Goal: Use online tool/utility: Utilize a website feature to perform a specific function

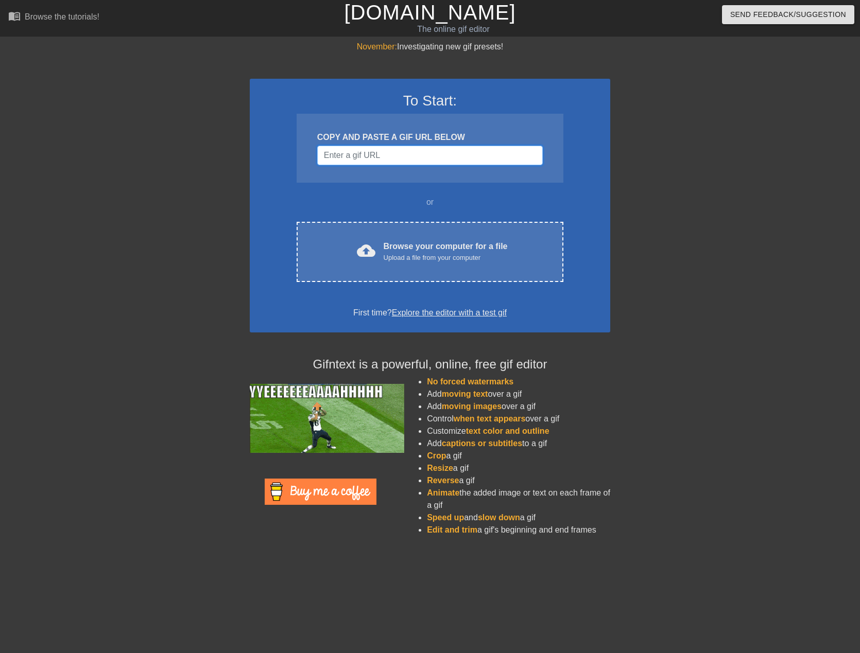
click at [435, 152] on input "Username" at bounding box center [430, 156] width 226 height 20
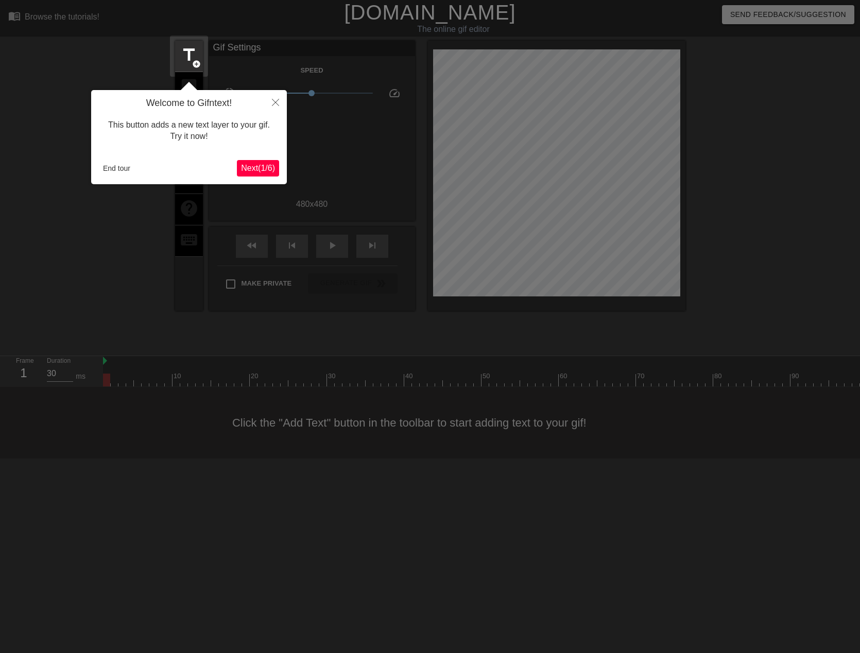
click at [254, 170] on span "Next ( 1 / 6 )" at bounding box center [258, 168] width 34 height 9
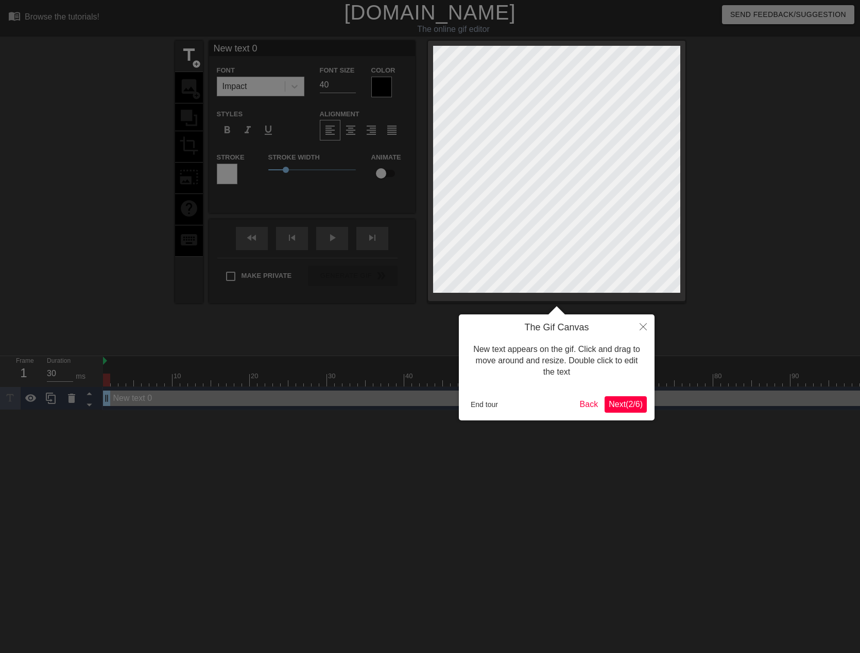
click at [615, 405] on span "Next ( 2 / 6 )" at bounding box center [626, 404] width 34 height 9
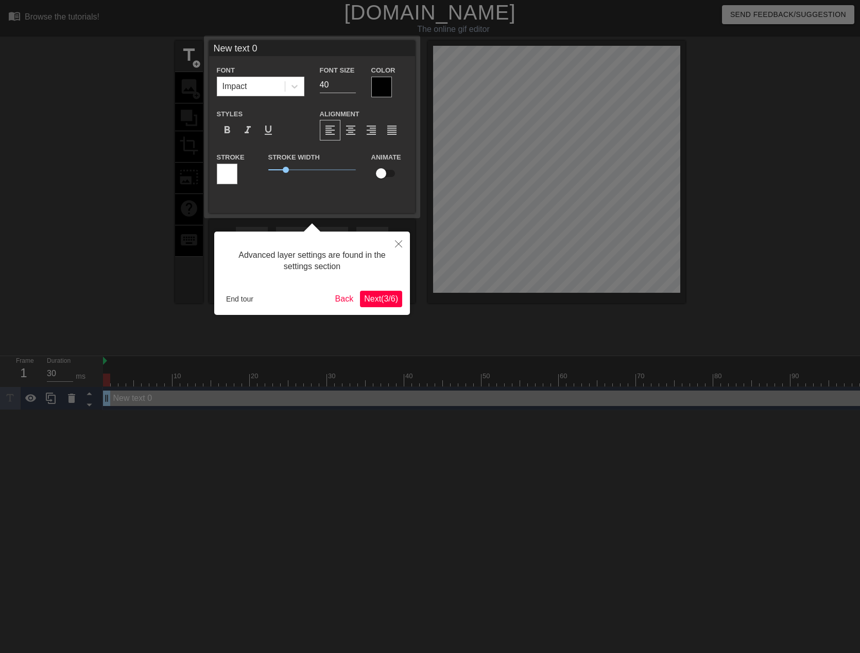
click at [375, 295] on span "Next ( 3 / 6 )" at bounding box center [381, 299] width 34 height 9
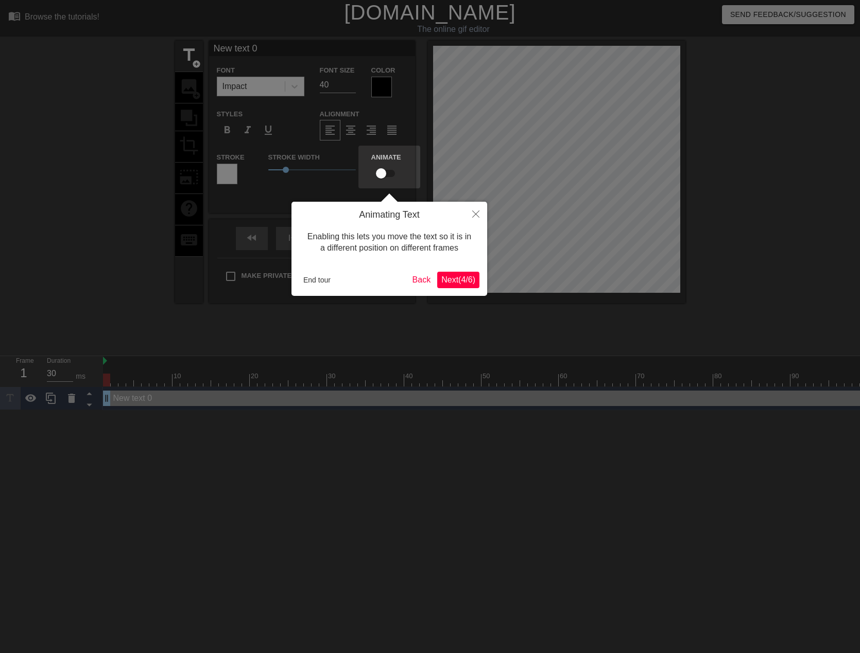
click at [452, 278] on span "Next ( 4 / 6 )" at bounding box center [458, 279] width 34 height 9
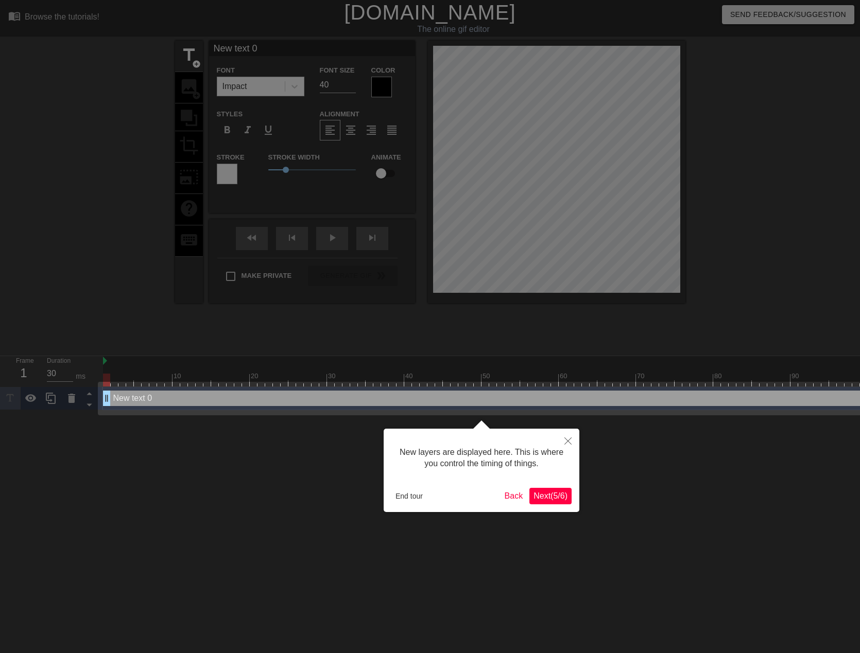
click at [554, 494] on span "Next ( 5 / 6 )" at bounding box center [550, 496] width 34 height 9
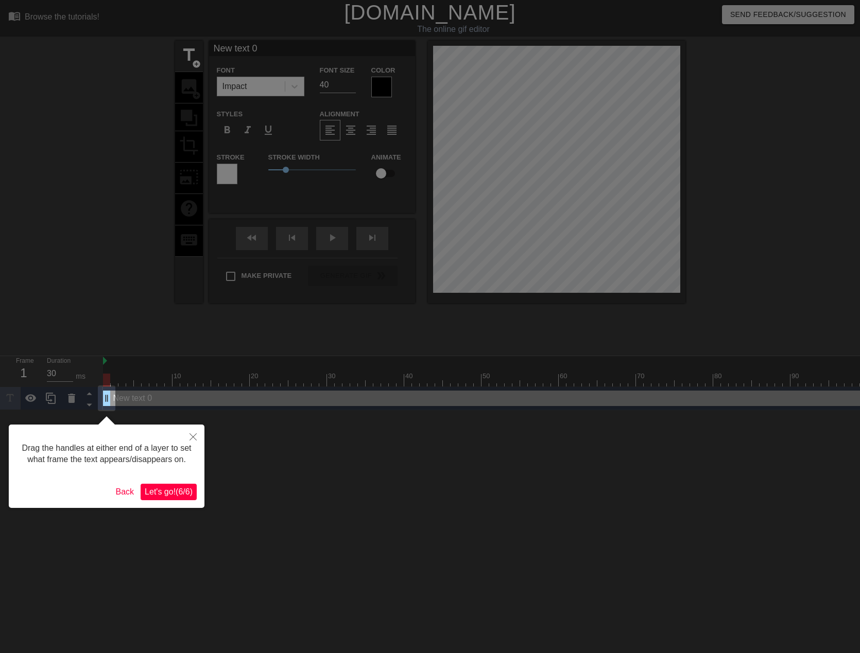
click at [161, 492] on span "Let's go! ( 6 / 6 )" at bounding box center [169, 492] width 48 height 9
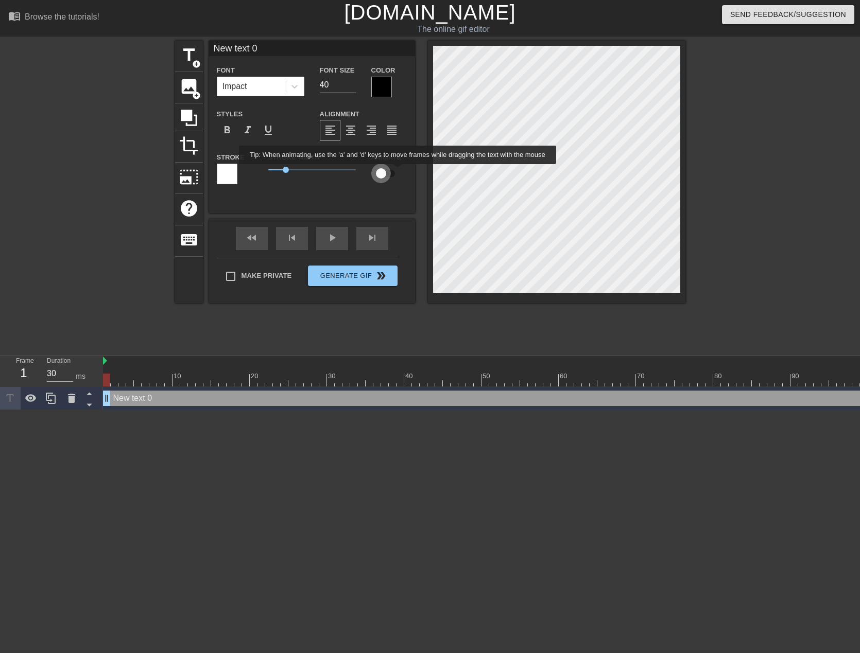
drag, startPoint x: 390, startPoint y: 171, endPoint x: 399, endPoint y: 171, distance: 9.3
click at [399, 171] on input "checkbox" at bounding box center [381, 174] width 59 height 20
checkbox input "true"
click at [188, 55] on span "title" at bounding box center [189, 55] width 20 height 20
type input "New text 1"
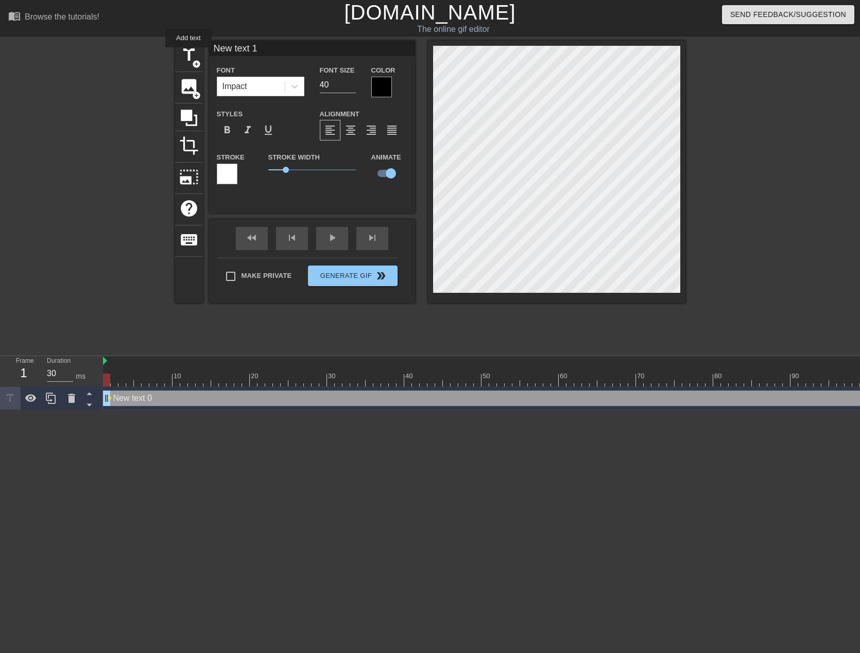
checkbox input "false"
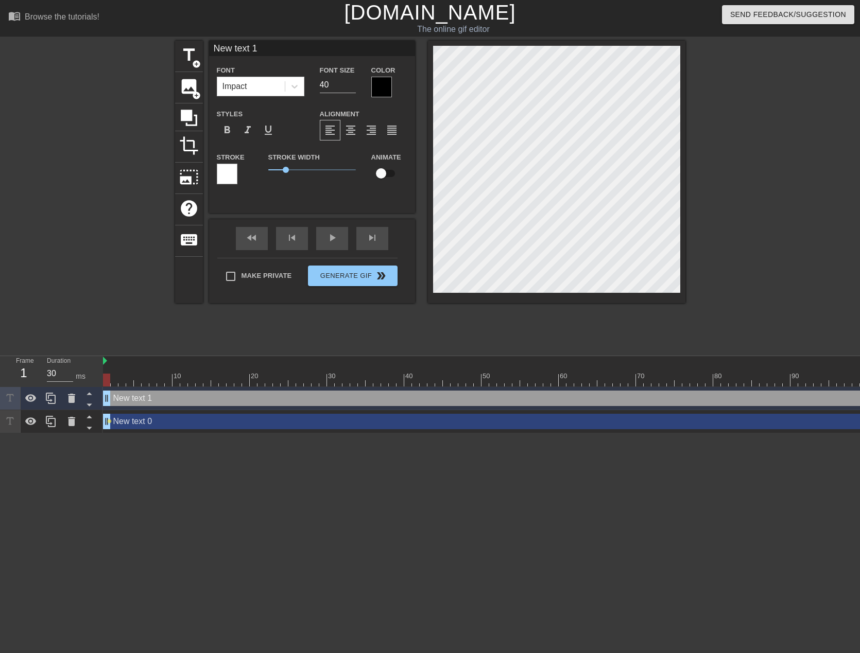
type input "New text 0"
checkbox input "true"
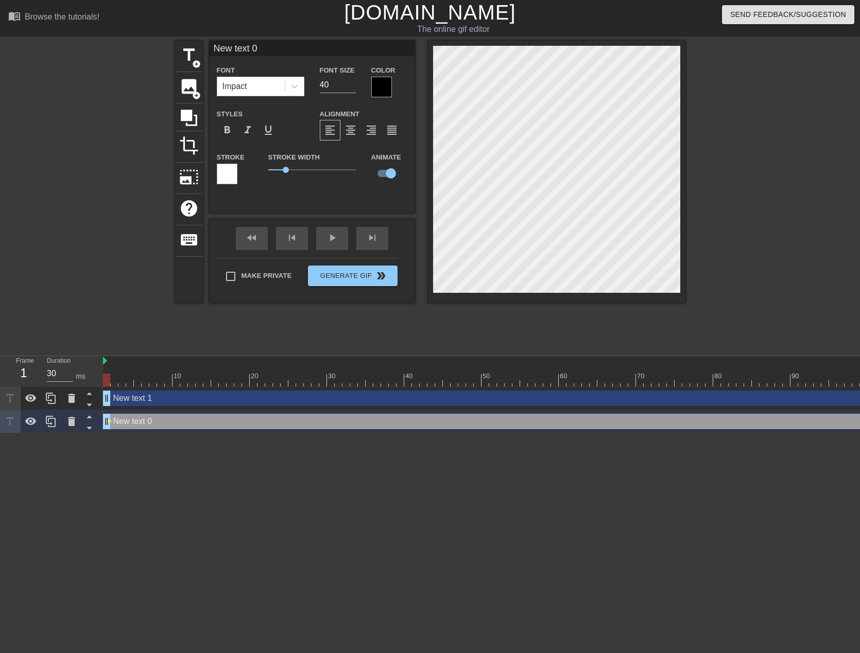
scroll to position [2, 2]
type input "M"
type textarea "M"
type input "Mo"
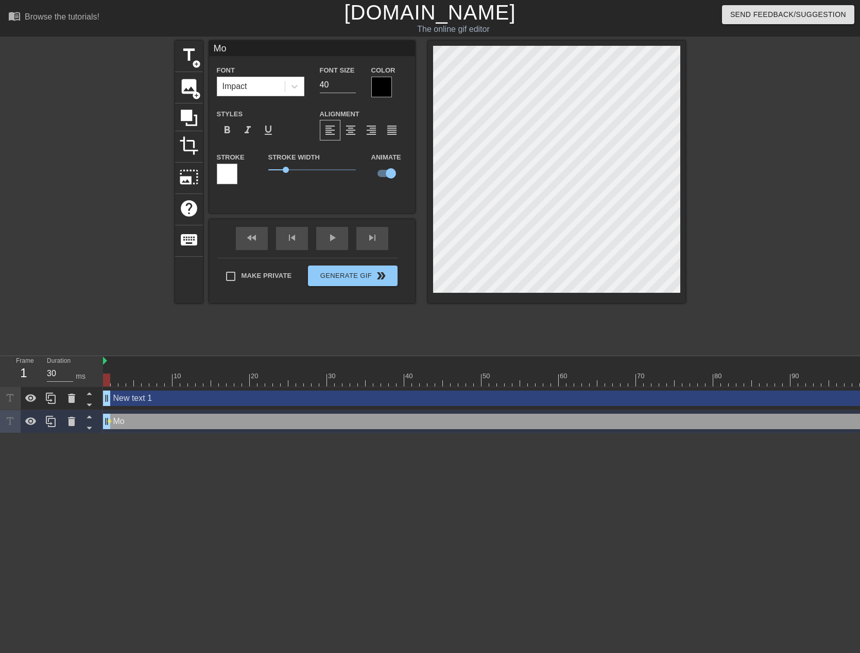
type textarea "Moi"
type input "Moi"
type textarea "Moi"
click at [768, 133] on div at bounding box center [775, 195] width 154 height 309
click at [750, 137] on div at bounding box center [775, 195] width 154 height 309
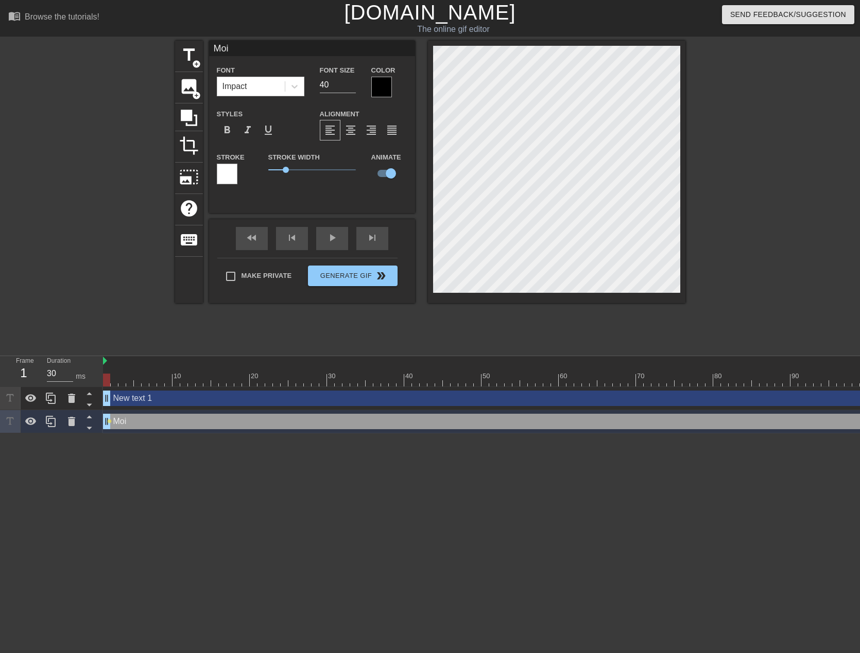
type input "New text 1"
checkbox input "false"
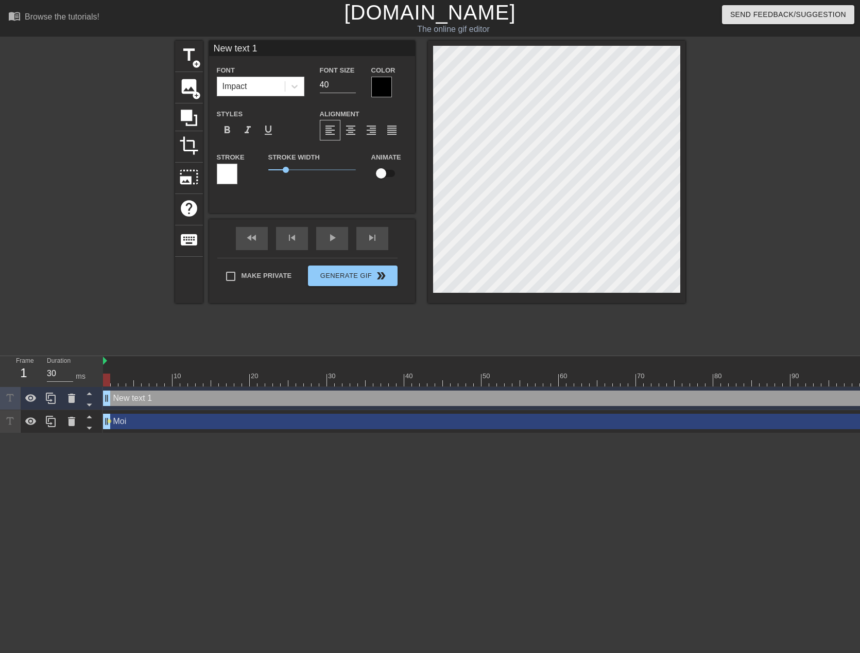
scroll to position [2, 3]
type input "L"
type textarea "L"
type input "Le"
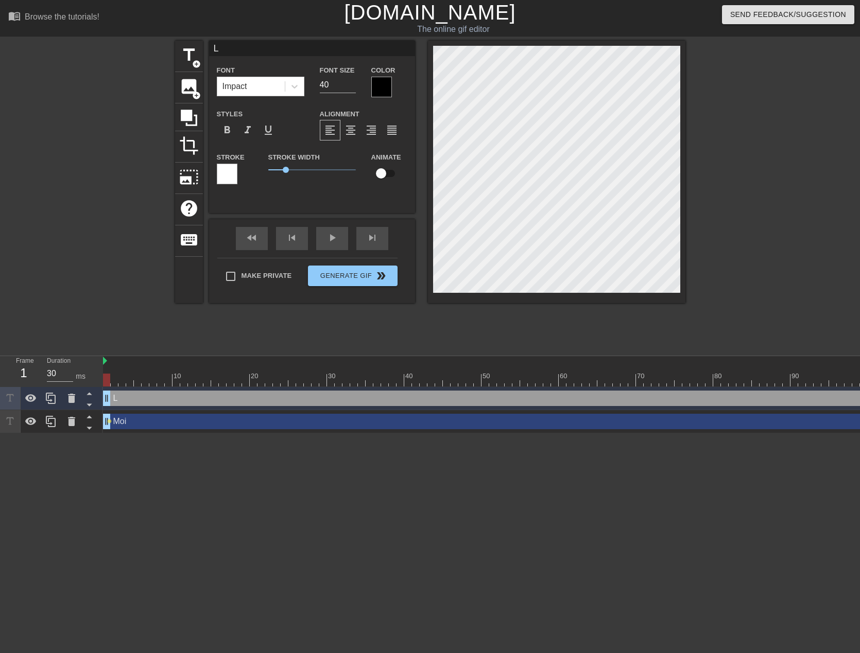
type textarea "Le"
type input "Le"
type textarea "Le"
type input "Le D"
type textarea "Le D"
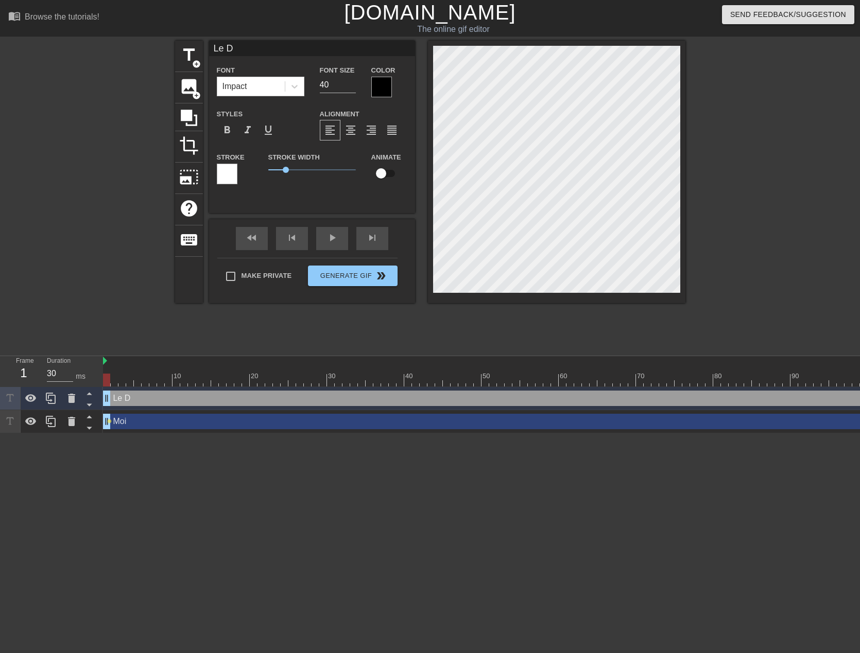
type input "Le Do"
type textarea "Le Do"
type input "Le Don"
type textarea "Le Don"
type input "Le Donu"
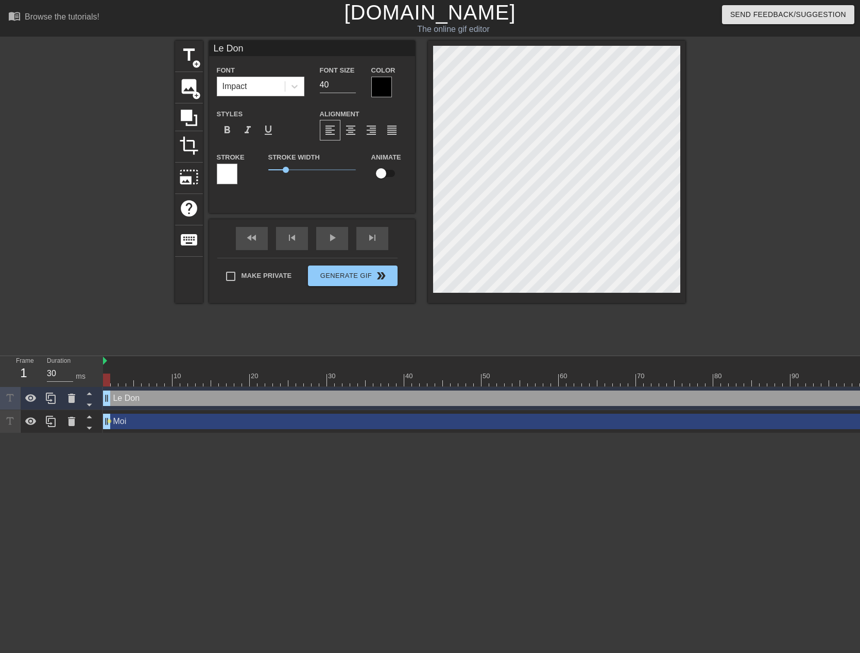
type textarea "Le Donu"
type input "Le Donut"
type textarea "Le Donut"
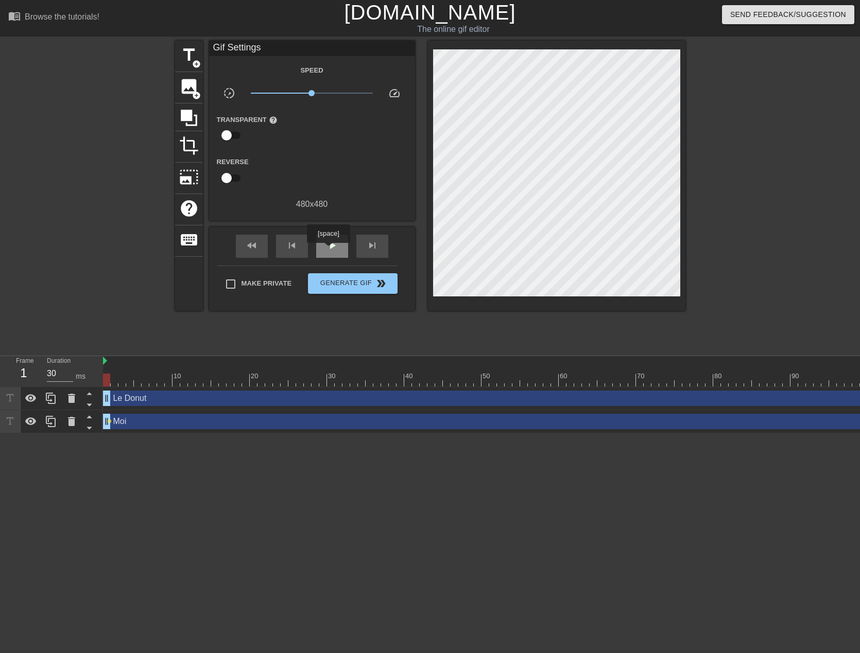
click at [330, 247] on span "play_arrow" at bounding box center [332, 245] width 12 height 12
click at [336, 249] on span "pause" at bounding box center [332, 245] width 12 height 12
click at [336, 241] on span "play_arrow" at bounding box center [332, 245] width 12 height 12
click at [337, 236] on div "pause" at bounding box center [332, 246] width 32 height 23
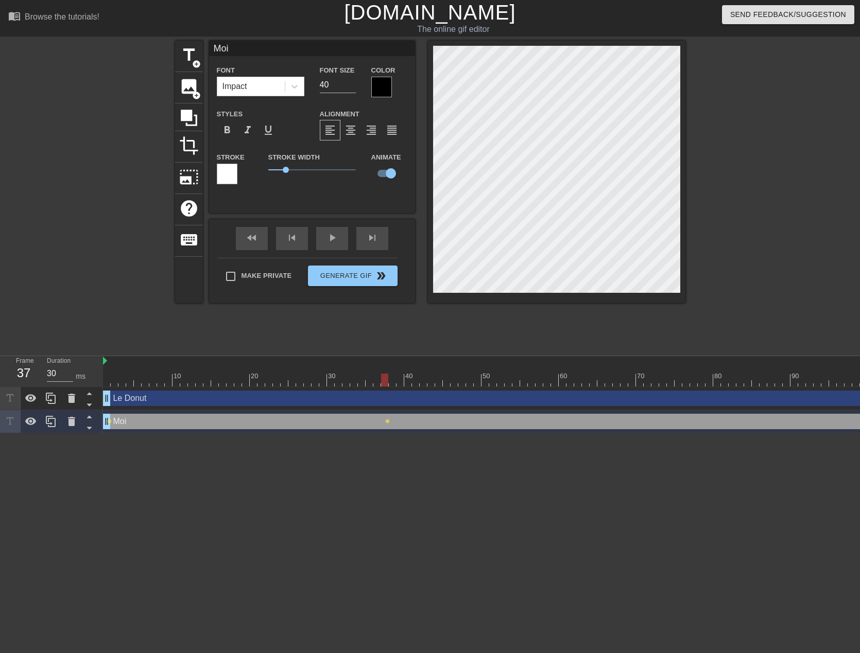
click at [231, 175] on div at bounding box center [227, 174] width 21 height 21
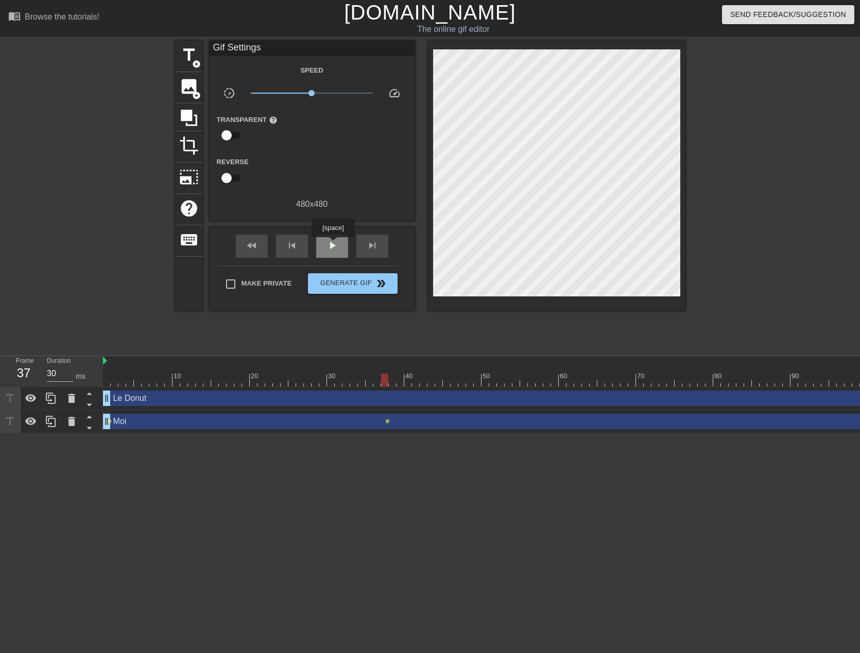
click at [333, 245] on span "play_arrow" at bounding box center [332, 245] width 12 height 12
click at [326, 242] on span "pause" at bounding box center [332, 245] width 12 height 12
click at [326, 242] on span "play_arrow" at bounding box center [332, 245] width 12 height 12
click at [326, 242] on span "pause" at bounding box center [332, 245] width 12 height 12
click at [326, 242] on span "play_arrow" at bounding box center [332, 245] width 12 height 12
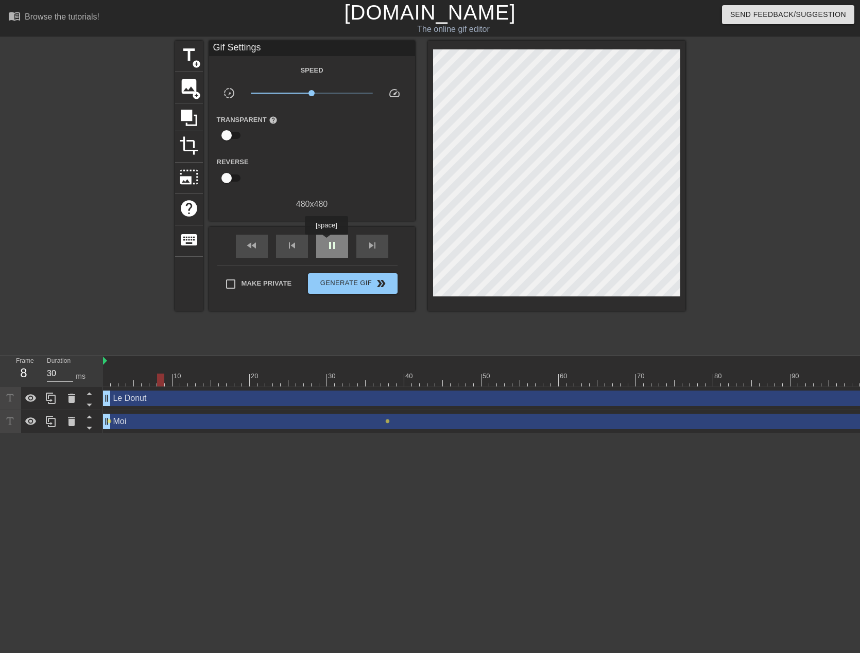
click at [326, 242] on span "pause" at bounding box center [332, 245] width 12 height 12
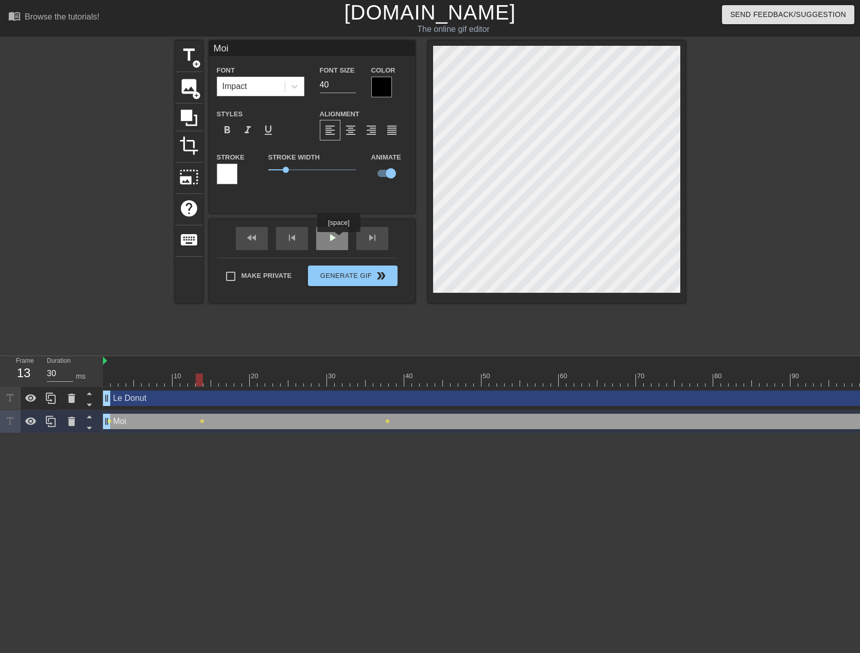
click at [338, 239] on div "play_arrow" at bounding box center [332, 238] width 32 height 23
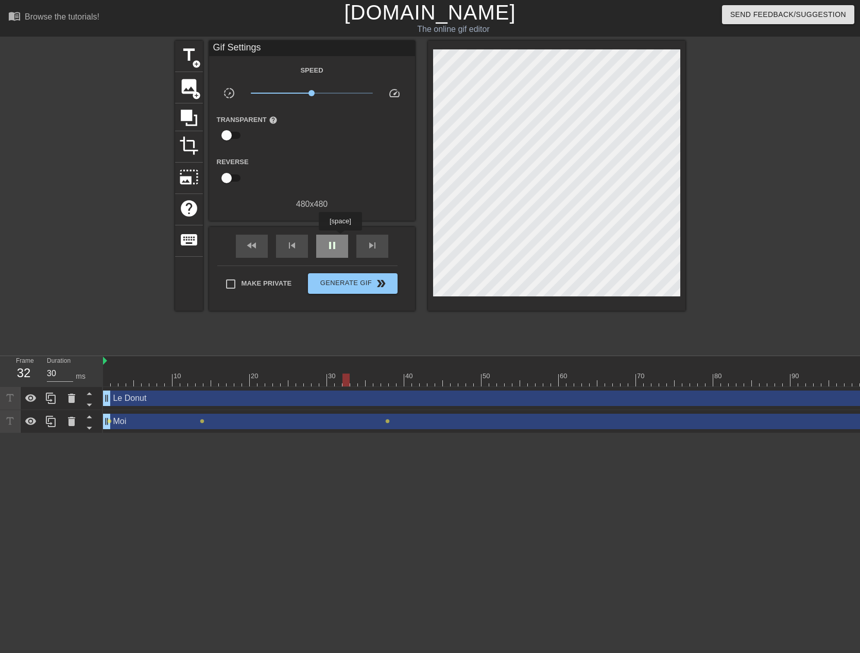
click at [340, 238] on div "pause" at bounding box center [332, 246] width 32 height 23
click at [329, 236] on div "play_arrow" at bounding box center [332, 246] width 32 height 23
click at [329, 236] on div "pause" at bounding box center [332, 246] width 32 height 23
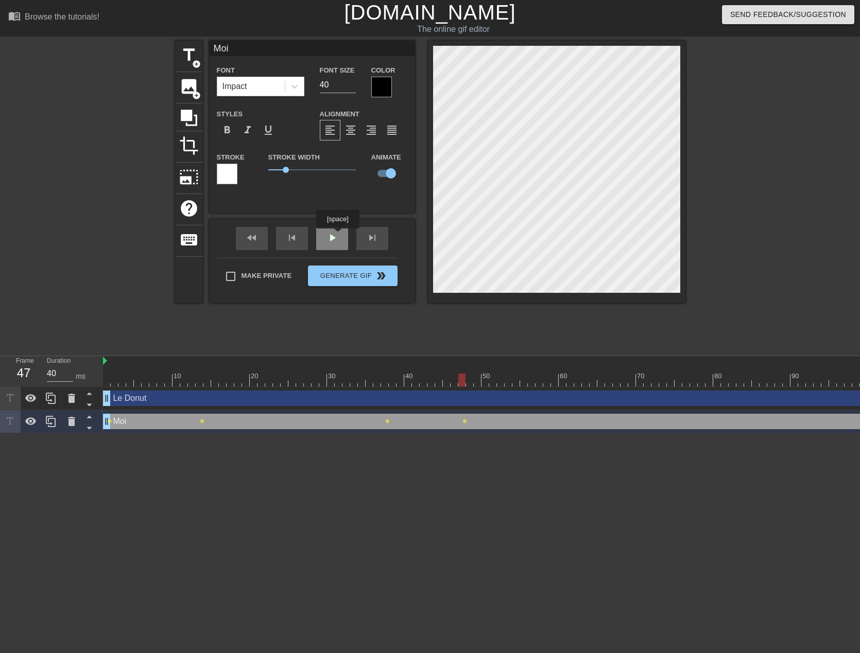
click at [337, 236] on div "play_arrow" at bounding box center [332, 238] width 32 height 23
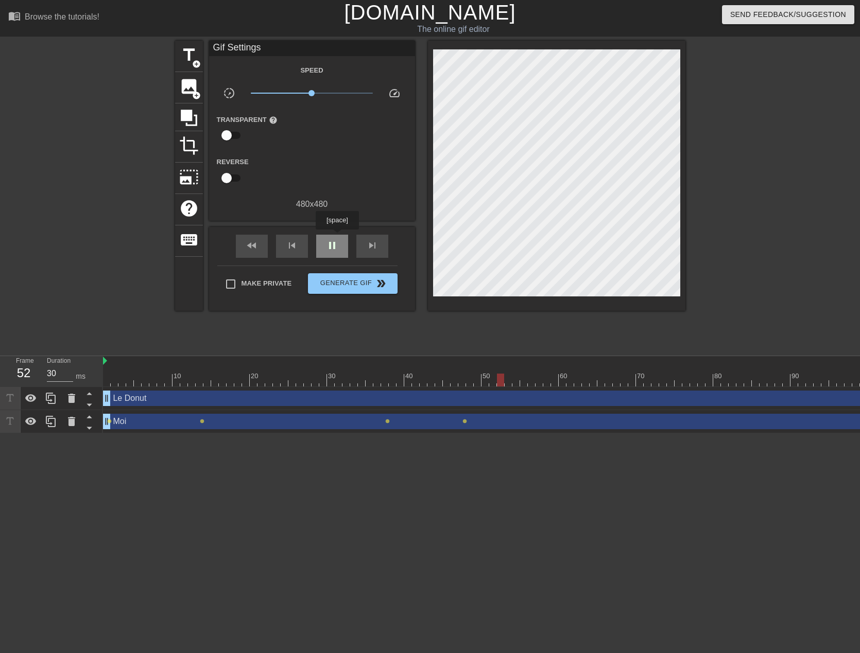
click at [337, 237] on div "pause" at bounding box center [332, 246] width 32 height 23
click at [329, 239] on span "play_arrow" at bounding box center [332, 245] width 12 height 12
click at [329, 241] on span "pause" at bounding box center [332, 245] width 12 height 12
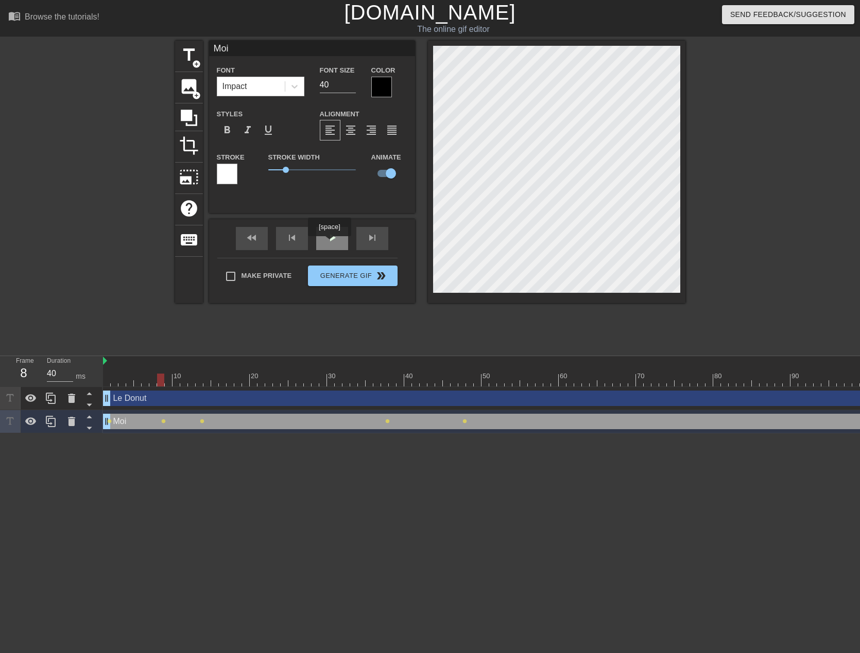
click at [330, 241] on span "play_arrow" at bounding box center [332, 238] width 12 height 12
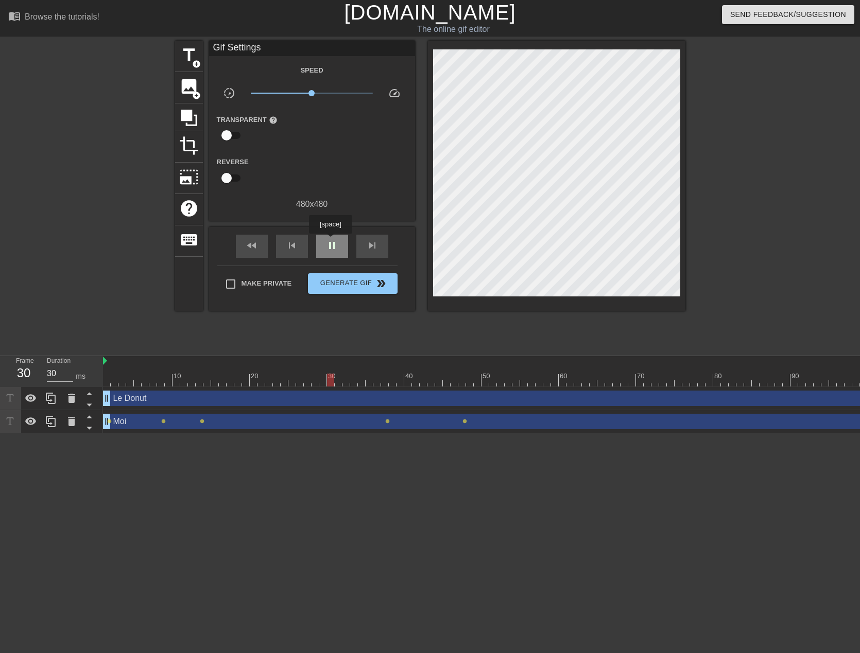
click at [330, 241] on span "pause" at bounding box center [332, 245] width 12 height 12
click at [202, 419] on div "Moi drag_handle drag_handle" at bounding box center [705, 421] width 1205 height 15
drag, startPoint x: 203, startPoint y: 421, endPoint x: 193, endPoint y: 423, distance: 10.6
click at [192, 423] on div "Moi drag_handle drag_handle" at bounding box center [705, 421] width 1205 height 15
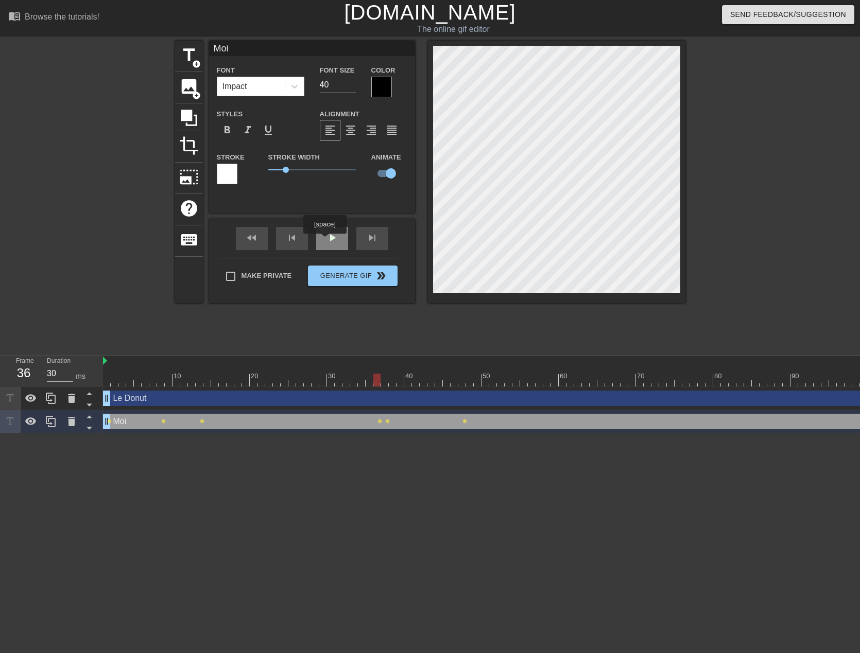
click at [337, 234] on div "play_arrow" at bounding box center [332, 238] width 32 height 23
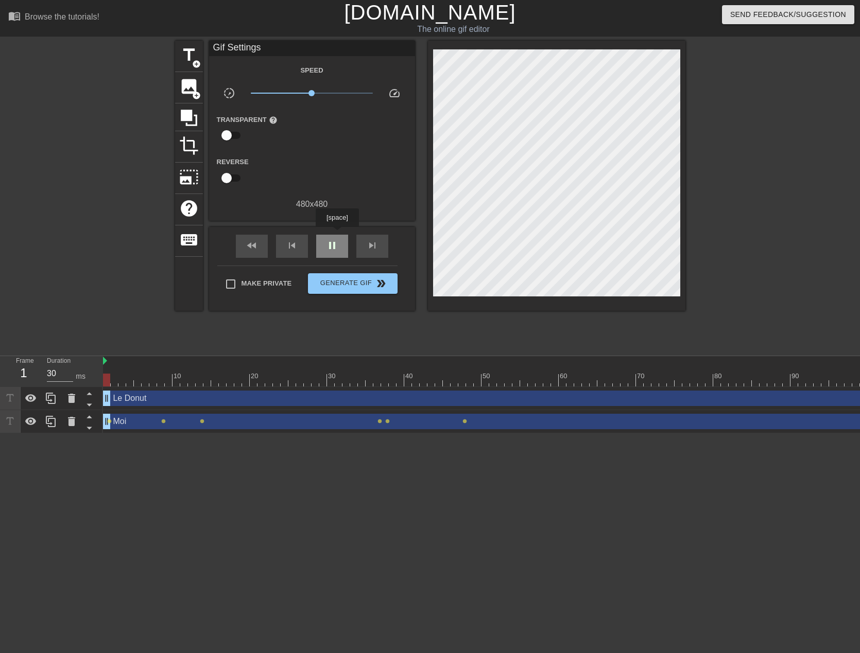
click at [337, 235] on div "pause" at bounding box center [332, 246] width 32 height 23
click at [134, 425] on div "Moi drag_handle drag_handle" at bounding box center [705, 421] width 1205 height 15
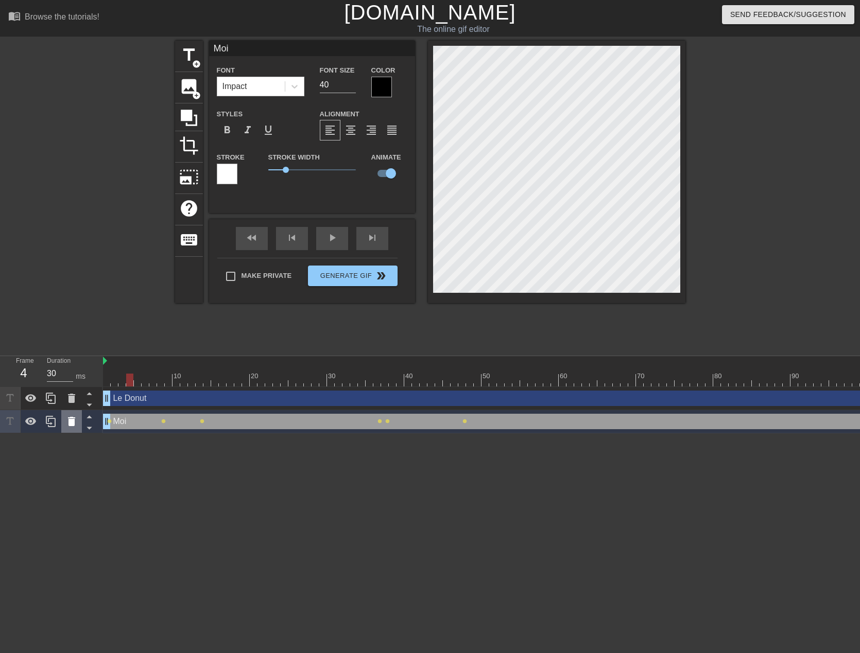
click at [70, 416] on icon at bounding box center [71, 422] width 12 height 12
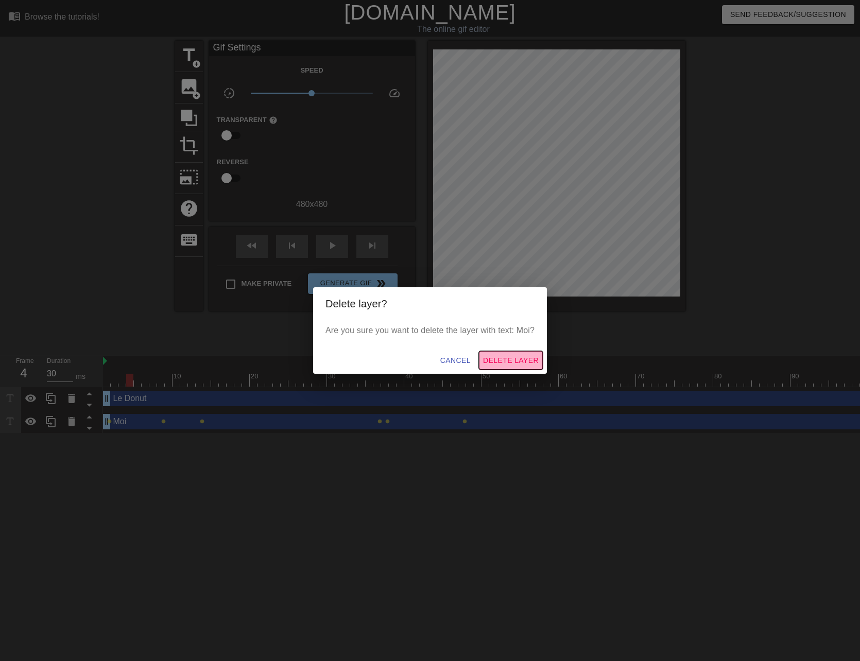
click at [523, 359] on span "Delete Layer" at bounding box center [511, 360] width 56 height 13
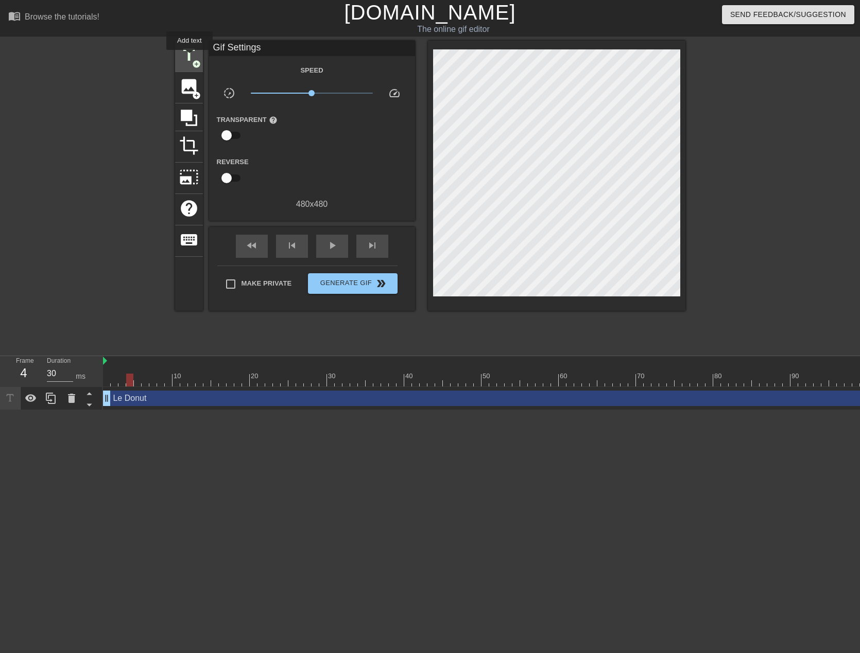
click at [189, 57] on span "title" at bounding box center [189, 55] width 20 height 20
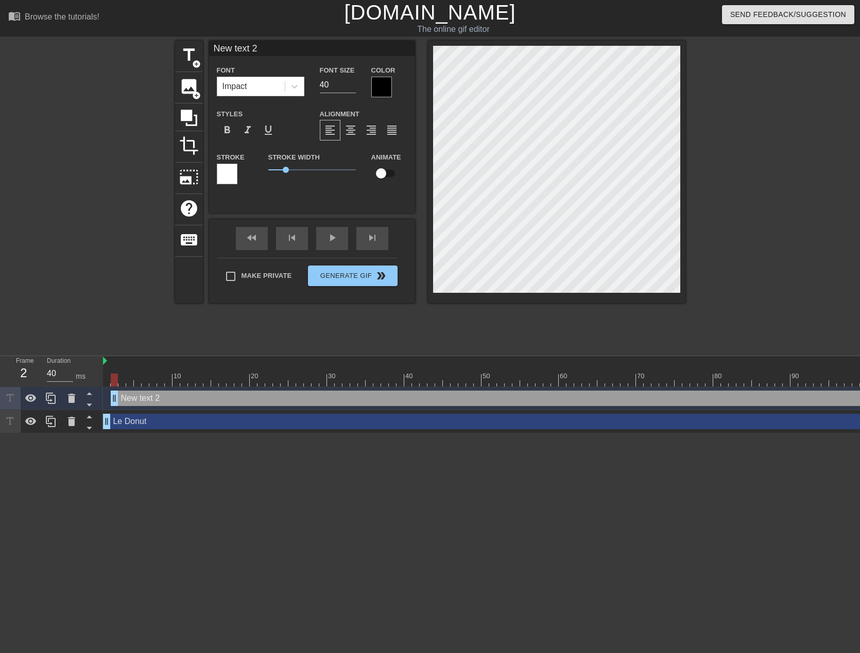
type input "30"
drag, startPoint x: 131, startPoint y: 397, endPoint x: 105, endPoint y: 400, distance: 25.9
type input "M"
type textarea "M"
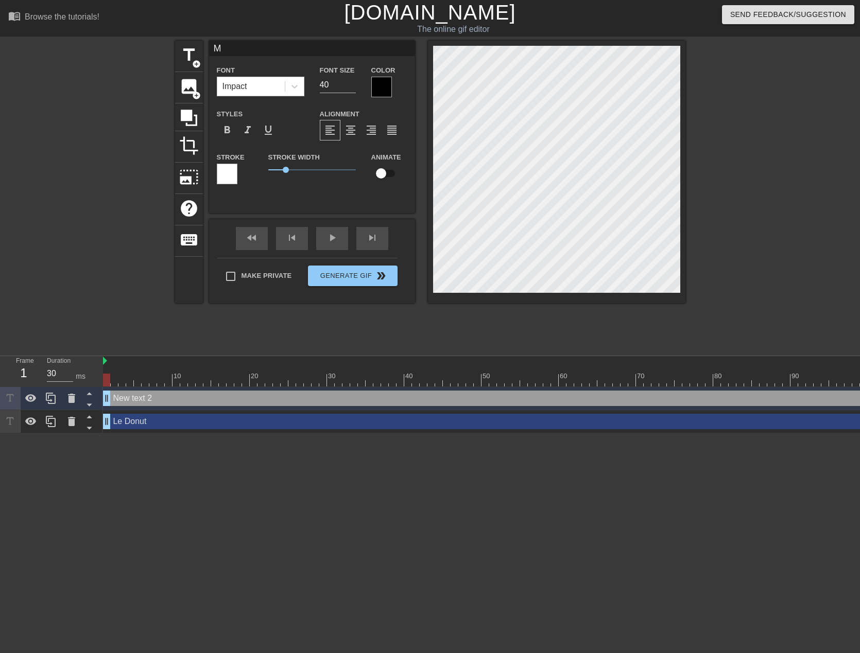
scroll to position [2, 1]
type input "Mo"
type textarea "Mo"
type input "Moi"
type textarea "Moi"
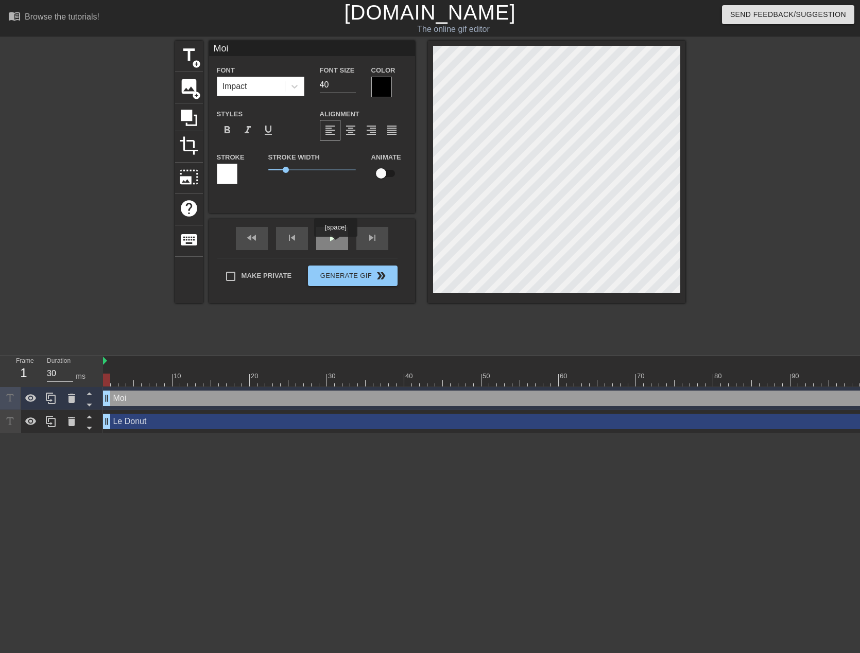
click at [335, 244] on div "play_arrow" at bounding box center [332, 238] width 32 height 23
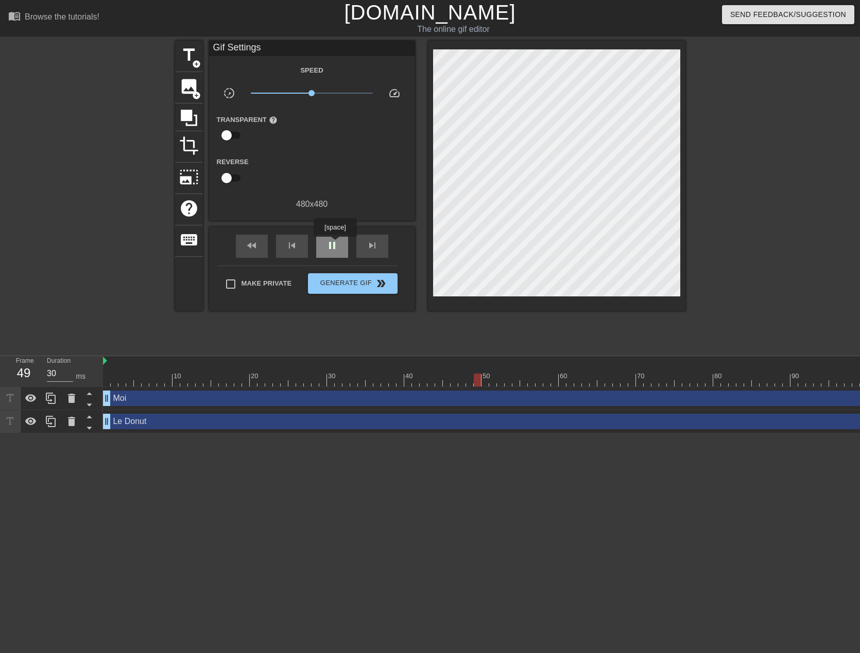
click at [335, 244] on span "pause" at bounding box center [332, 245] width 12 height 12
click at [335, 244] on span "play_arrow" at bounding box center [332, 245] width 12 height 12
click at [335, 244] on span "pause" at bounding box center [332, 245] width 12 height 12
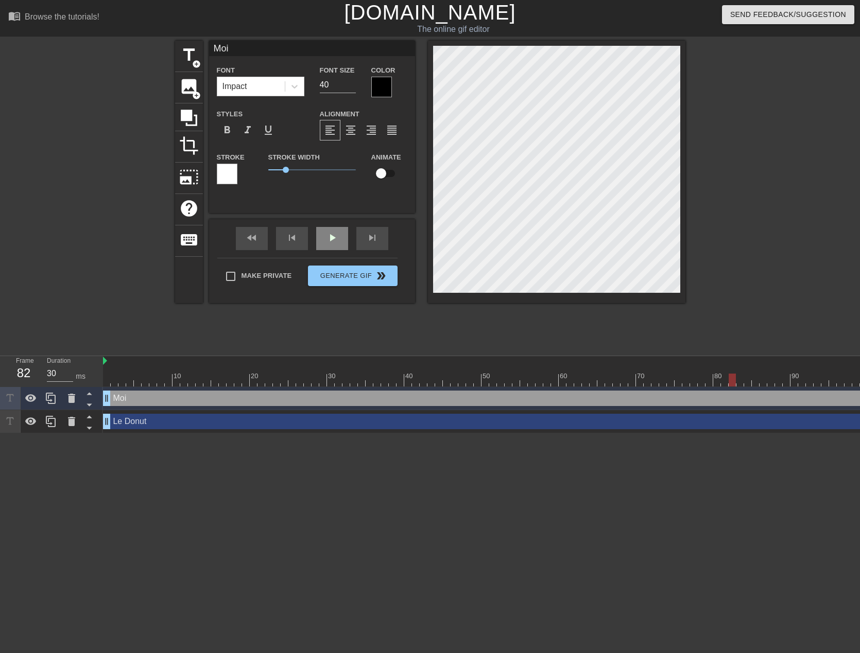
click at [342, 240] on div "play_arrow" at bounding box center [332, 238] width 32 height 23
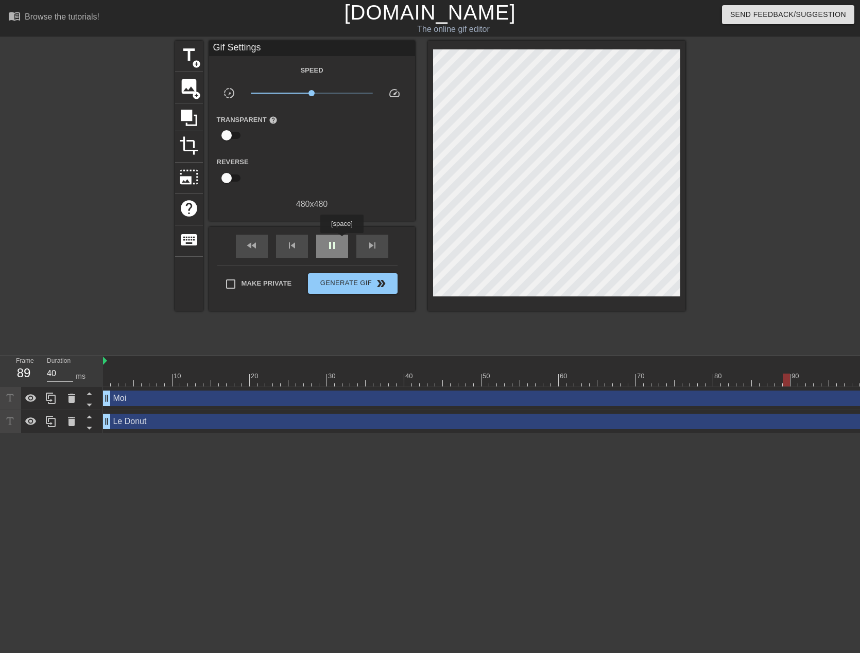
click at [341, 240] on div "pause" at bounding box center [332, 246] width 32 height 23
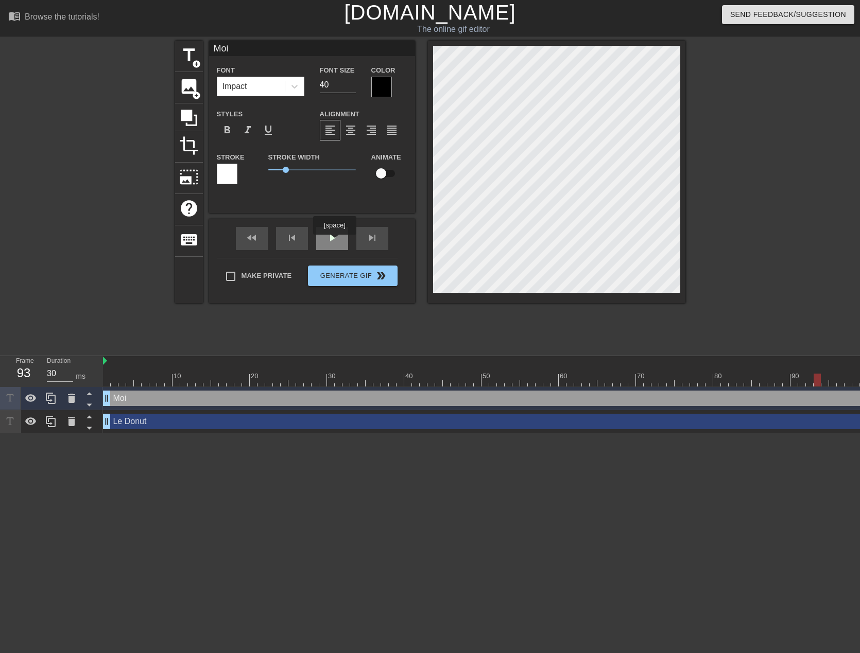
click at [334, 242] on span "play_arrow" at bounding box center [332, 238] width 12 height 12
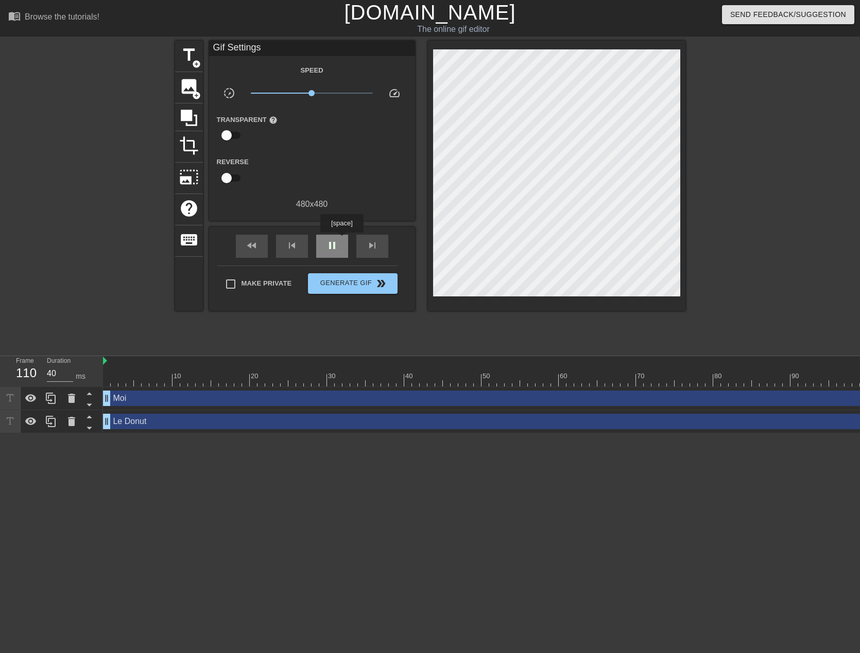
click at [328, 247] on span "pause" at bounding box center [332, 245] width 12 height 12
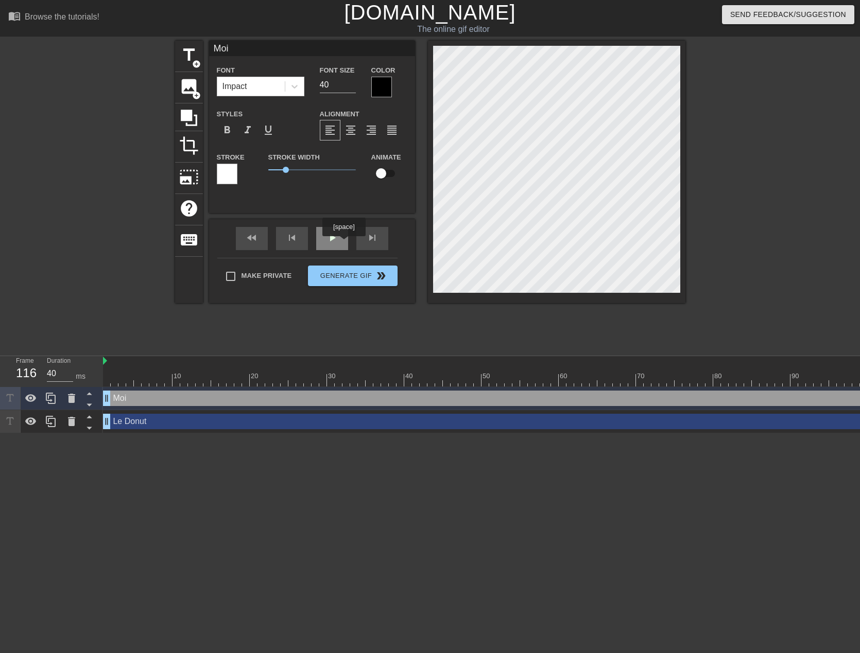
click at [343, 244] on div "play_arrow" at bounding box center [332, 238] width 32 height 23
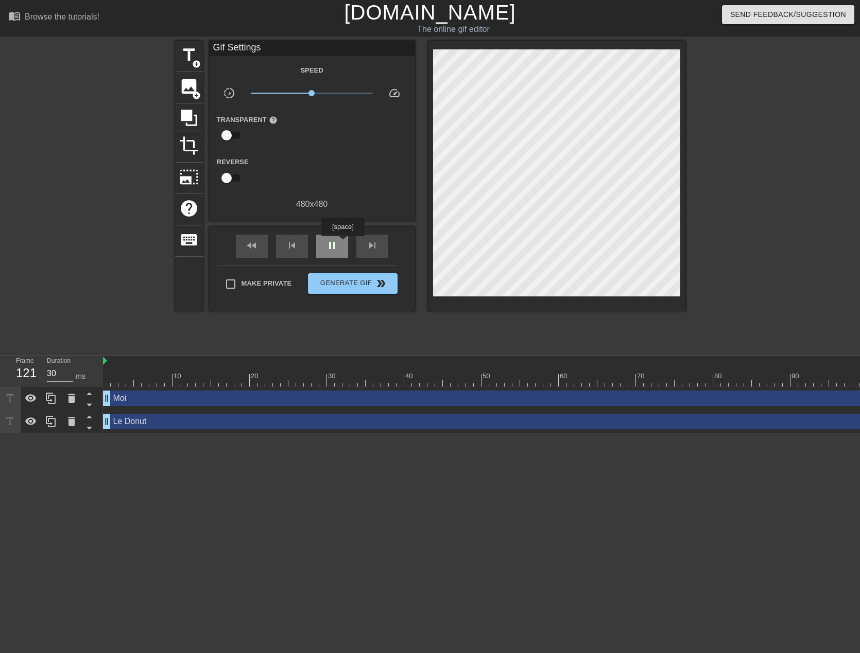
click at [341, 244] on div "pause" at bounding box center [332, 246] width 32 height 23
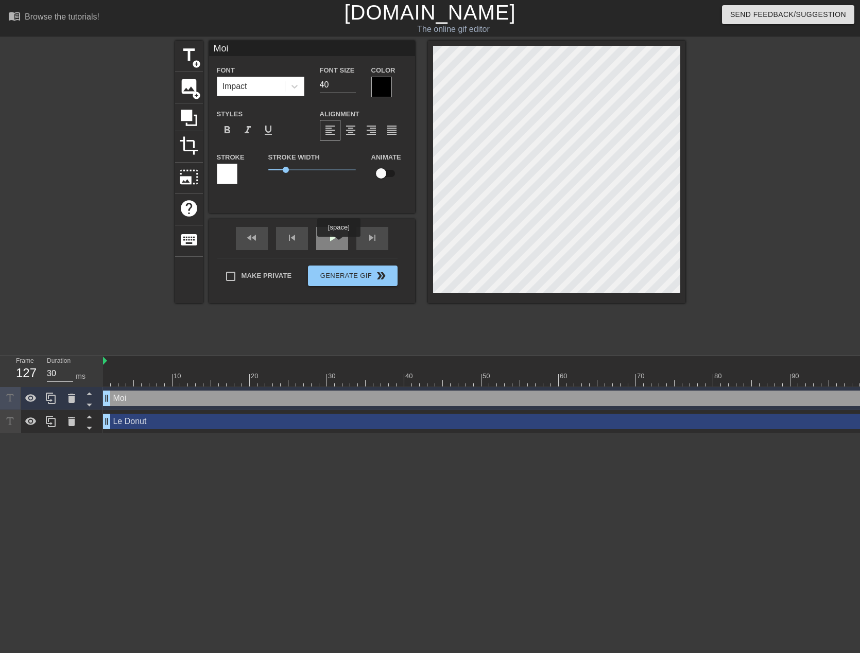
click at [335, 242] on span "play_arrow" at bounding box center [332, 238] width 12 height 12
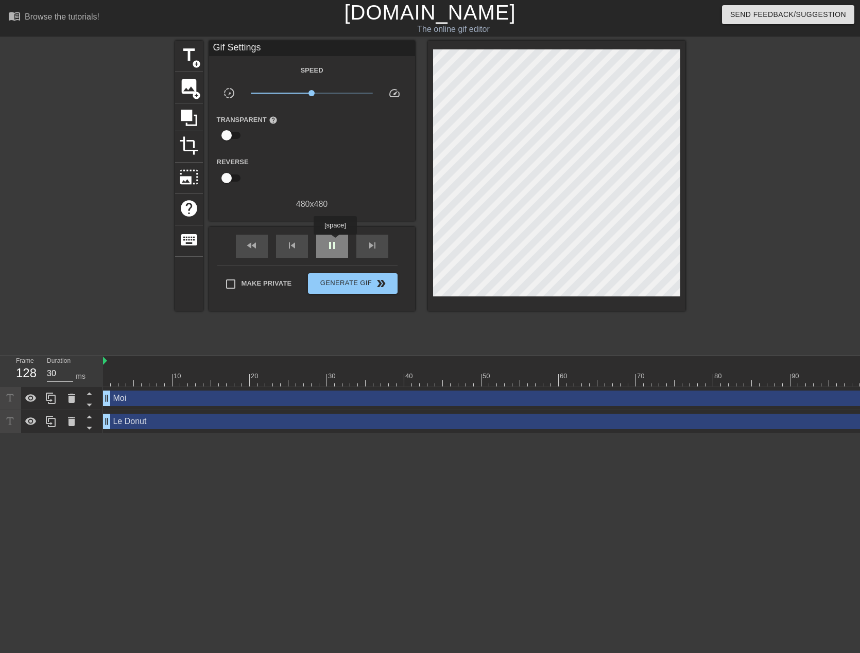
click at [335, 242] on span "pause" at bounding box center [332, 245] width 12 height 12
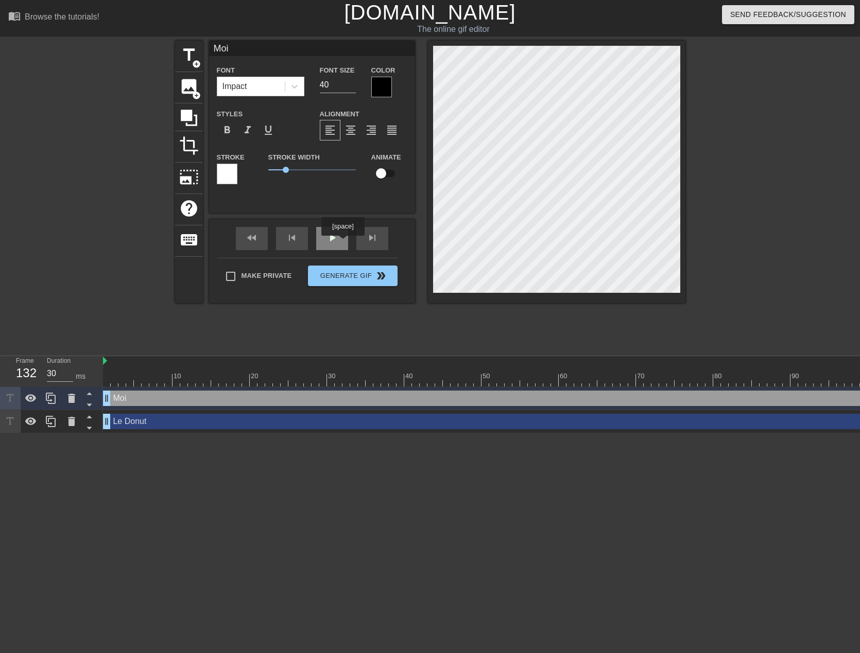
click at [341, 243] on div "play_arrow" at bounding box center [332, 238] width 32 height 23
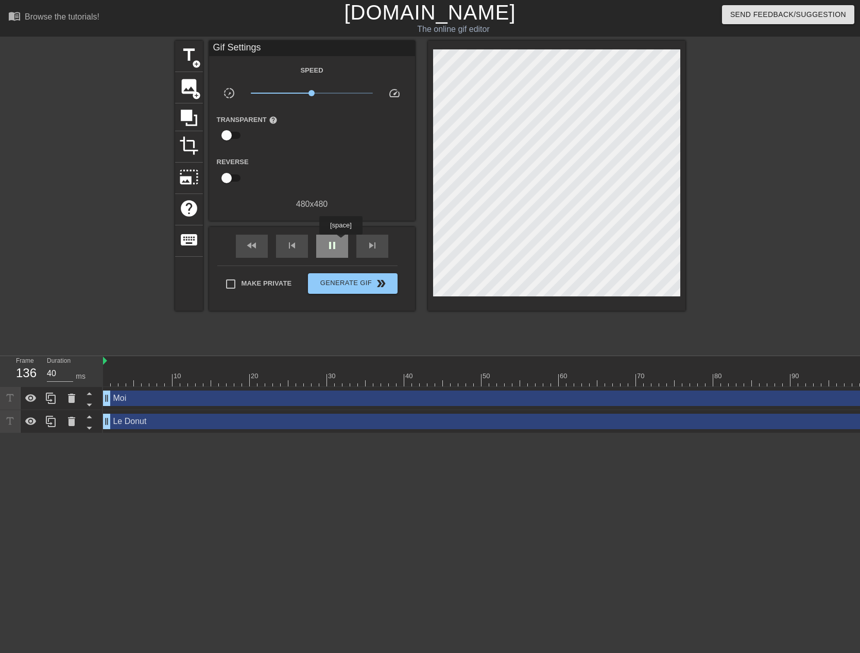
click at [340, 242] on div "pause" at bounding box center [332, 246] width 32 height 23
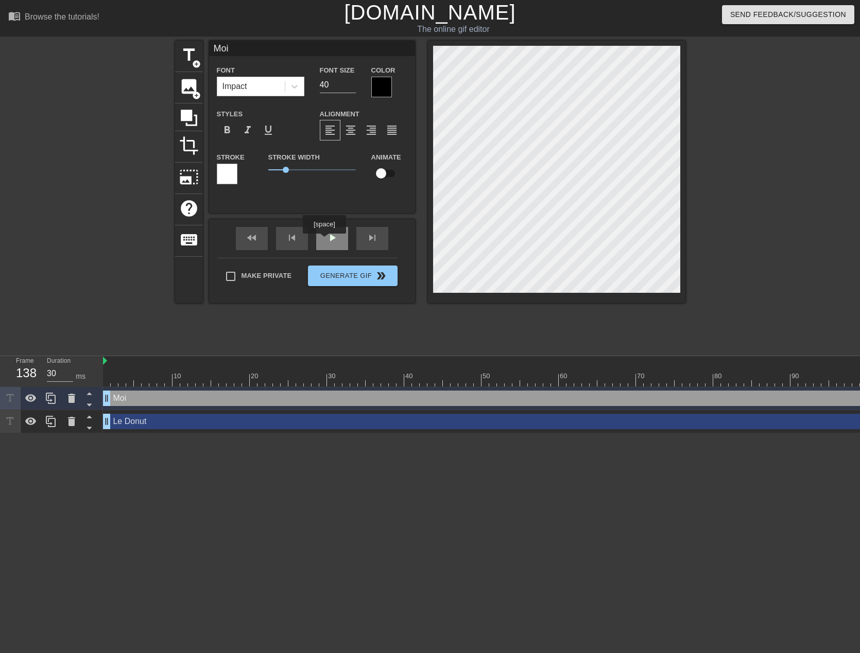
click at [324, 241] on div "play_arrow" at bounding box center [332, 238] width 32 height 23
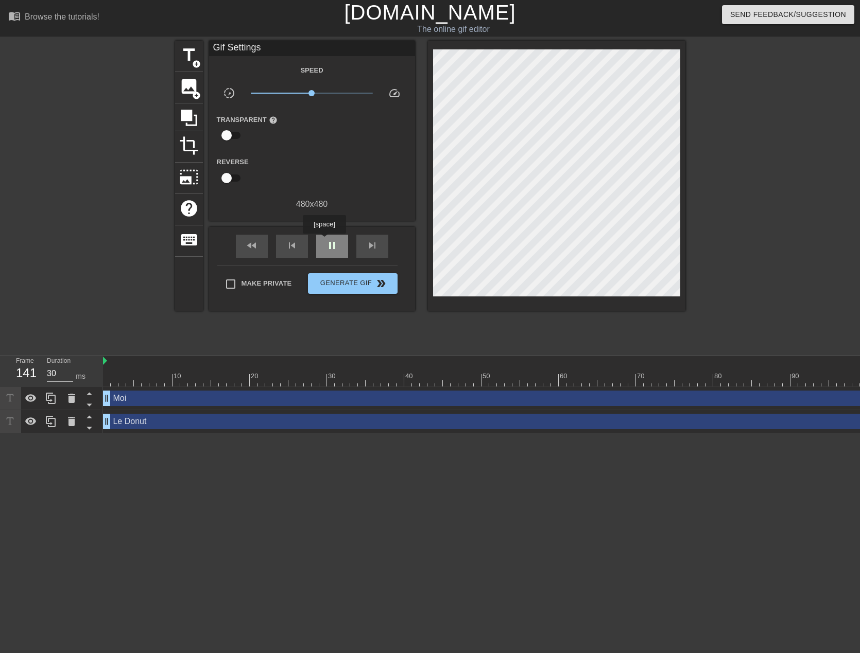
click at [324, 241] on div "pause" at bounding box center [332, 246] width 32 height 23
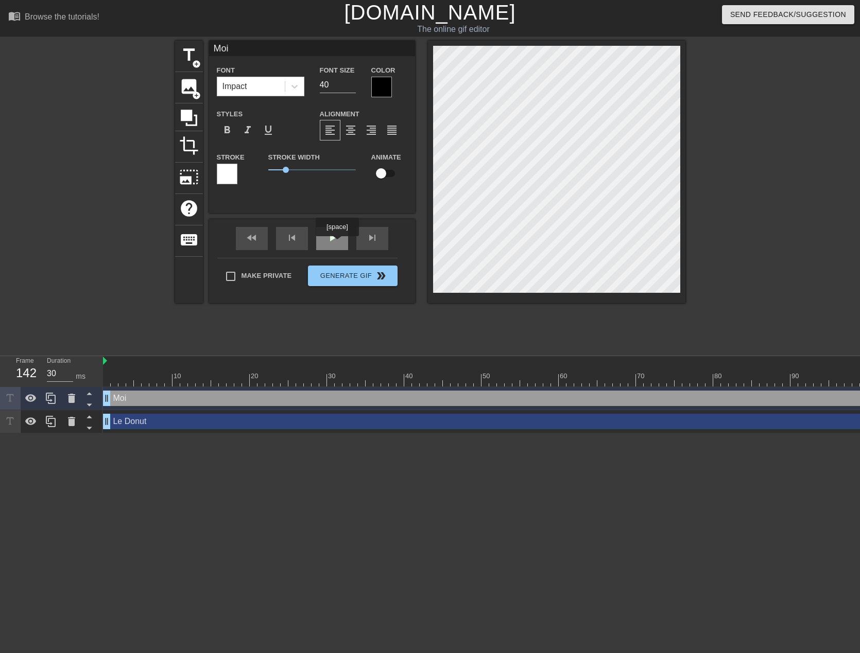
click at [337, 244] on span "play_arrow" at bounding box center [332, 238] width 12 height 12
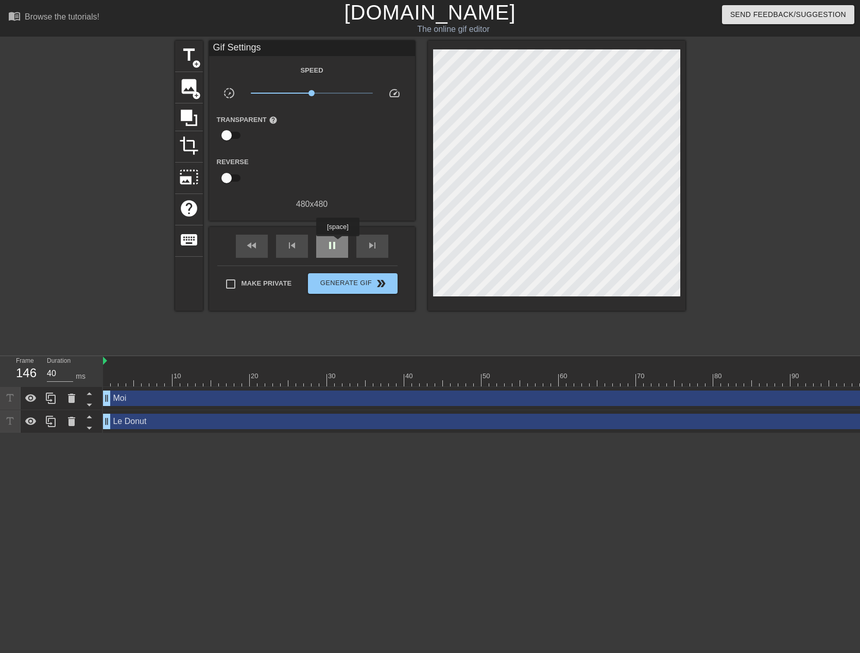
click at [337, 244] on span "pause" at bounding box center [332, 245] width 12 height 12
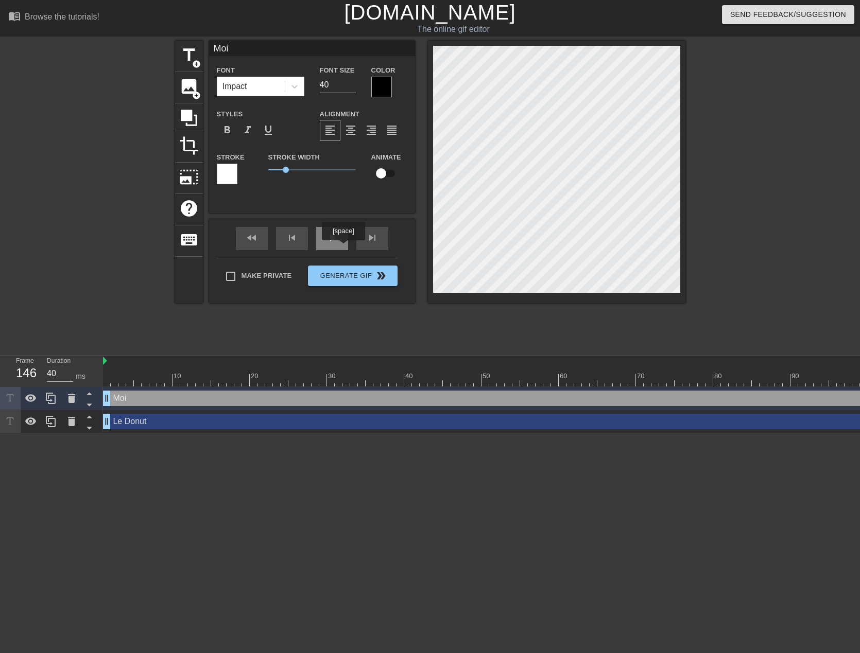
click at [335, 239] on span "play_arrow" at bounding box center [332, 238] width 12 height 12
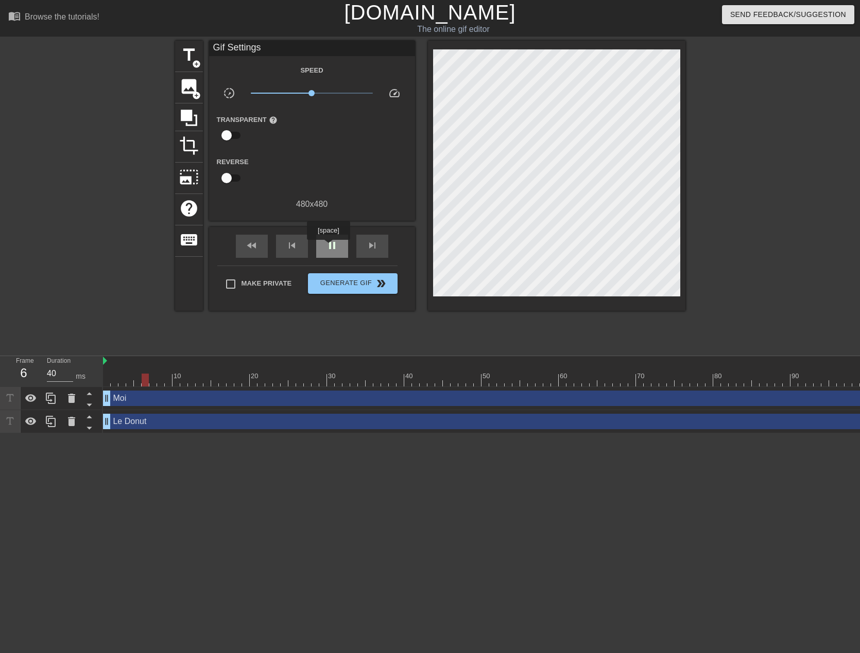
type input "30"
click at [328, 247] on span "pause" at bounding box center [332, 245] width 12 height 12
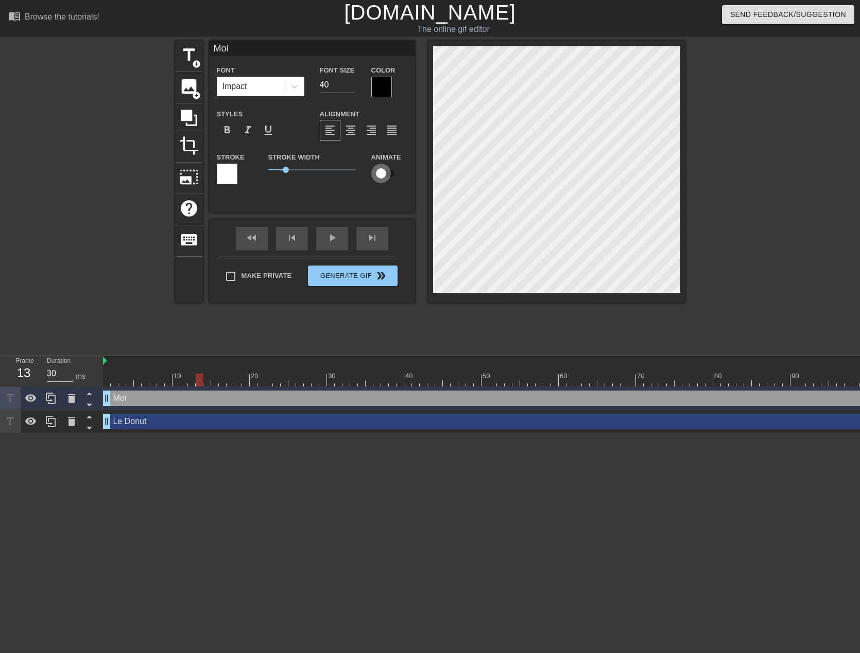
click at [384, 171] on input "checkbox" at bounding box center [381, 174] width 59 height 20
checkbox input "true"
click at [335, 240] on span "play_arrow" at bounding box center [332, 238] width 12 height 12
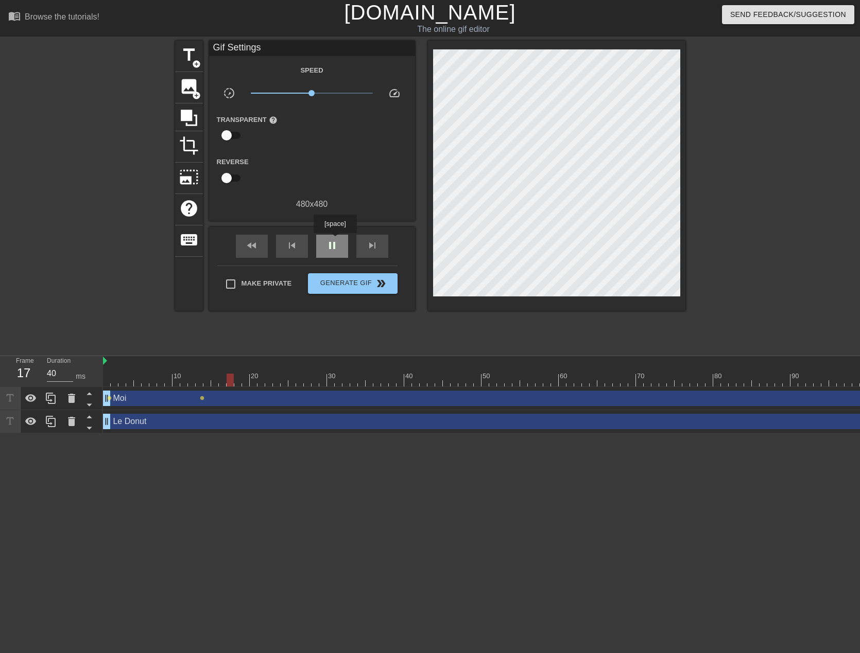
click at [335, 240] on span "pause" at bounding box center [332, 245] width 12 height 12
click at [335, 240] on span "play_arrow" at bounding box center [332, 245] width 12 height 12
click at [335, 240] on span "pause" at bounding box center [332, 245] width 12 height 12
click at [325, 236] on div "play_arrow" at bounding box center [332, 246] width 32 height 23
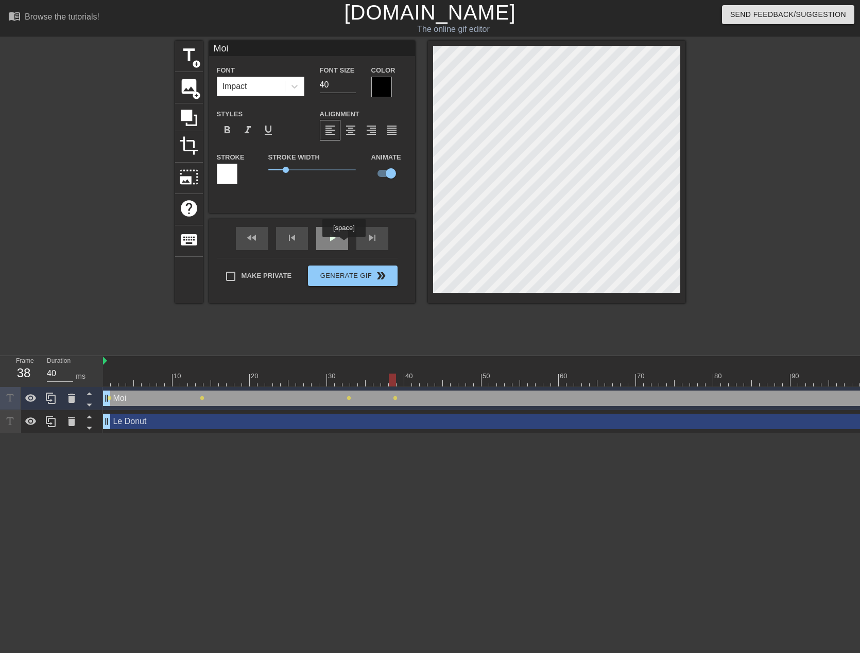
click at [340, 239] on div "play_arrow" at bounding box center [332, 238] width 32 height 23
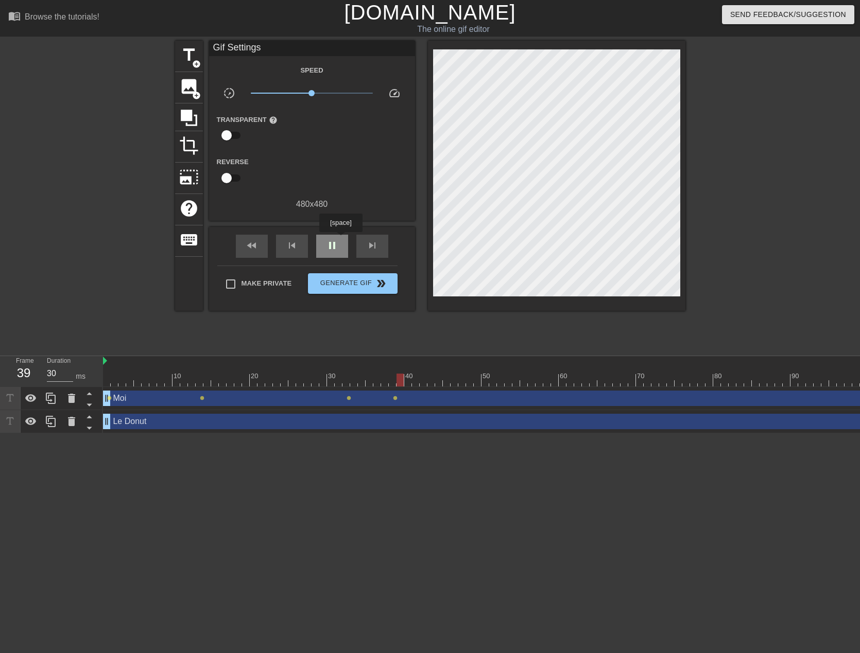
click at [340, 239] on div "pause" at bounding box center [332, 246] width 32 height 23
click at [325, 241] on div "play_arrow" at bounding box center [332, 246] width 32 height 23
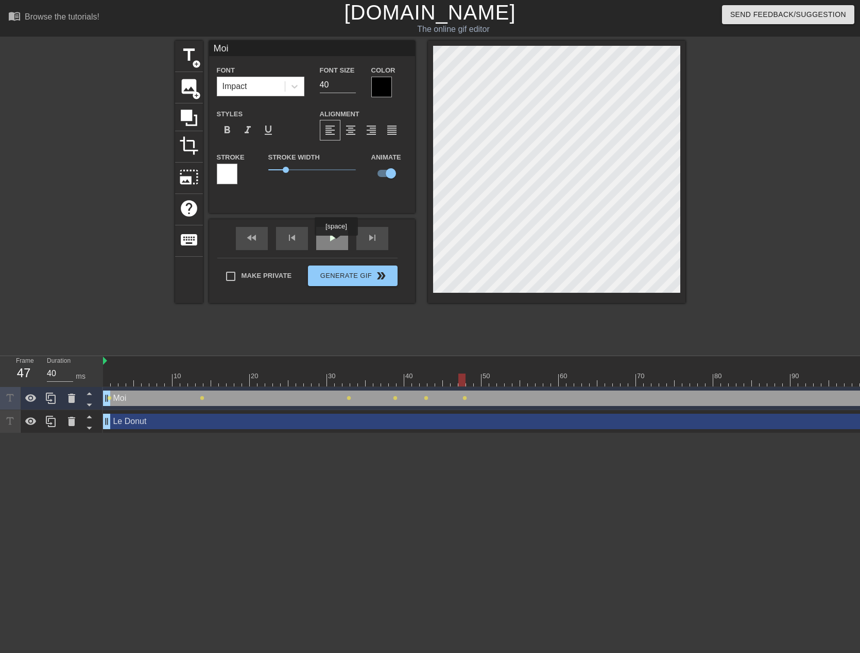
click at [336, 243] on span "play_arrow" at bounding box center [332, 238] width 12 height 12
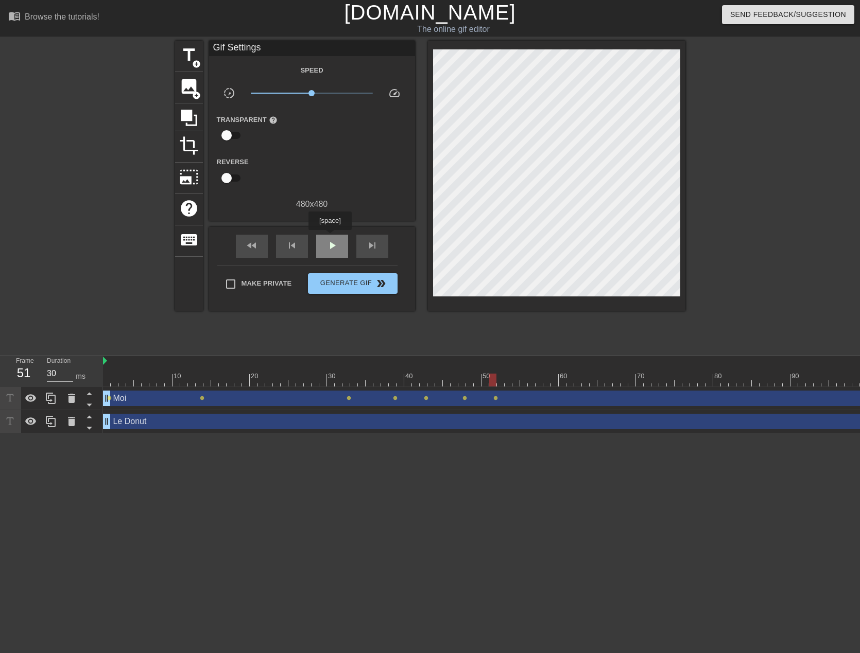
click at [330, 237] on div "play_arrow" at bounding box center [332, 246] width 32 height 23
click at [335, 245] on span "play_arrow" at bounding box center [332, 245] width 12 height 12
click at [335, 245] on span "pause" at bounding box center [332, 245] width 12 height 12
click at [335, 245] on span "play_arrow" at bounding box center [332, 245] width 12 height 12
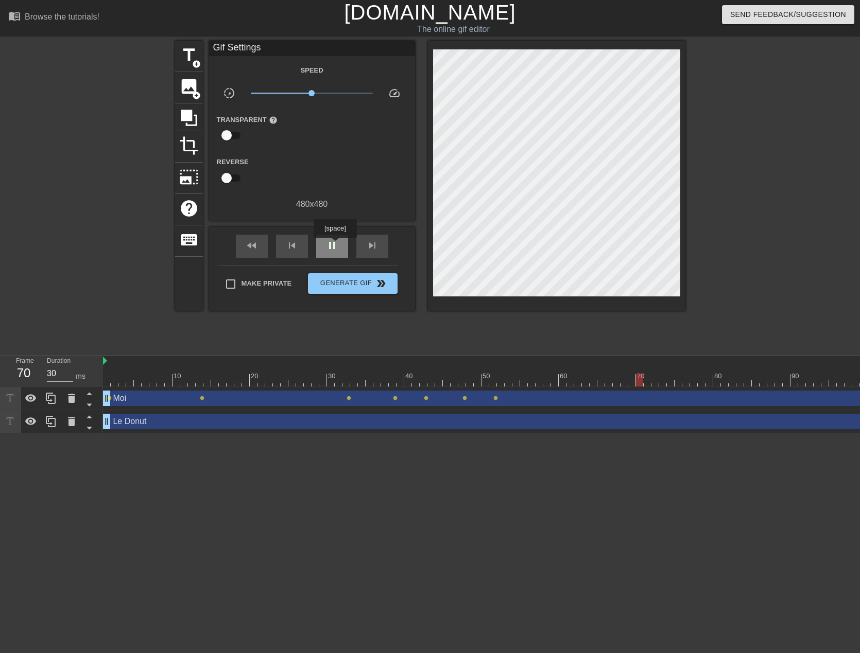
click at [335, 245] on span "pause" at bounding box center [332, 245] width 12 height 12
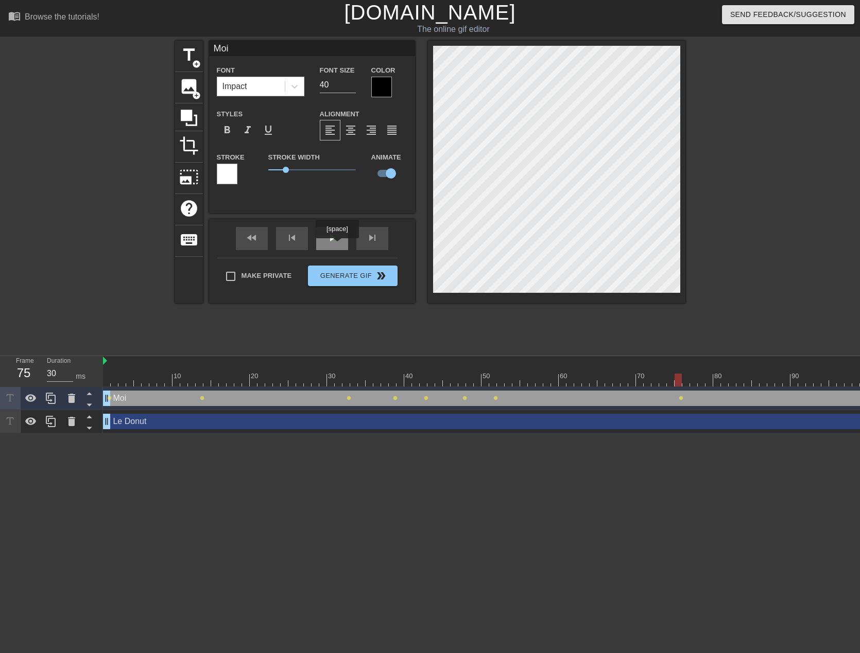
click at [337, 246] on div "play_arrow" at bounding box center [332, 238] width 32 height 23
click at [337, 244] on span "play_arrow" at bounding box center [332, 238] width 12 height 12
click at [335, 243] on span "play_arrow" at bounding box center [332, 238] width 12 height 12
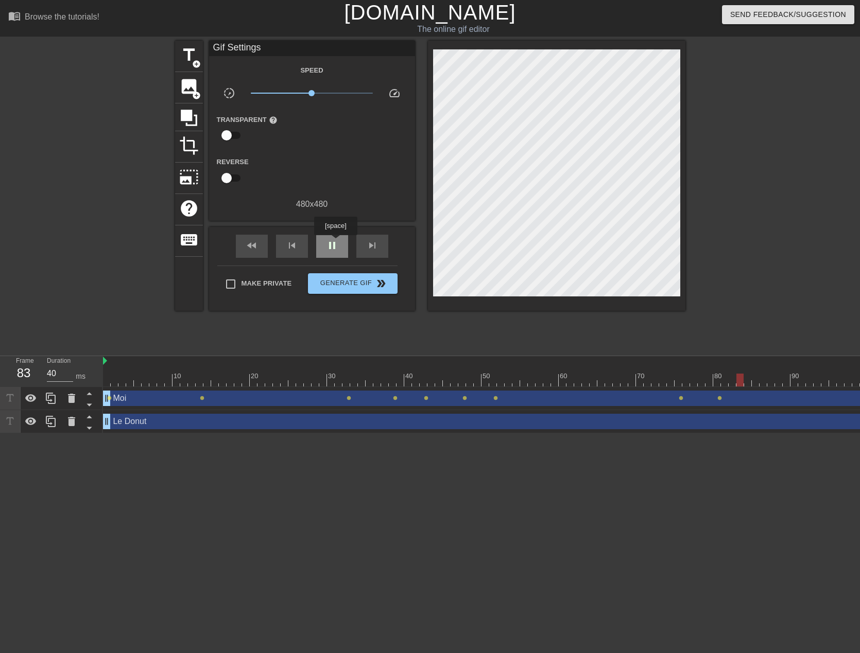
click at [335, 243] on span "pause" at bounding box center [332, 245] width 12 height 12
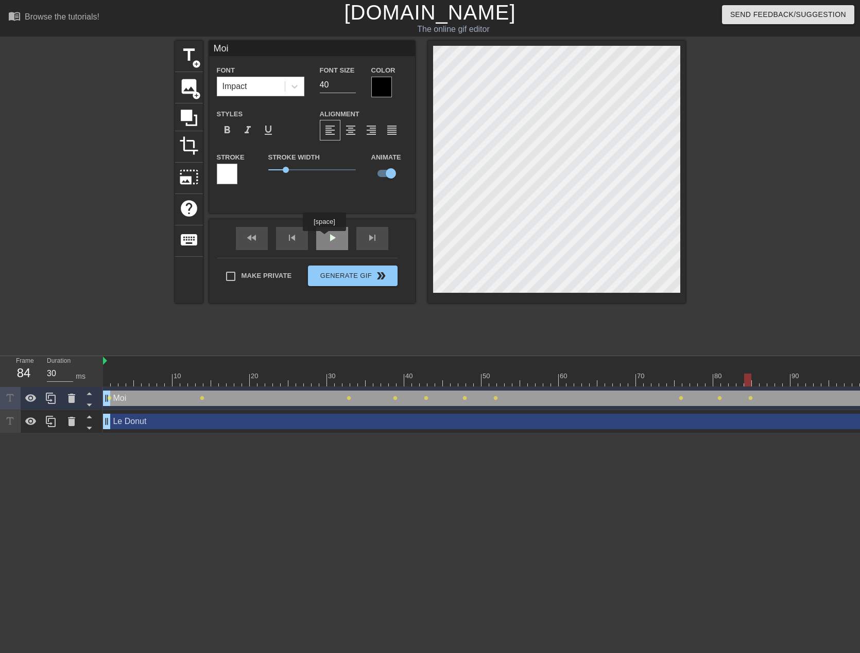
click at [325, 239] on div "play_arrow" at bounding box center [332, 238] width 32 height 23
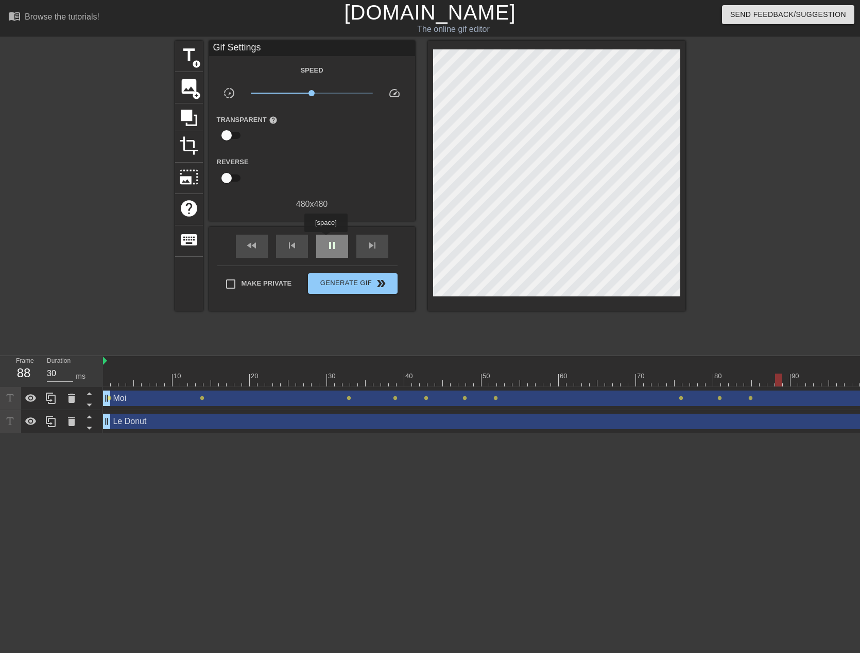
click at [326, 239] on span "pause" at bounding box center [332, 245] width 12 height 12
click at [331, 236] on div "play_arrow" at bounding box center [332, 246] width 32 height 23
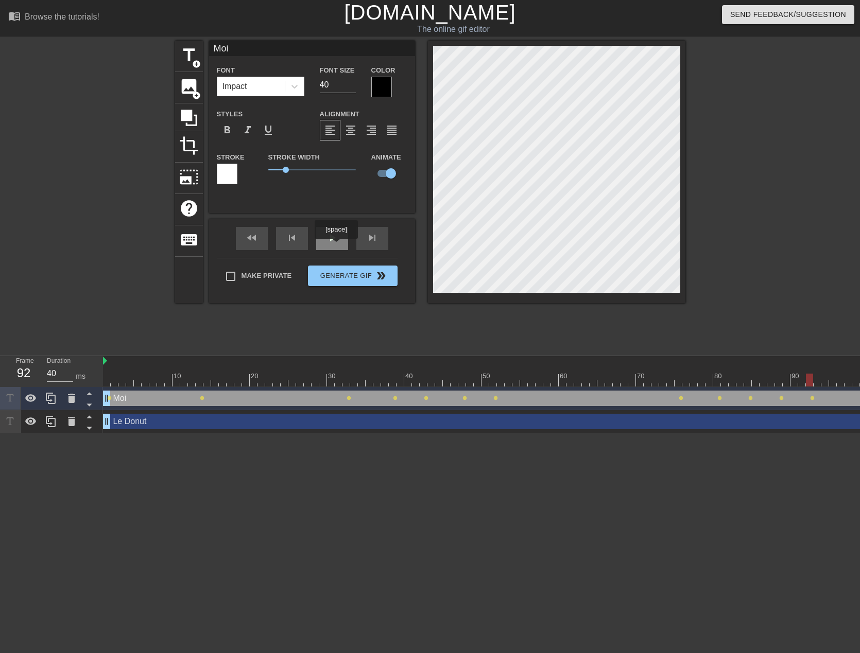
click at [335, 245] on div "play_arrow" at bounding box center [332, 238] width 32 height 23
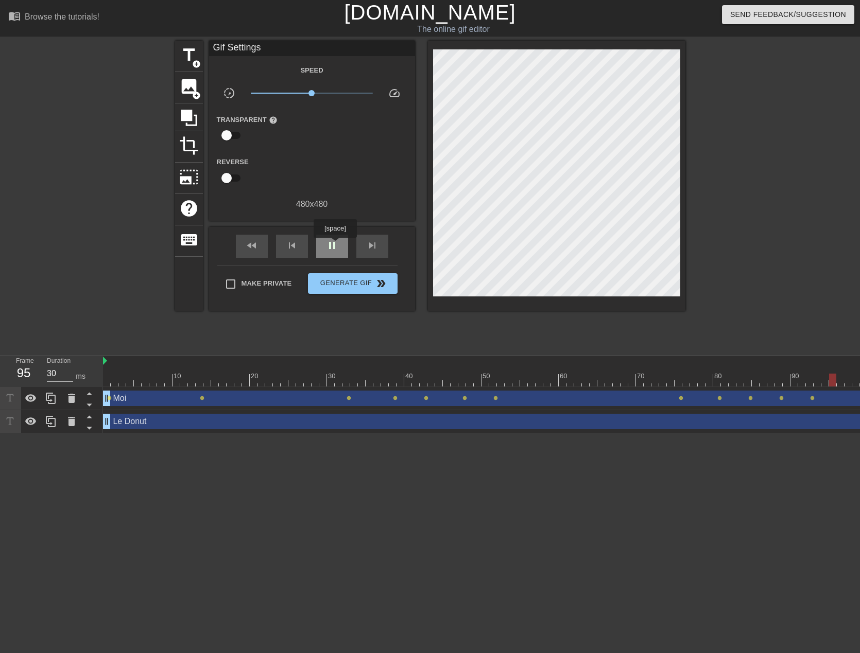
click at [335, 245] on span "pause" at bounding box center [332, 245] width 12 height 12
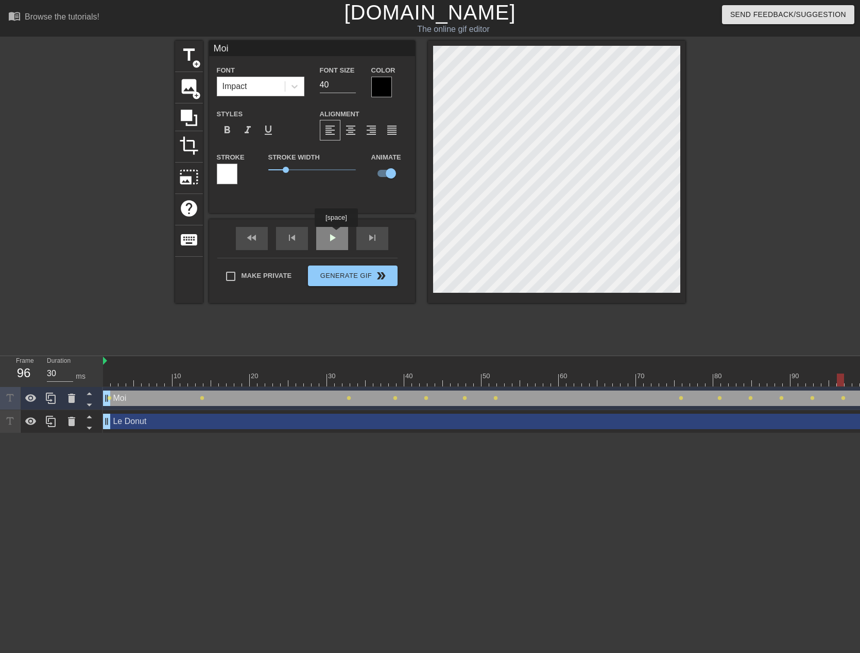
click at [336, 234] on div "play_arrow" at bounding box center [332, 238] width 32 height 23
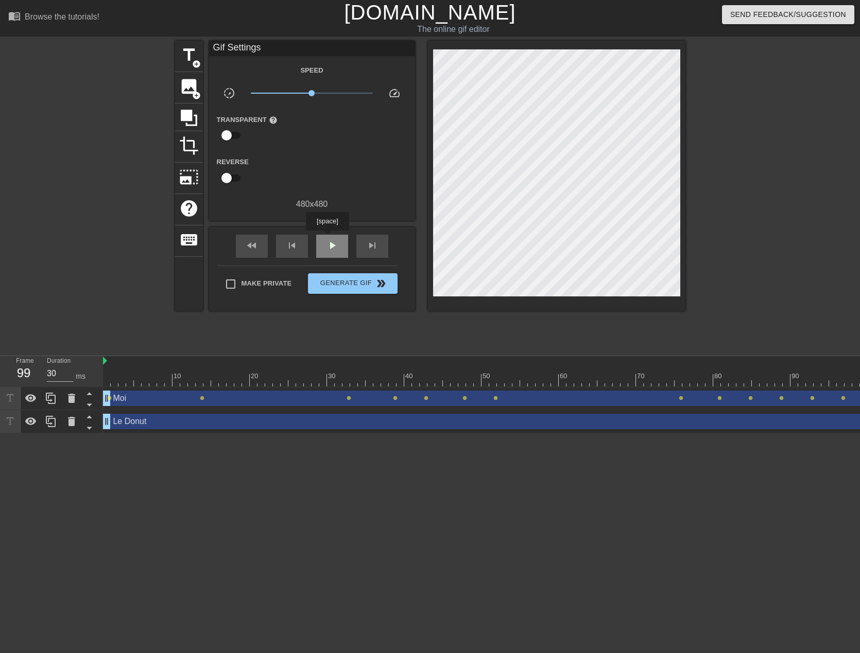
click at [327, 238] on div "play_arrow" at bounding box center [332, 246] width 32 height 23
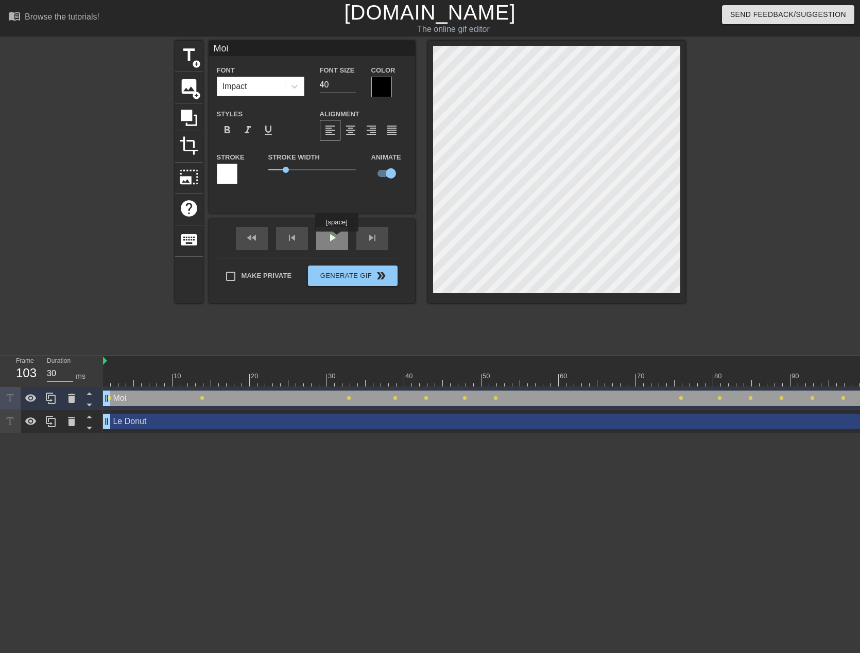
click at [336, 239] on span "play_arrow" at bounding box center [332, 238] width 12 height 12
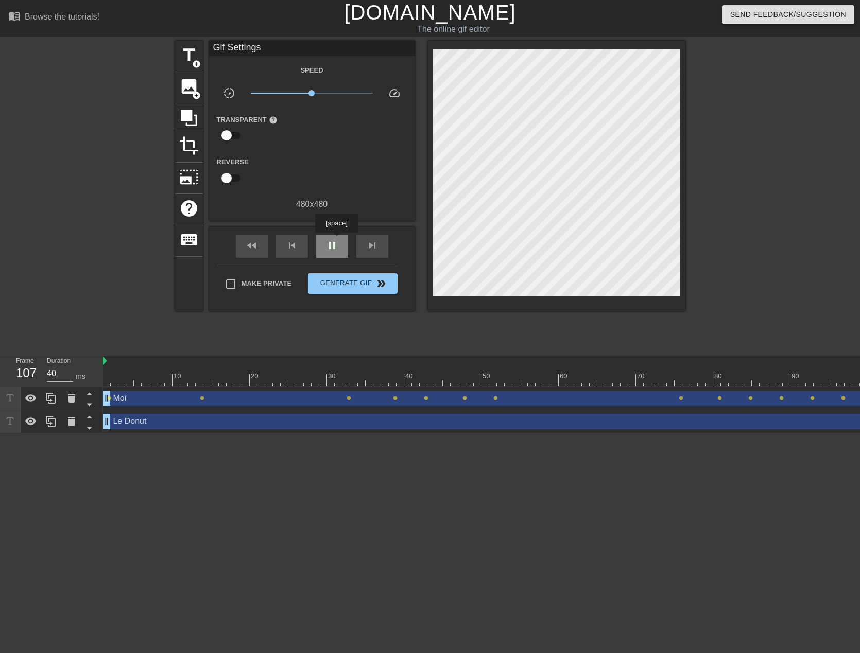
click at [336, 240] on span "pause" at bounding box center [332, 245] width 12 height 12
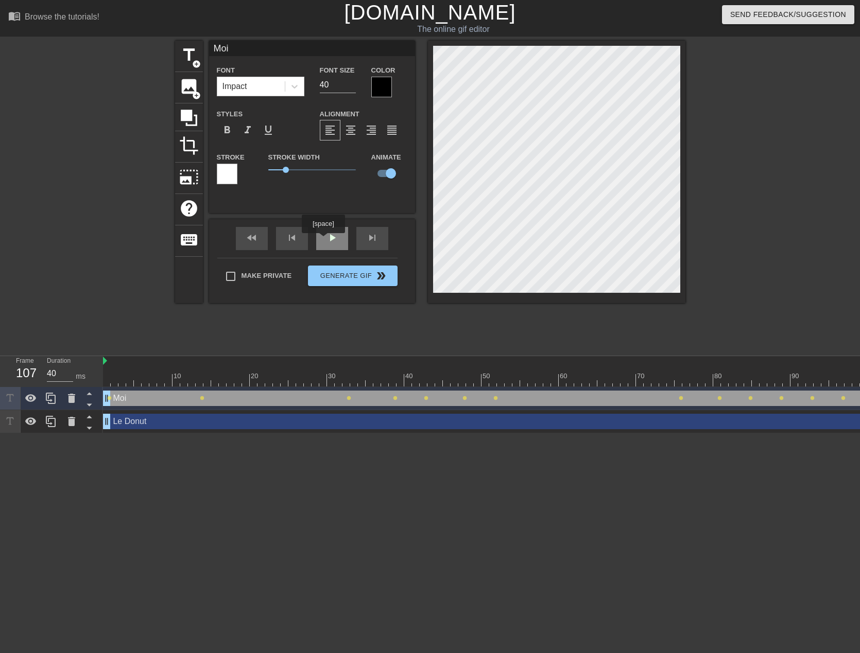
click at [323, 240] on div "play_arrow" at bounding box center [332, 238] width 32 height 23
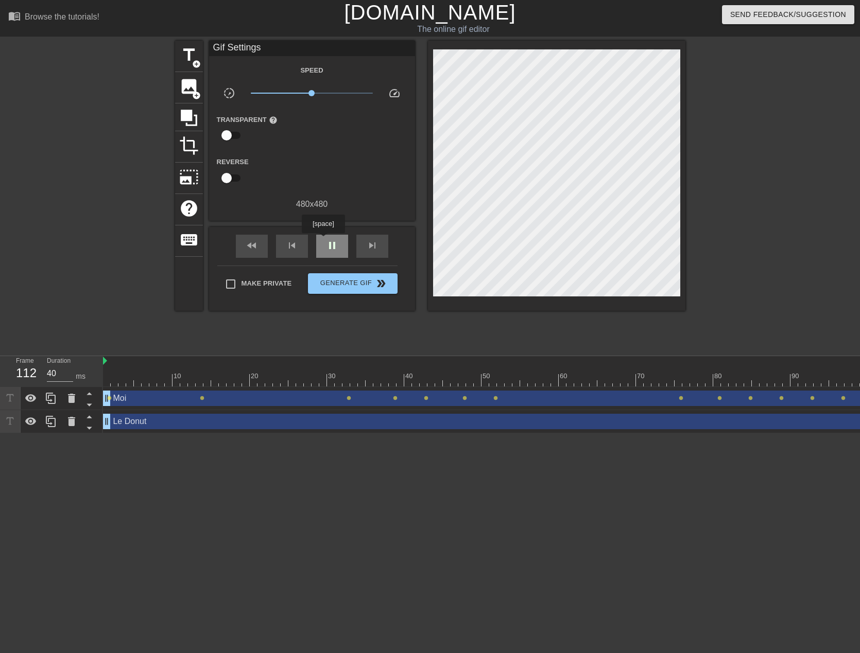
click at [323, 240] on div "pause" at bounding box center [332, 246] width 32 height 23
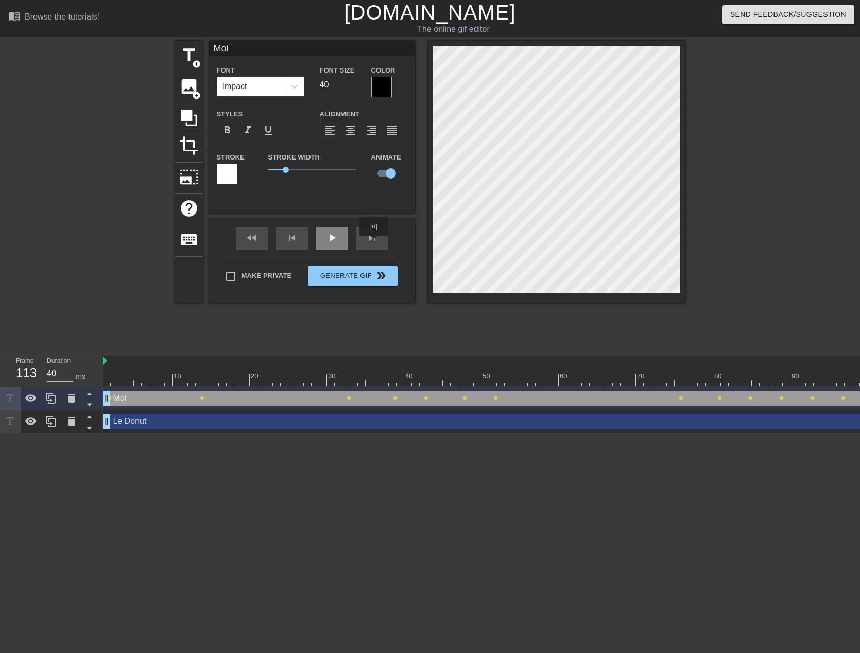
click at [329, 238] on span "play_arrow" at bounding box center [332, 238] width 12 height 12
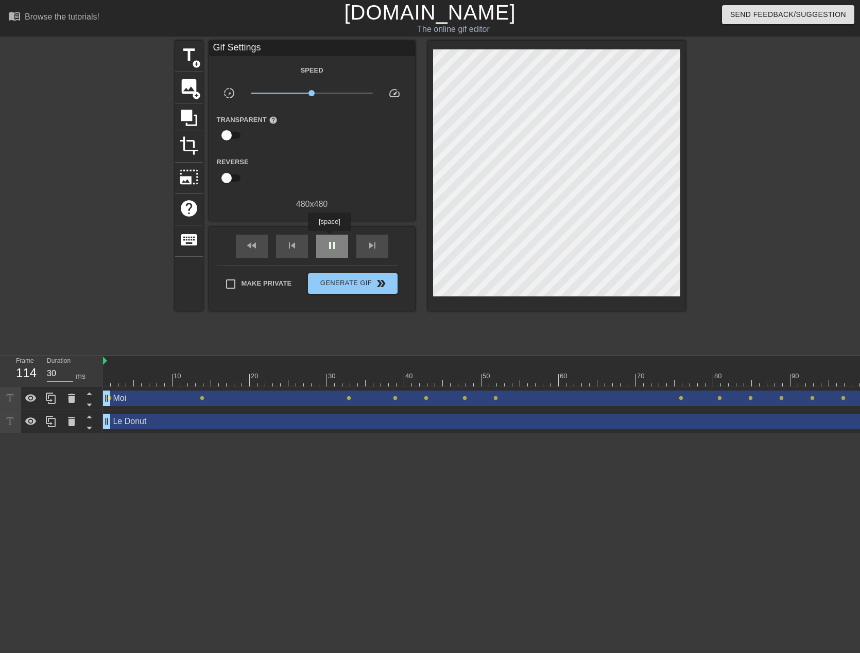
click at [330, 239] on span "pause" at bounding box center [332, 245] width 12 height 12
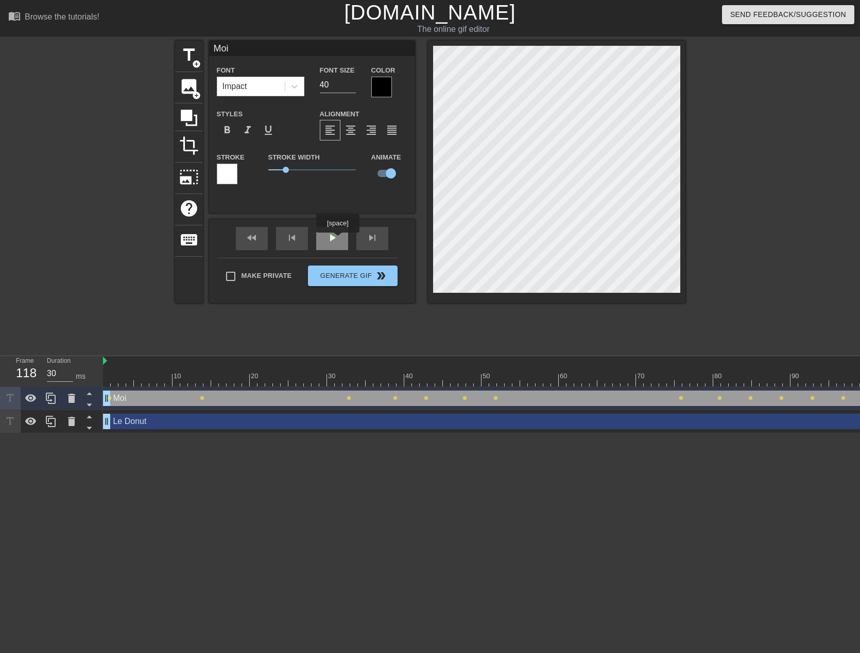
click at [337, 240] on span "play_arrow" at bounding box center [332, 238] width 12 height 12
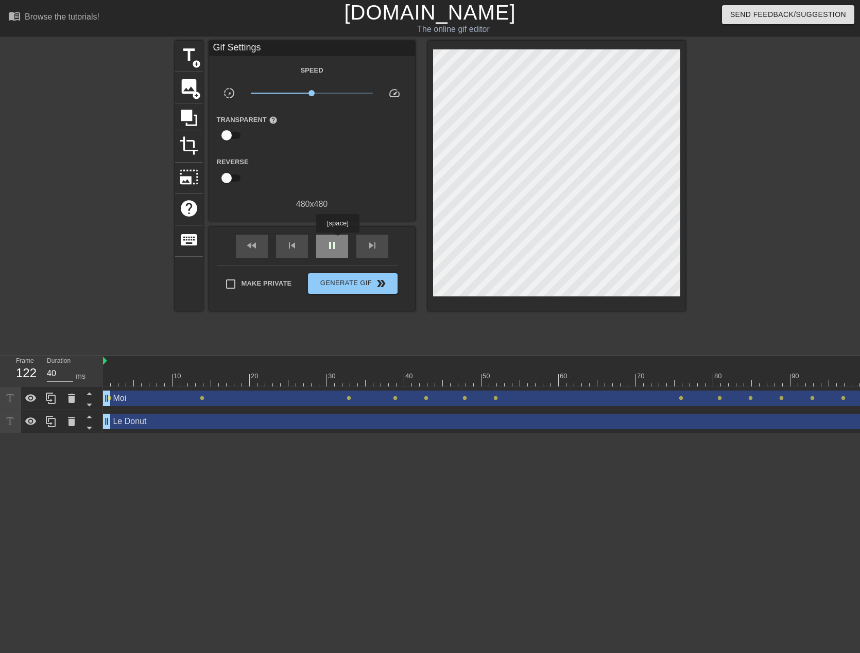
click at [337, 241] on span "pause" at bounding box center [332, 245] width 12 height 12
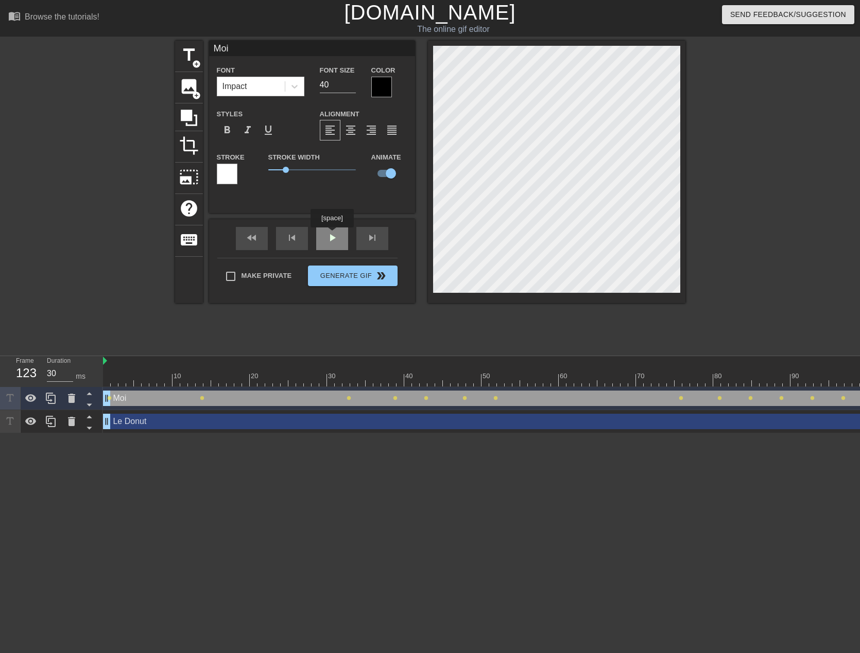
click at [332, 235] on div "play_arrow" at bounding box center [332, 238] width 32 height 23
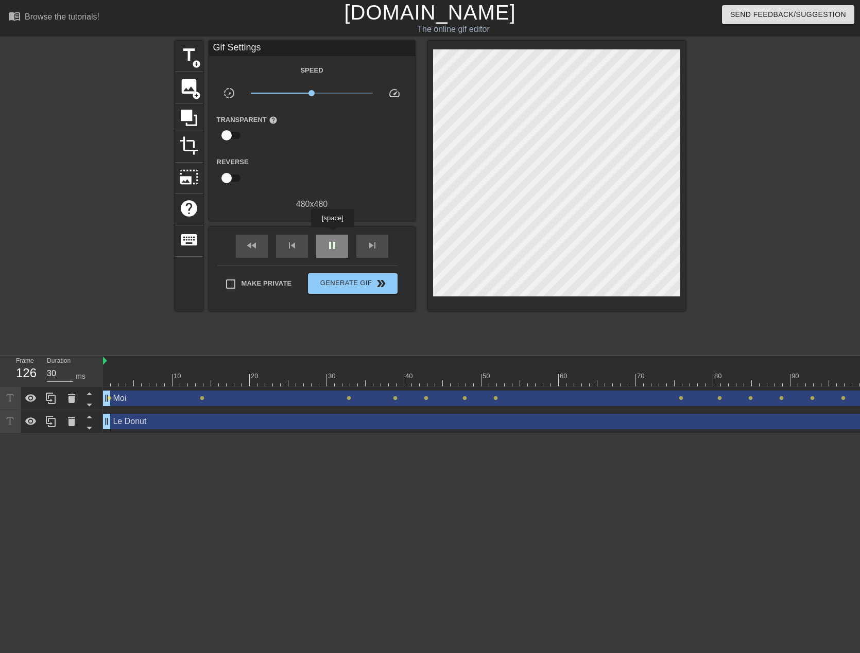
click at [332, 235] on div "pause" at bounding box center [332, 246] width 32 height 23
click at [335, 244] on div "play_arrow" at bounding box center [332, 246] width 32 height 23
click at [335, 244] on span "pause" at bounding box center [332, 245] width 12 height 12
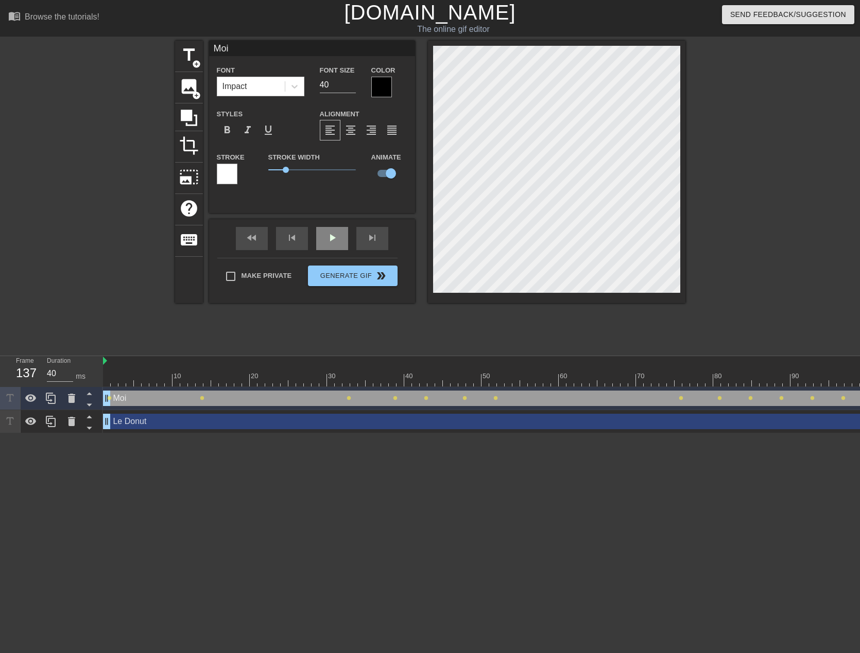
click at [336, 233] on div "fast_rewind skip_previous play_arrow skip_next" at bounding box center [312, 238] width 168 height 39
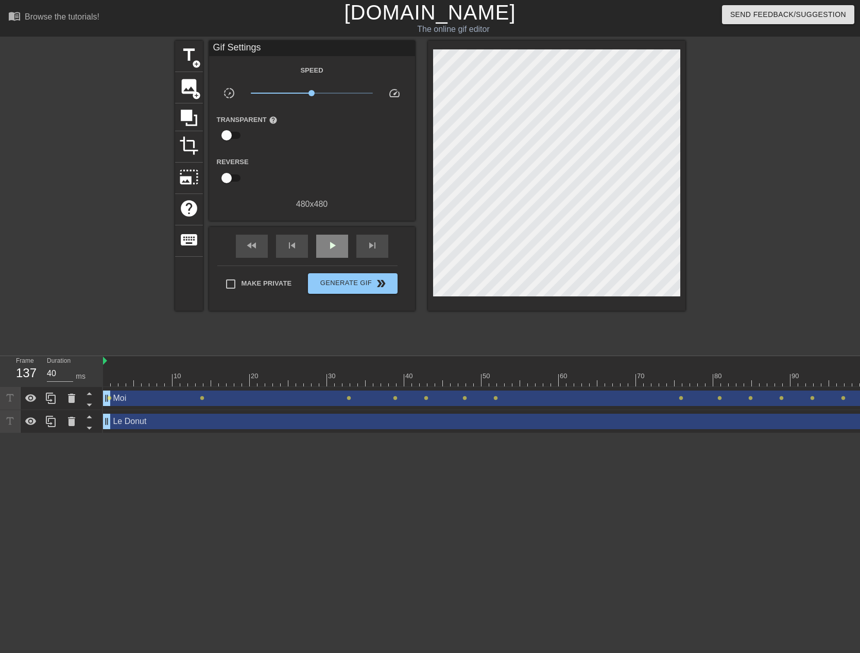
click at [336, 233] on div "fast_rewind skip_previous play_arrow skip_next" at bounding box center [312, 246] width 168 height 39
click at [333, 247] on span "play_arrow" at bounding box center [332, 245] width 12 height 12
click at [341, 239] on div "play_arrow" at bounding box center [332, 246] width 32 height 23
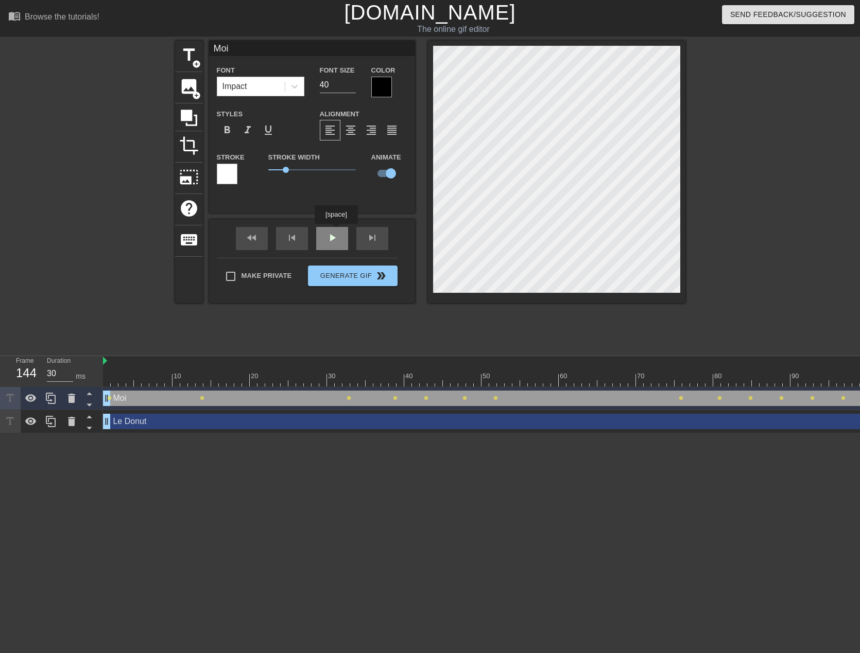
click at [337, 236] on div "play_arrow" at bounding box center [332, 238] width 32 height 23
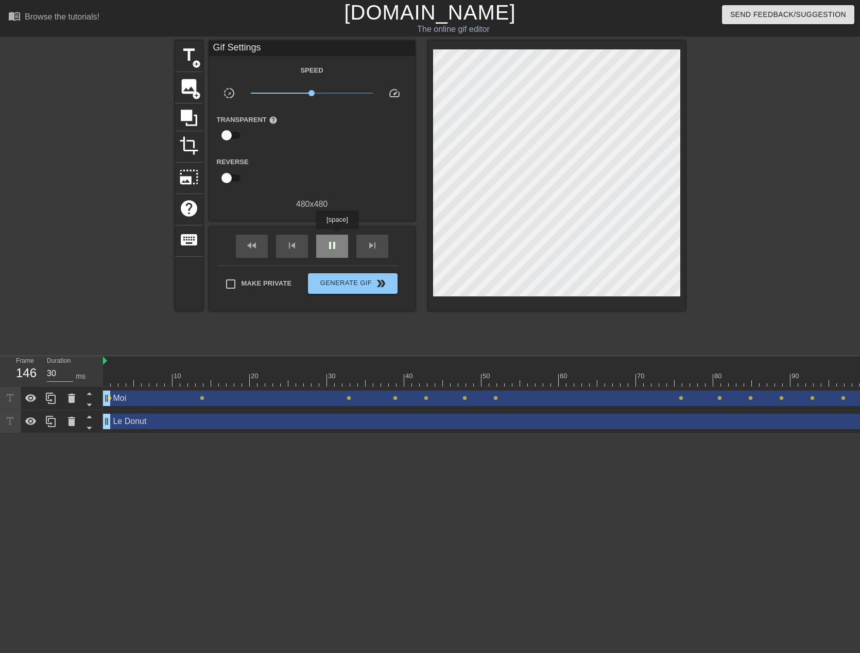
click at [337, 236] on div "pause" at bounding box center [332, 246] width 32 height 23
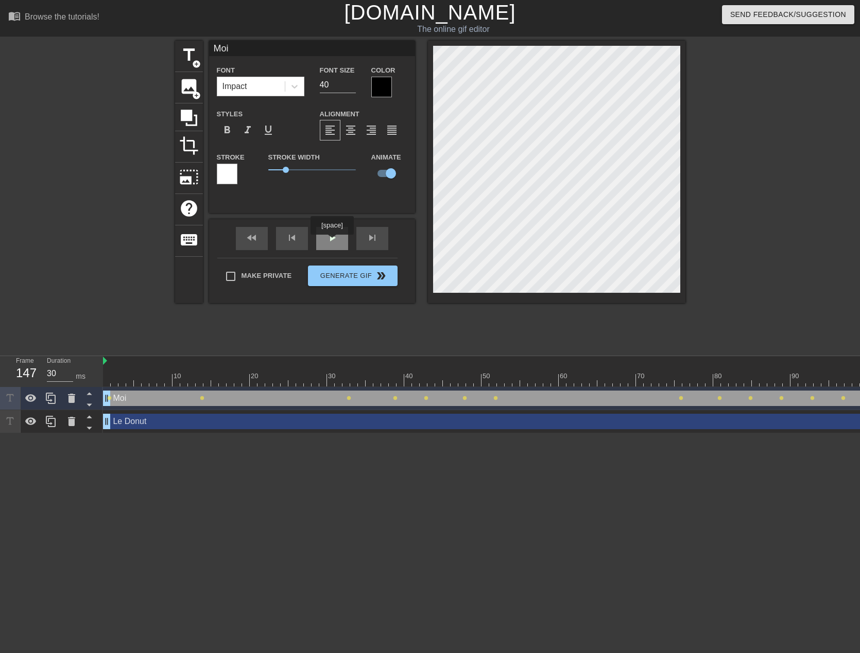
click at [332, 242] on span "play_arrow" at bounding box center [332, 238] width 12 height 12
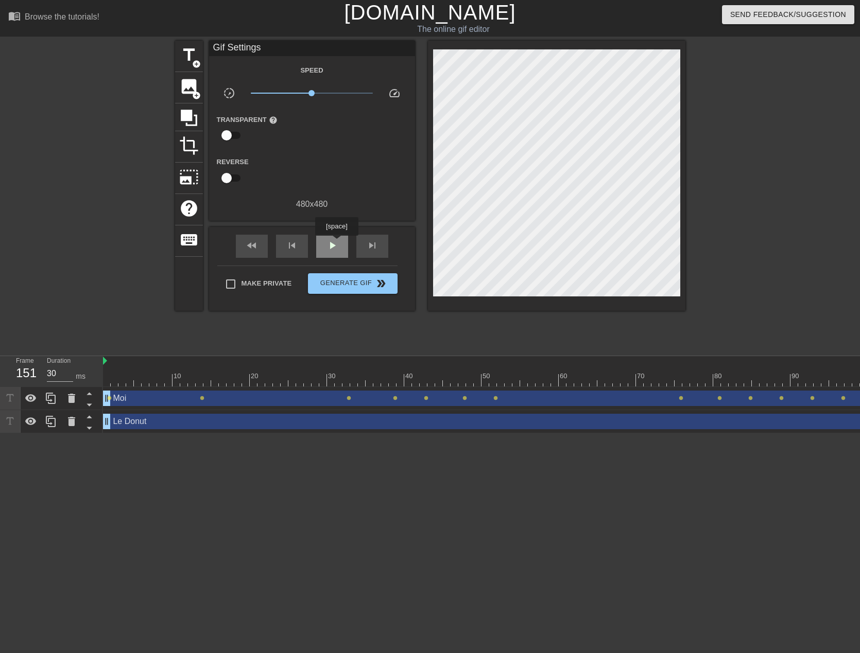
click at [336, 243] on span "play_arrow" at bounding box center [332, 245] width 12 height 12
click at [336, 243] on span "pause" at bounding box center [332, 245] width 12 height 12
click at [336, 243] on span "play_arrow" at bounding box center [332, 245] width 12 height 12
click at [340, 242] on div "pause" at bounding box center [332, 246] width 32 height 23
click at [330, 249] on span "play_arrow" at bounding box center [332, 245] width 12 height 12
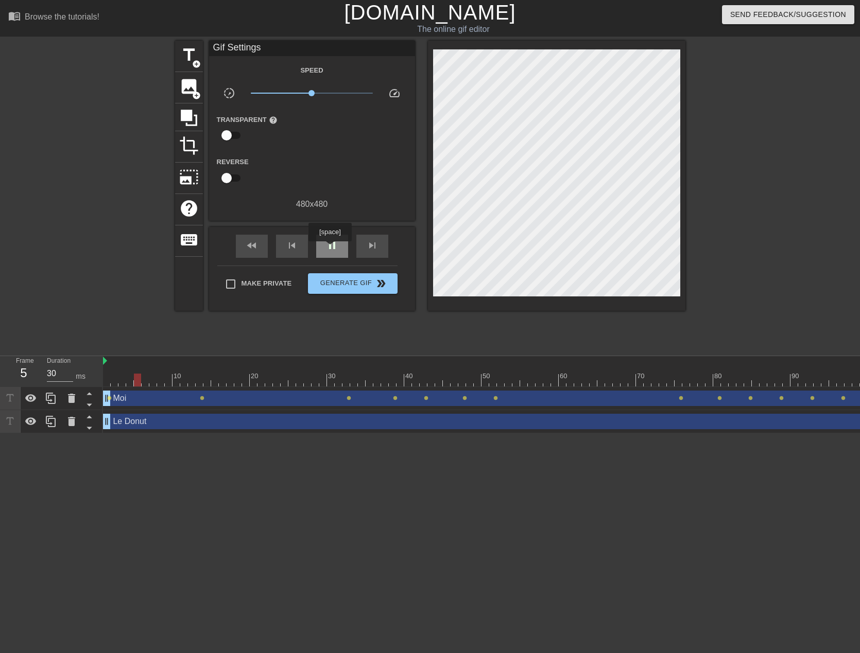
type input "40"
click at [330, 249] on span "pause" at bounding box center [332, 245] width 12 height 12
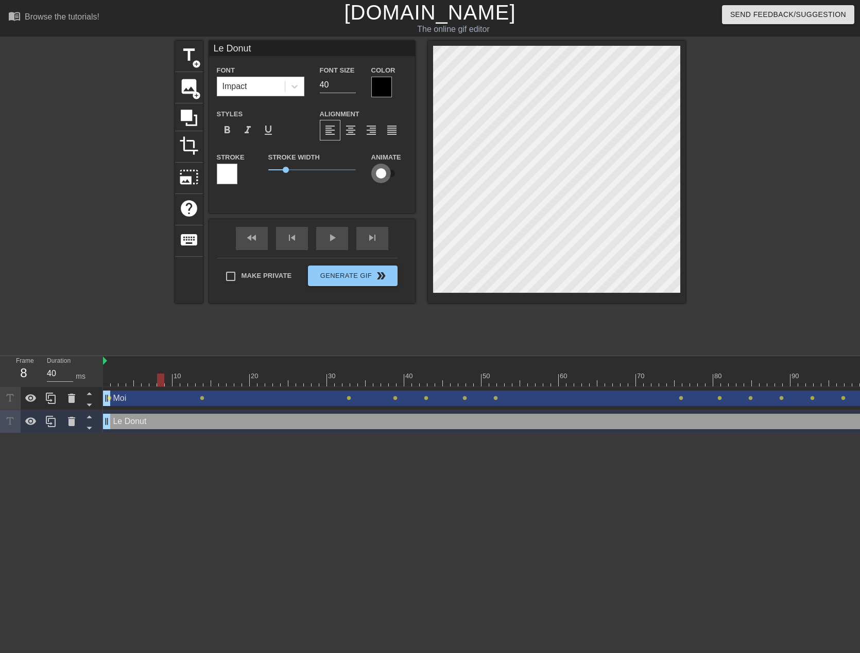
click at [378, 178] on input "checkbox" at bounding box center [381, 174] width 59 height 20
checkbox input "true"
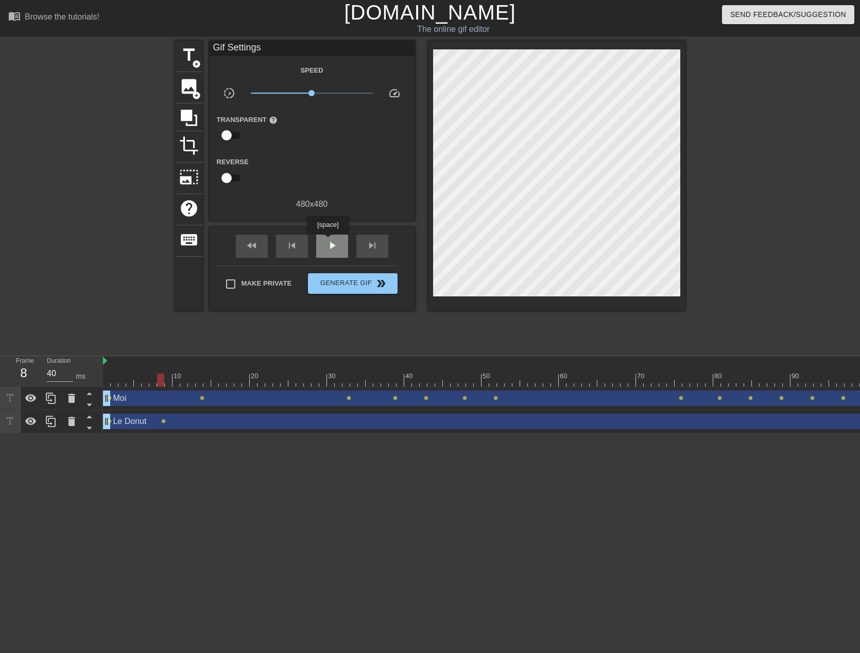
click at [327, 242] on span "play_arrow" at bounding box center [332, 245] width 12 height 12
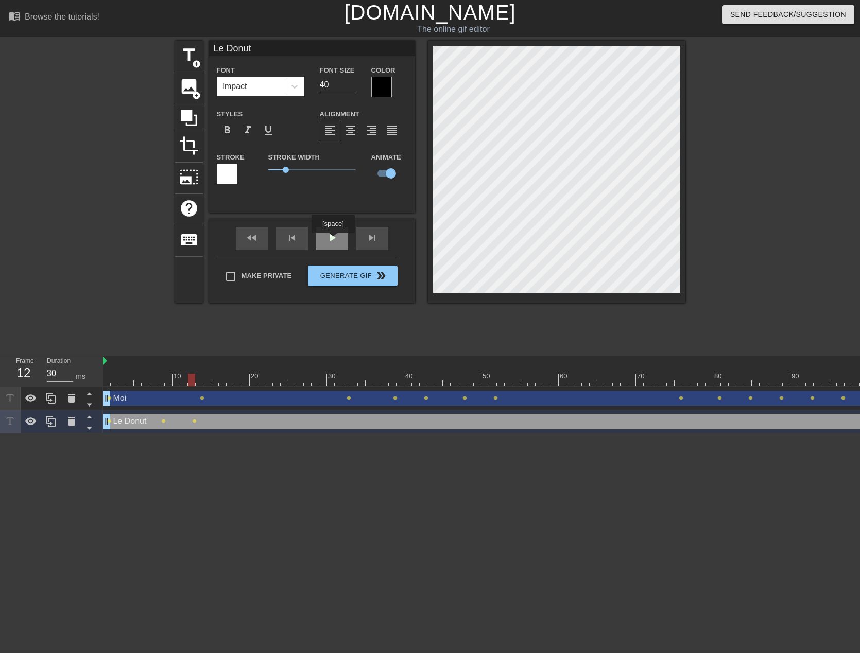
click at [333, 240] on span "play_arrow" at bounding box center [332, 238] width 12 height 12
click at [323, 239] on div "play_arrow" at bounding box center [332, 238] width 32 height 23
click at [343, 237] on div "play_arrow" at bounding box center [332, 238] width 32 height 23
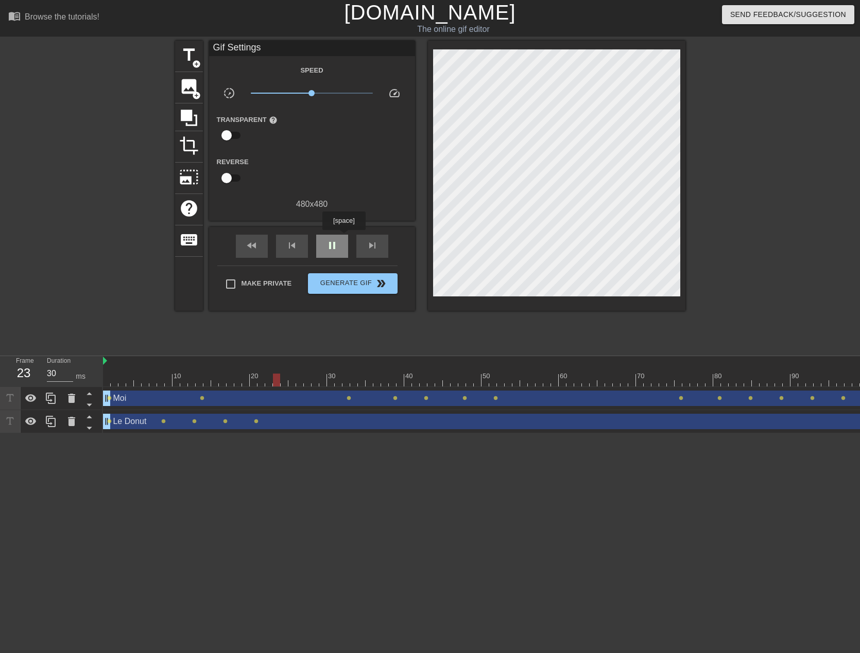
click at [343, 237] on div "pause" at bounding box center [332, 246] width 32 height 23
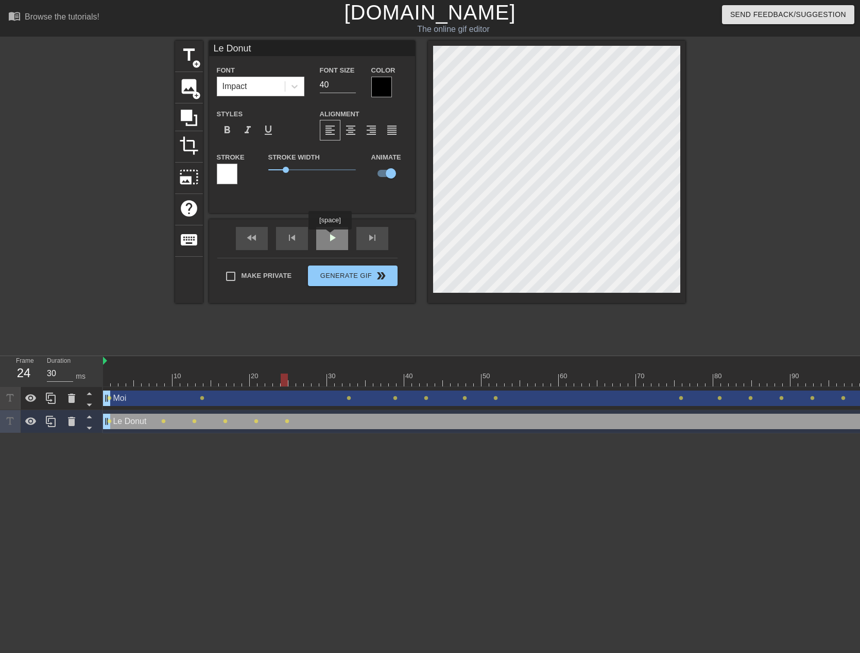
click at [330, 237] on div "play_arrow" at bounding box center [332, 238] width 32 height 23
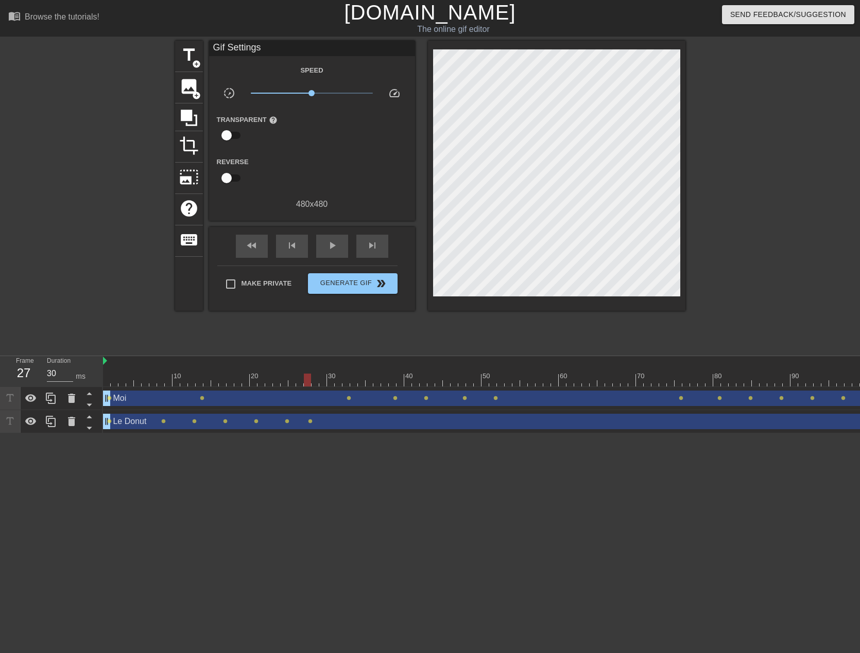
click at [331, 233] on div "fast_rewind skip_previous play_arrow skip_next" at bounding box center [312, 246] width 168 height 39
click at [332, 234] on div "fast_rewind skip_previous play_arrow skip_next" at bounding box center [312, 246] width 168 height 39
click at [334, 243] on span "play_arrow" at bounding box center [332, 245] width 12 height 12
click at [335, 243] on span "pause" at bounding box center [332, 245] width 12 height 12
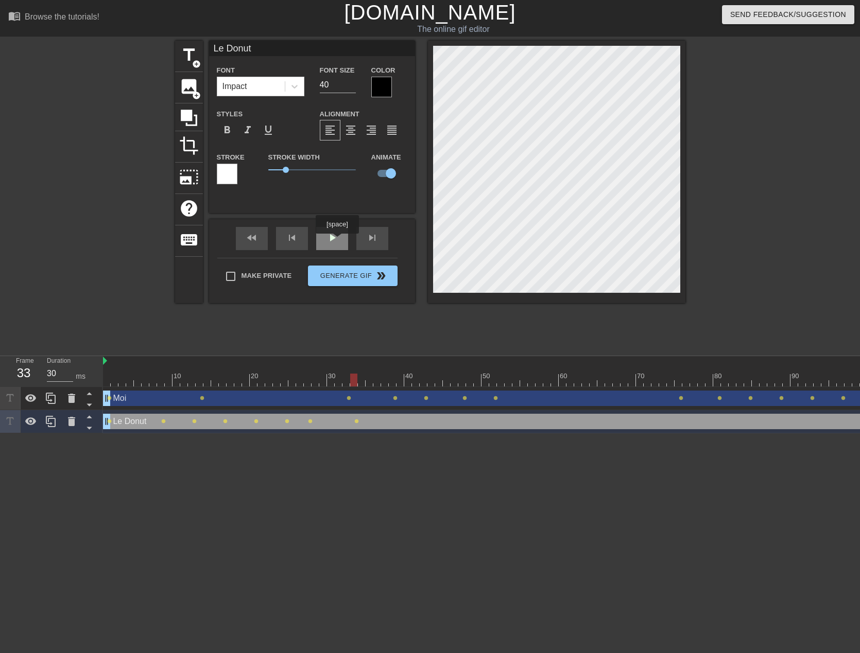
click at [337, 241] on span "play_arrow" at bounding box center [332, 238] width 12 height 12
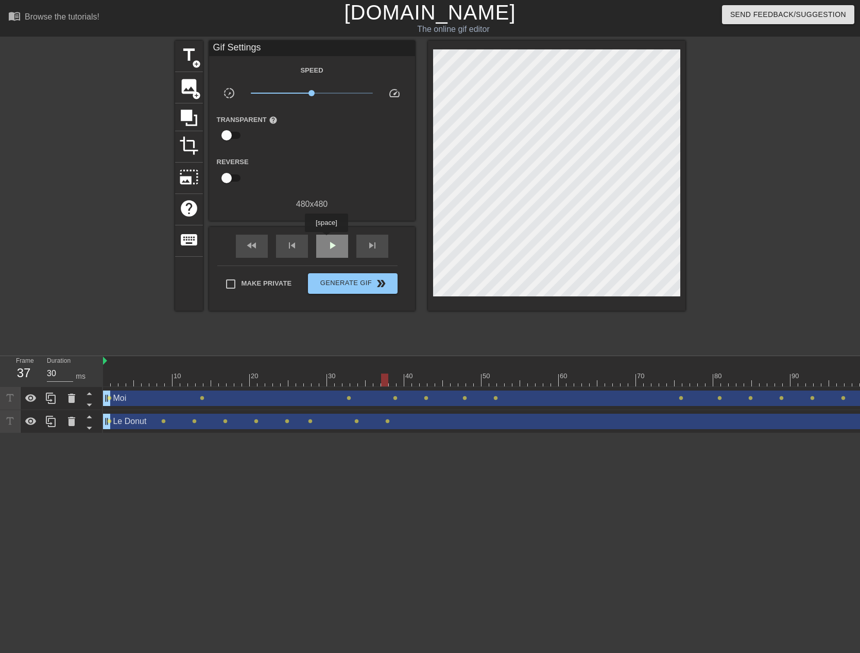
click at [326, 239] on span "play_arrow" at bounding box center [332, 245] width 12 height 12
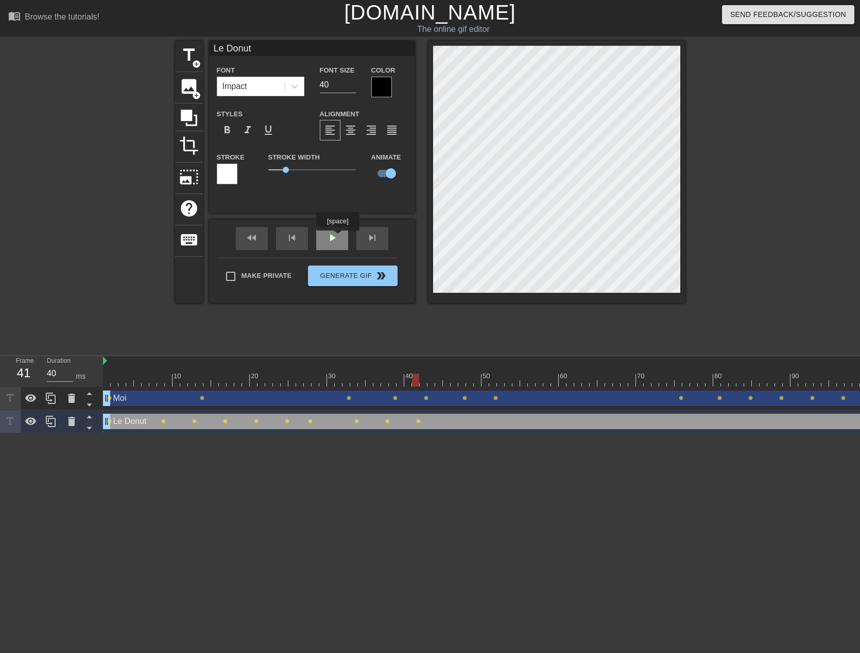
click at [337, 238] on div "play_arrow" at bounding box center [332, 238] width 32 height 23
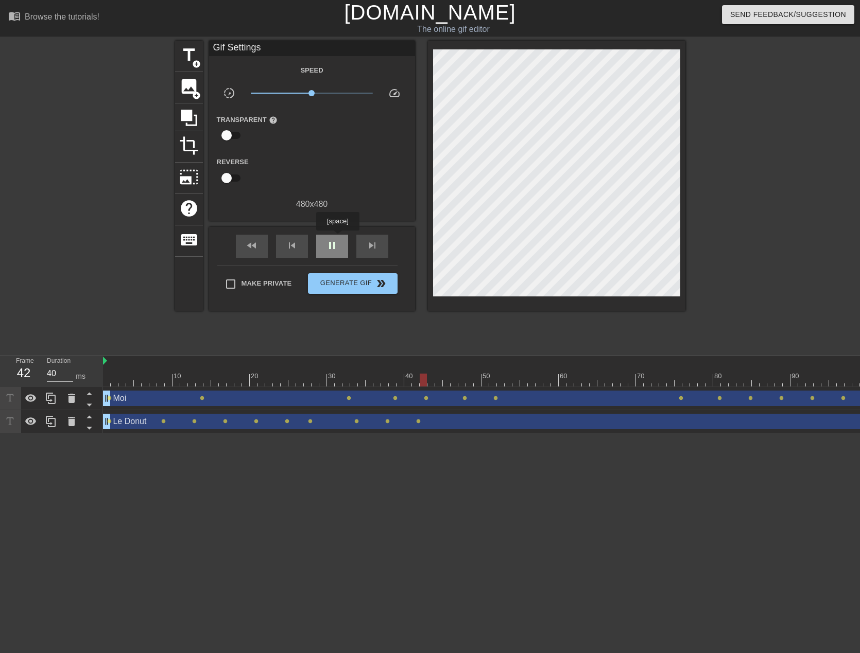
click at [337, 238] on div "pause" at bounding box center [332, 246] width 32 height 23
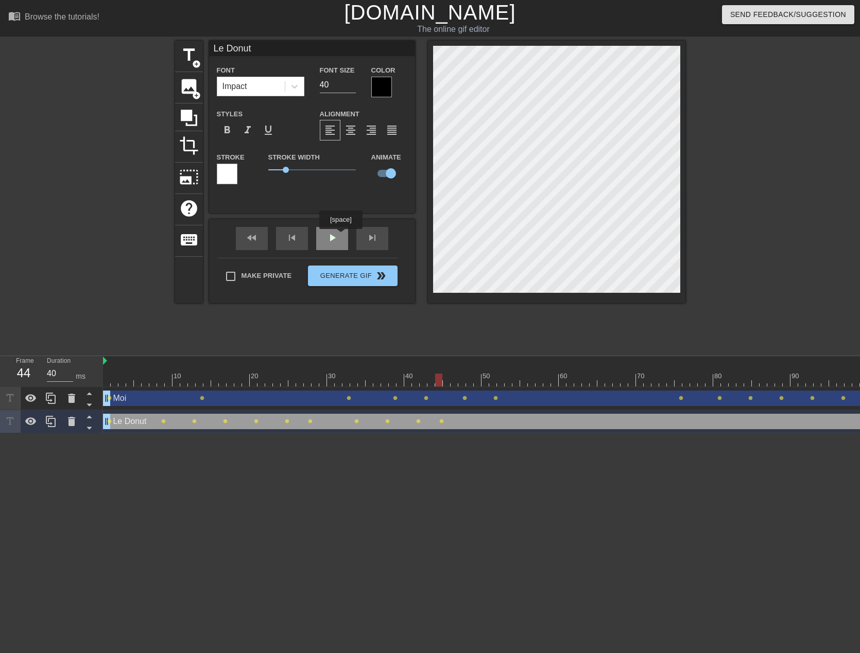
click at [340, 236] on div "play_arrow" at bounding box center [332, 238] width 32 height 23
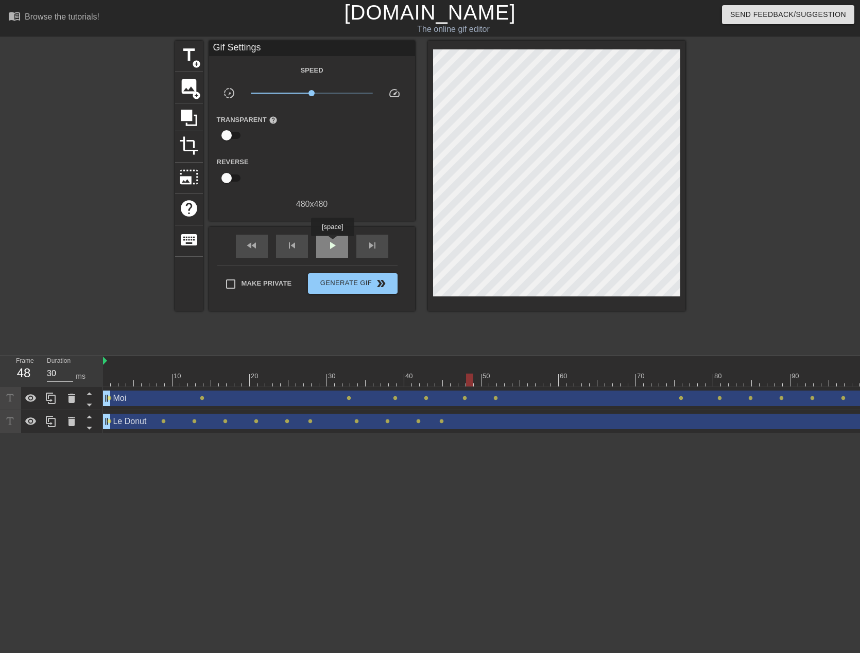
click at [332, 244] on span "play_arrow" at bounding box center [332, 245] width 12 height 12
click at [332, 244] on span "pause" at bounding box center [332, 245] width 12 height 12
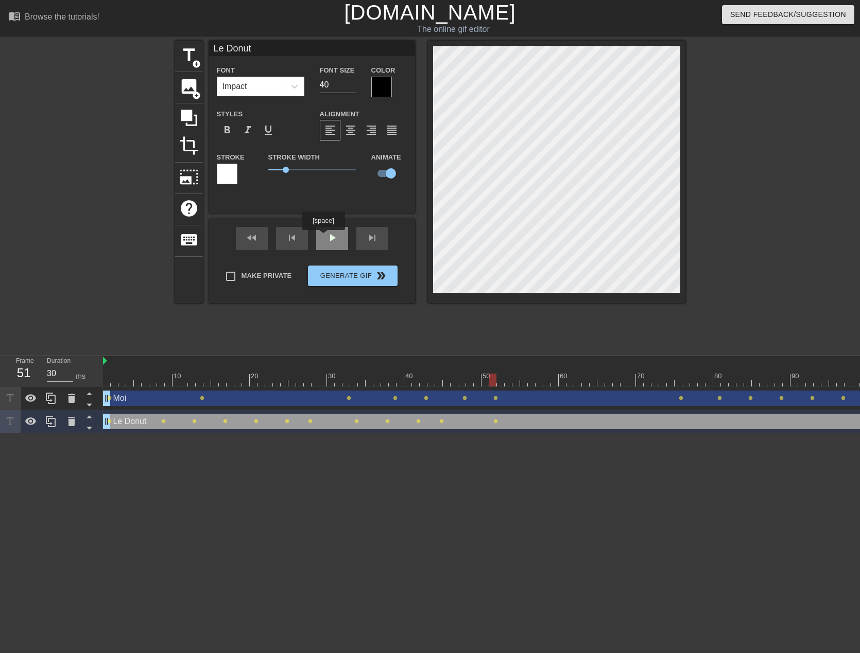
click at [333, 239] on span "play_arrow" at bounding box center [332, 238] width 12 height 12
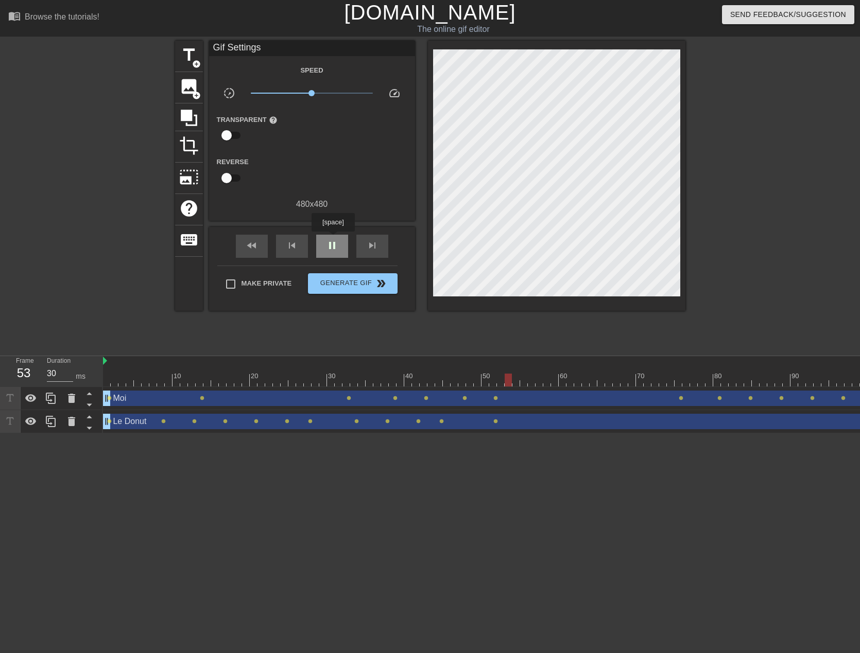
click at [333, 239] on span "pause" at bounding box center [332, 245] width 12 height 12
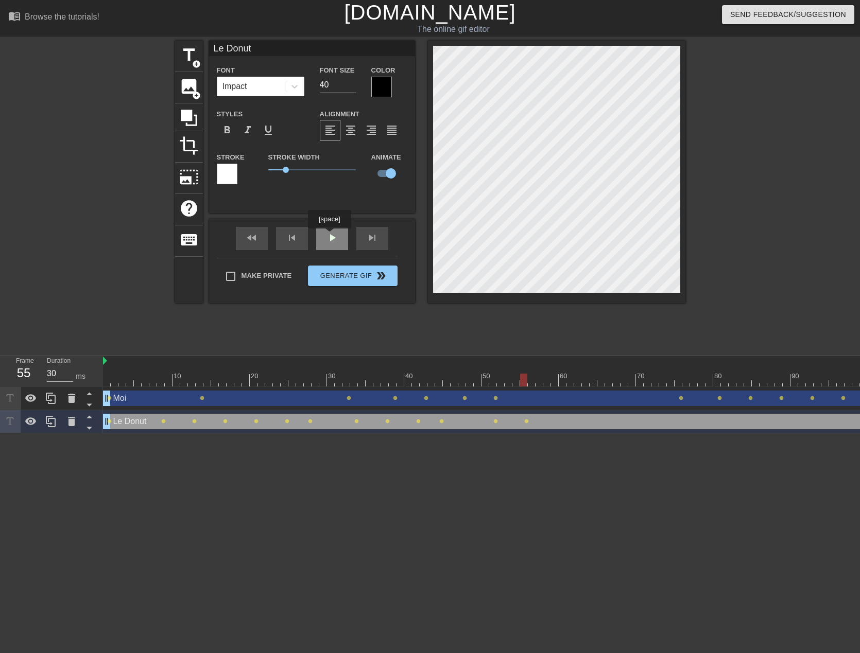
click at [329, 236] on div "play_arrow" at bounding box center [332, 238] width 32 height 23
click at [331, 238] on span "play_arrow" at bounding box center [332, 238] width 12 height 12
click at [326, 239] on span "play_arrow" at bounding box center [332, 238] width 12 height 12
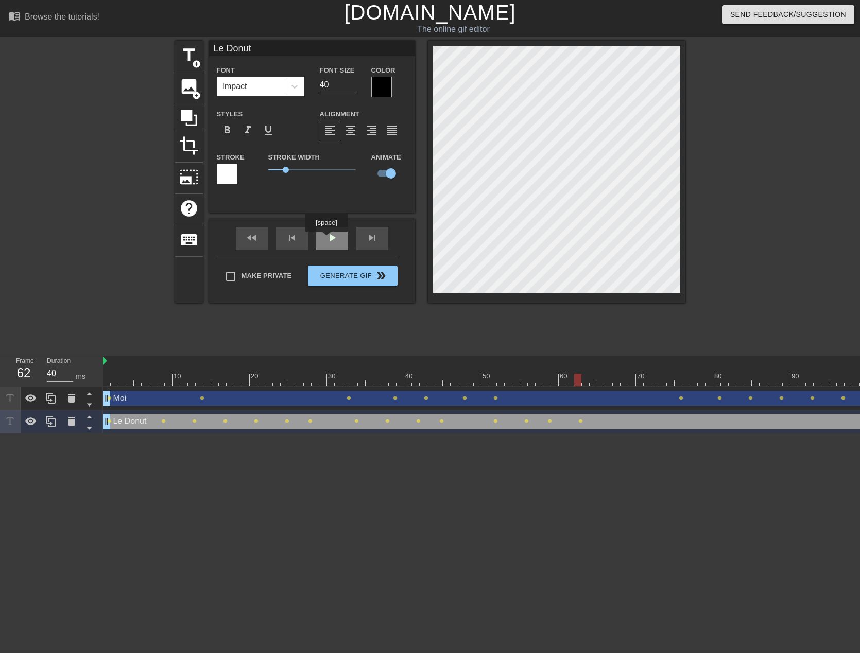
click at [327, 239] on span "play_arrow" at bounding box center [332, 238] width 12 height 12
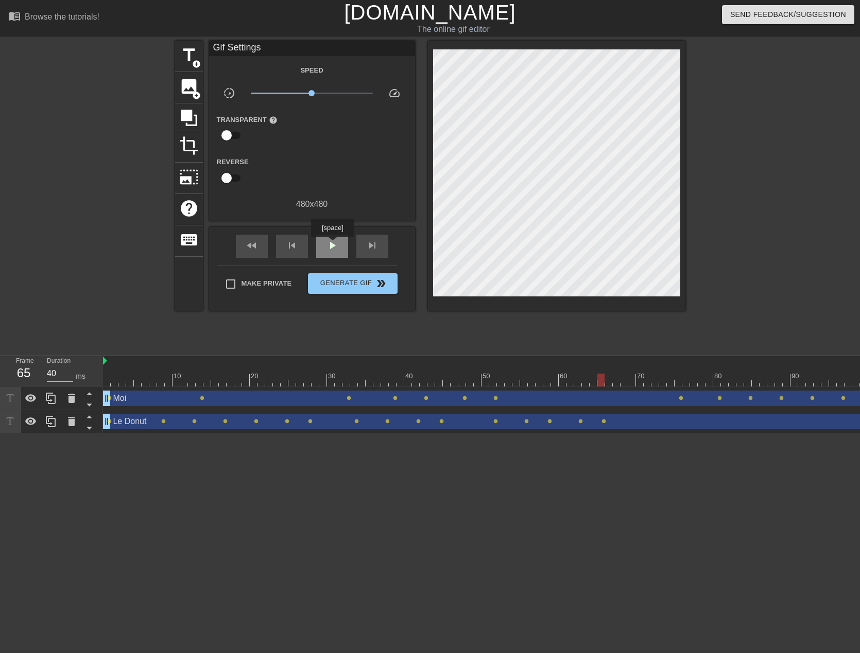
click at [332, 245] on div "play_arrow" at bounding box center [332, 246] width 32 height 23
click at [332, 245] on span "play_arrow" at bounding box center [332, 245] width 12 height 12
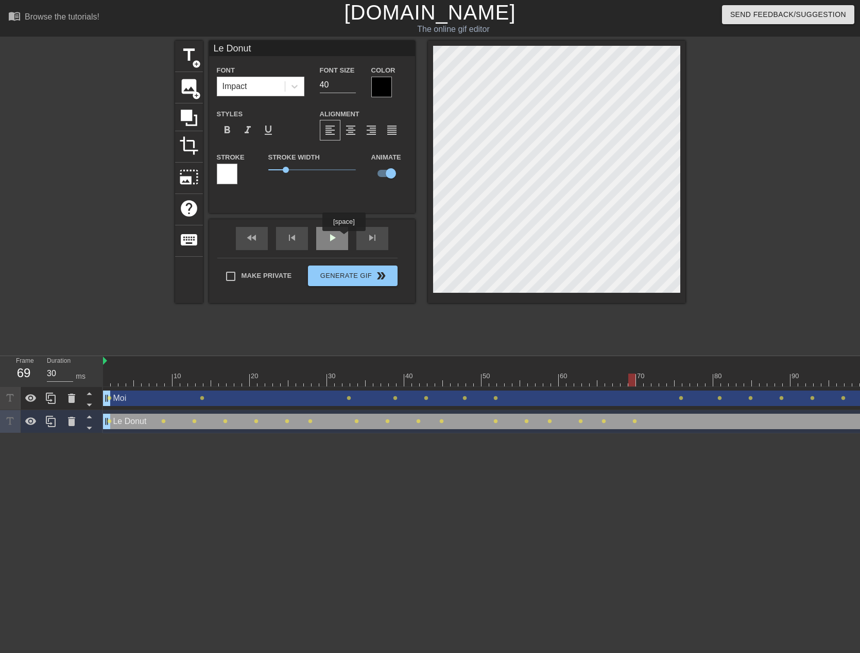
click at [341, 239] on div "play_arrow" at bounding box center [332, 238] width 32 height 23
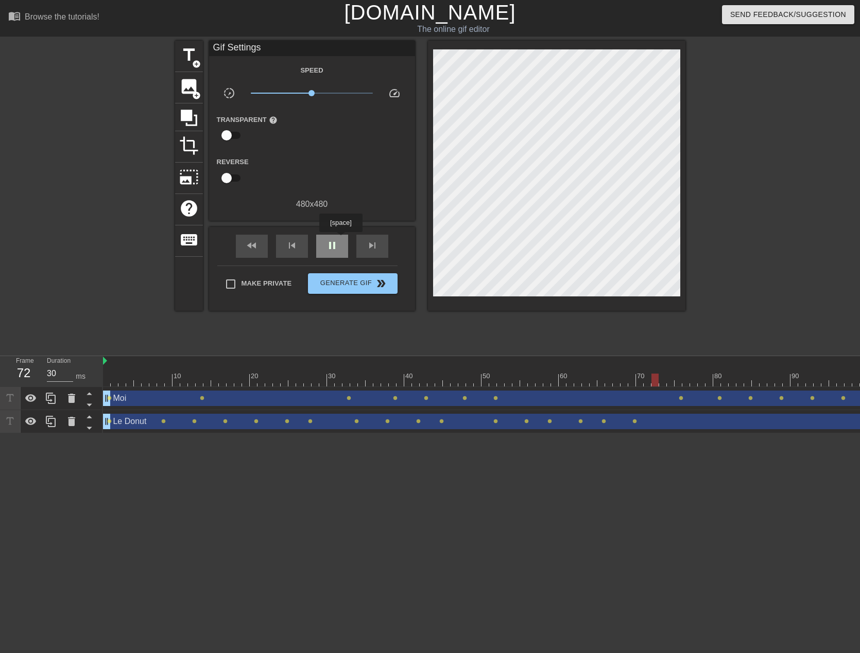
click at [340, 239] on div "pause" at bounding box center [332, 246] width 32 height 23
click at [339, 239] on div "play_arrow" at bounding box center [332, 246] width 32 height 23
click at [339, 239] on div "pause" at bounding box center [332, 246] width 32 height 23
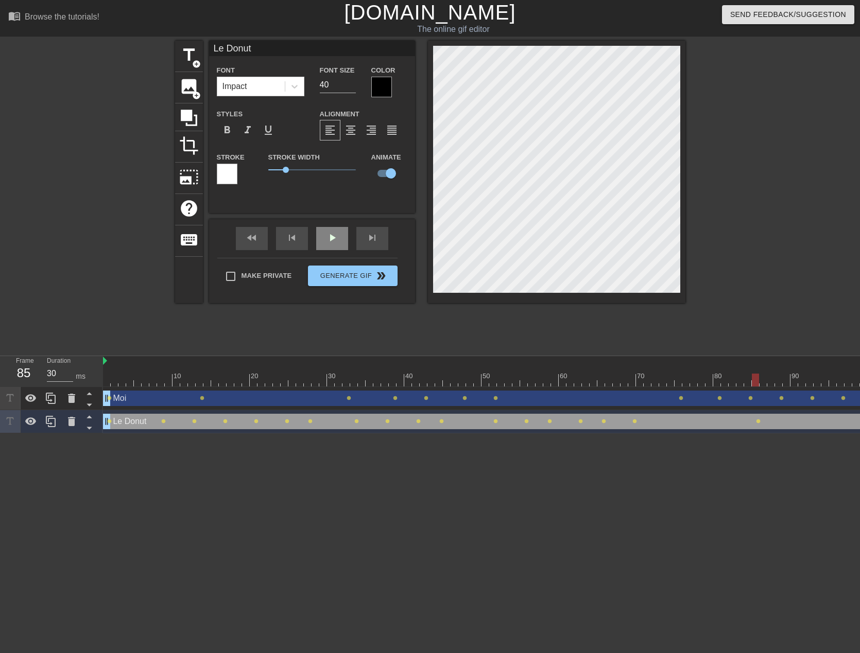
click at [344, 238] on div "play_arrow" at bounding box center [332, 238] width 32 height 23
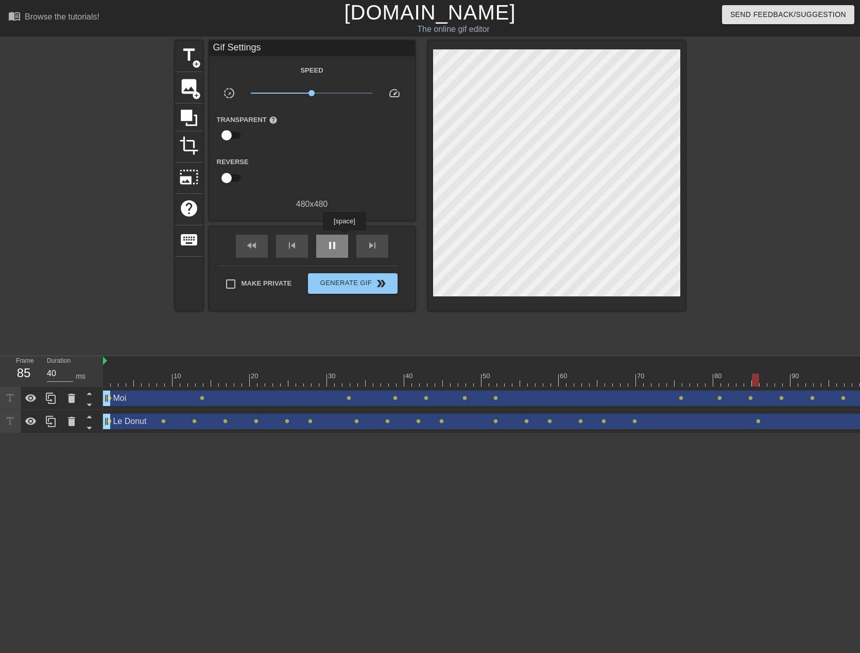
click at [344, 238] on div "pause" at bounding box center [332, 246] width 32 height 23
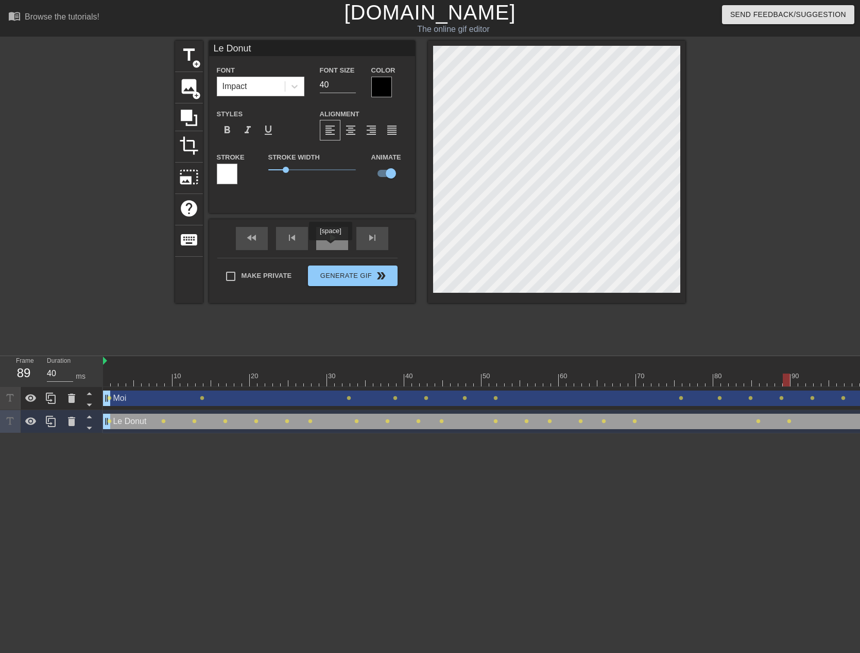
click at [331, 243] on span "play_arrow" at bounding box center [332, 238] width 12 height 12
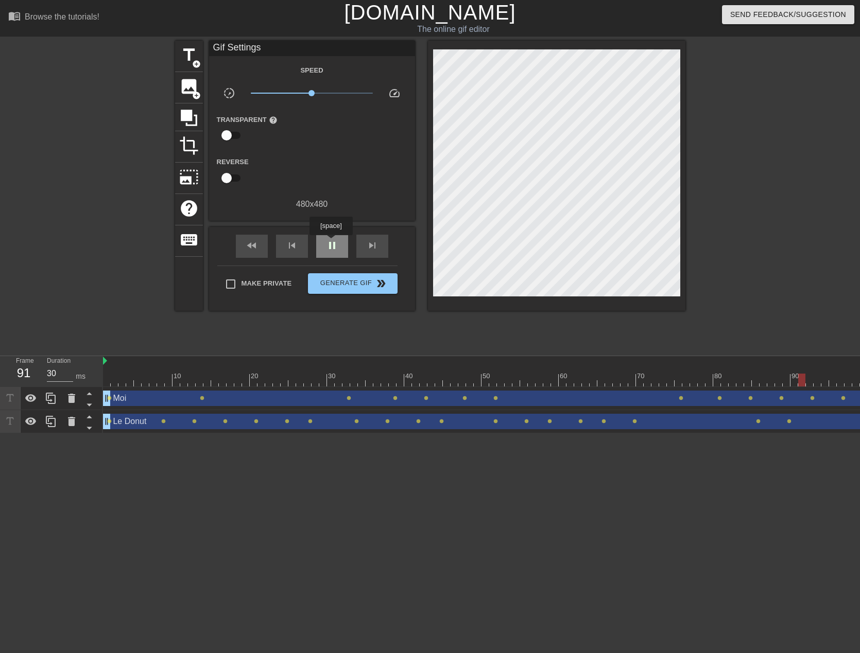
click at [327, 243] on span "pause" at bounding box center [332, 245] width 12 height 12
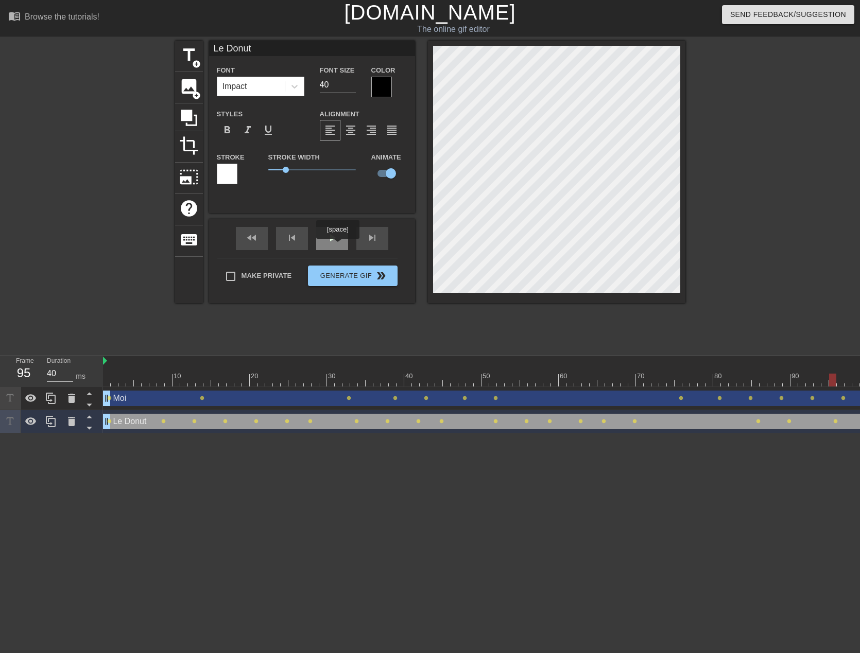
click at [337, 246] on div "play_arrow" at bounding box center [332, 238] width 32 height 23
click at [337, 244] on span "play_arrow" at bounding box center [332, 238] width 12 height 12
click at [333, 246] on div "play_arrow" at bounding box center [332, 238] width 32 height 23
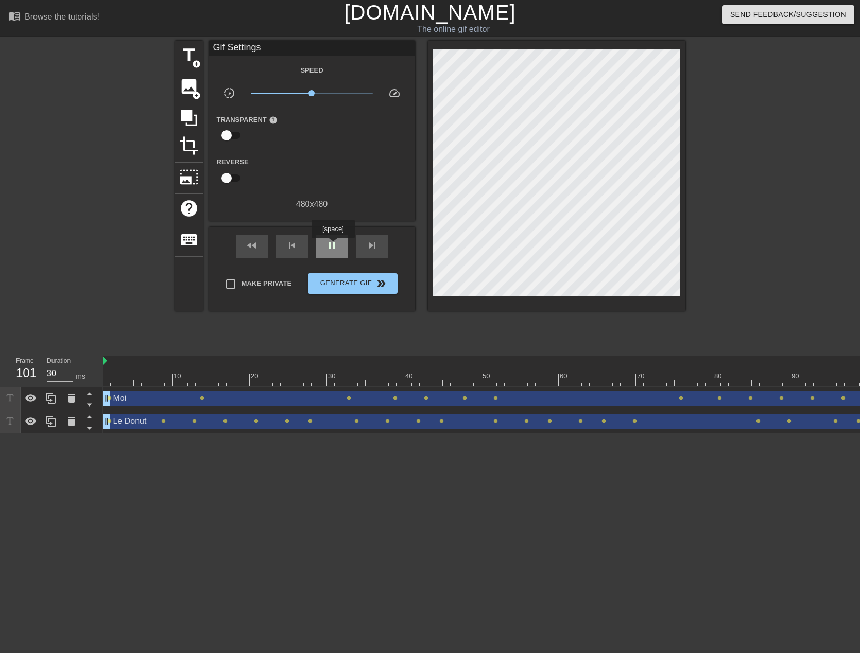
click at [333, 246] on span "pause" at bounding box center [332, 245] width 12 height 12
click at [342, 245] on div "play_arrow" at bounding box center [332, 246] width 32 height 23
click at [342, 245] on div "pause" at bounding box center [332, 246] width 32 height 23
click at [340, 242] on div "play_arrow" at bounding box center [332, 246] width 32 height 23
click at [340, 242] on div "pause" at bounding box center [332, 246] width 32 height 23
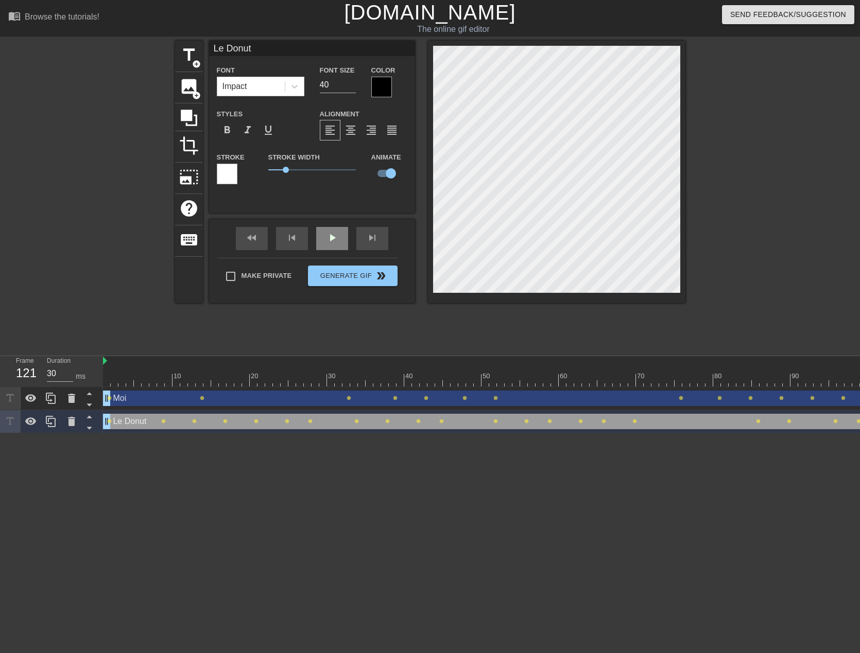
click at [334, 236] on div "play_arrow" at bounding box center [332, 238] width 32 height 23
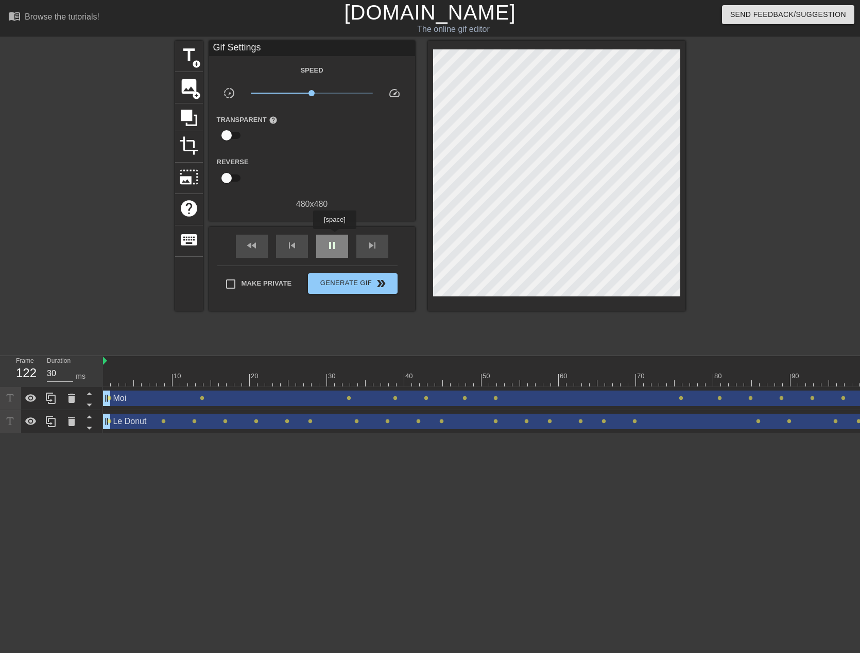
click at [334, 237] on div "pause" at bounding box center [332, 246] width 32 height 23
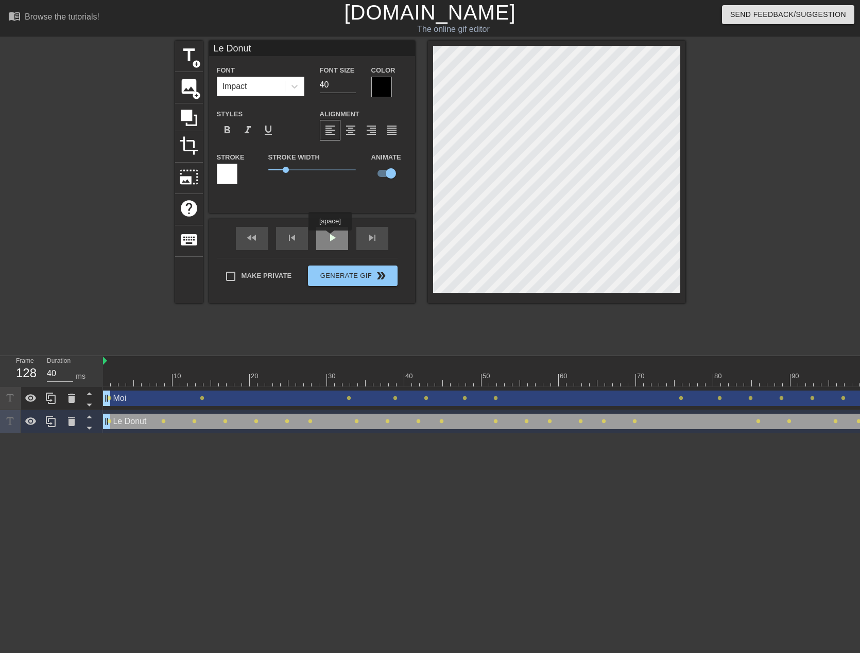
click at [330, 238] on div "play_arrow" at bounding box center [332, 238] width 32 height 23
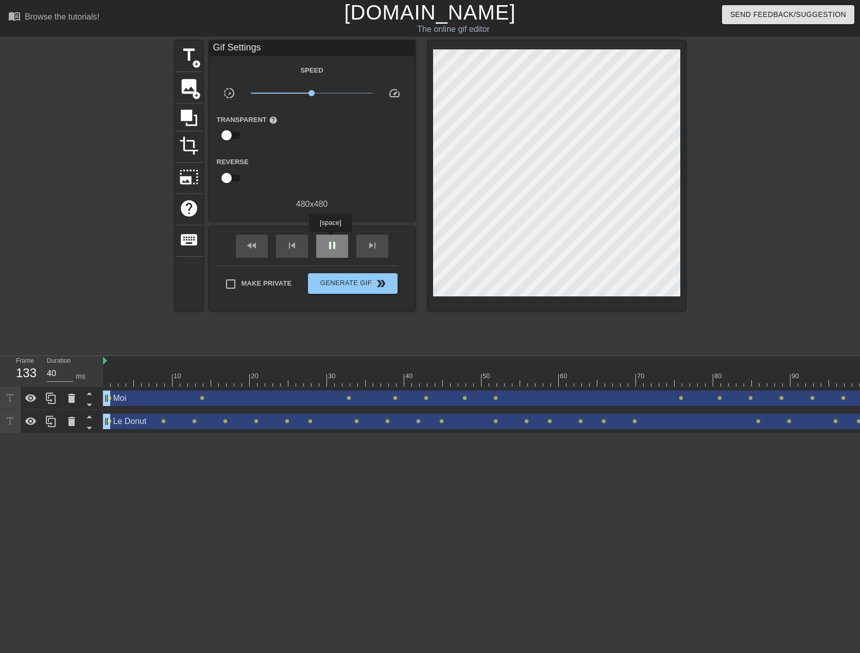
click at [330, 239] on span "pause" at bounding box center [332, 245] width 12 height 12
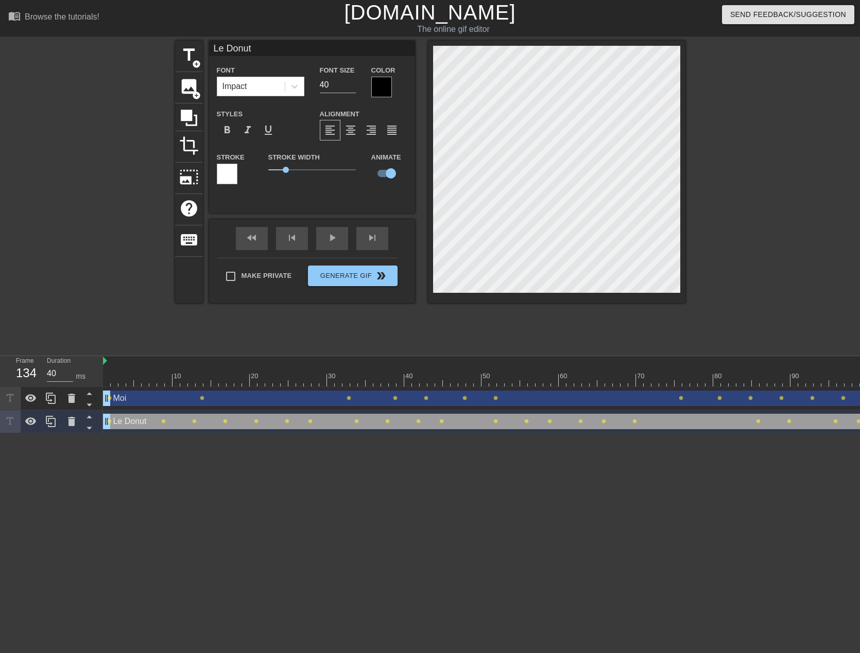
click at [399, 214] on div "title add_circle image add_circle crop photo_size_select_large help keyboard Le…" at bounding box center [430, 172] width 510 height 263
click at [304, 235] on div "skip_previous" at bounding box center [292, 238] width 32 height 23
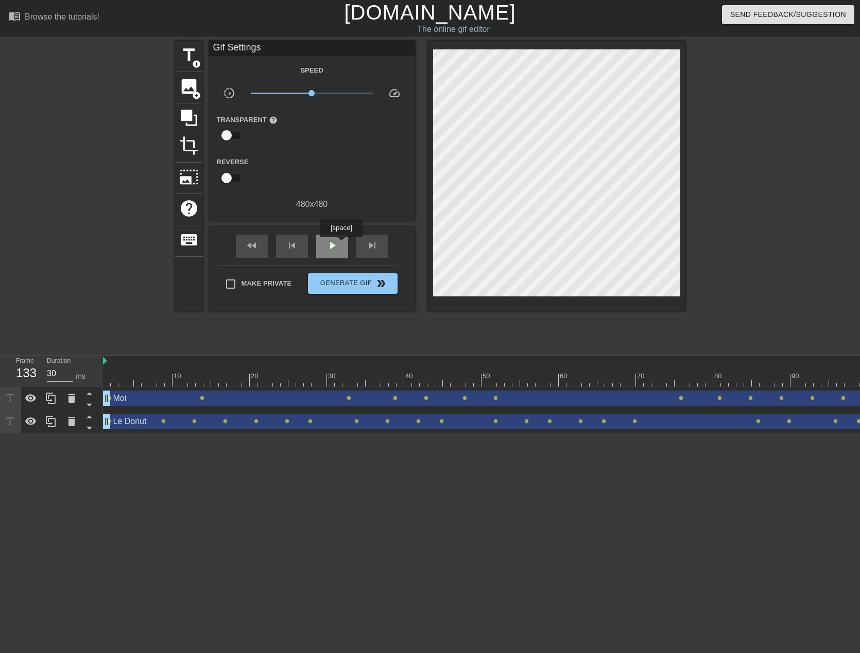
click at [341, 245] on div "play_arrow" at bounding box center [332, 246] width 32 height 23
click at [339, 244] on div "pause" at bounding box center [332, 246] width 32 height 23
click at [294, 247] on span "skip_previous" at bounding box center [292, 245] width 12 height 12
click at [295, 247] on span "skip_previous" at bounding box center [292, 245] width 12 height 12
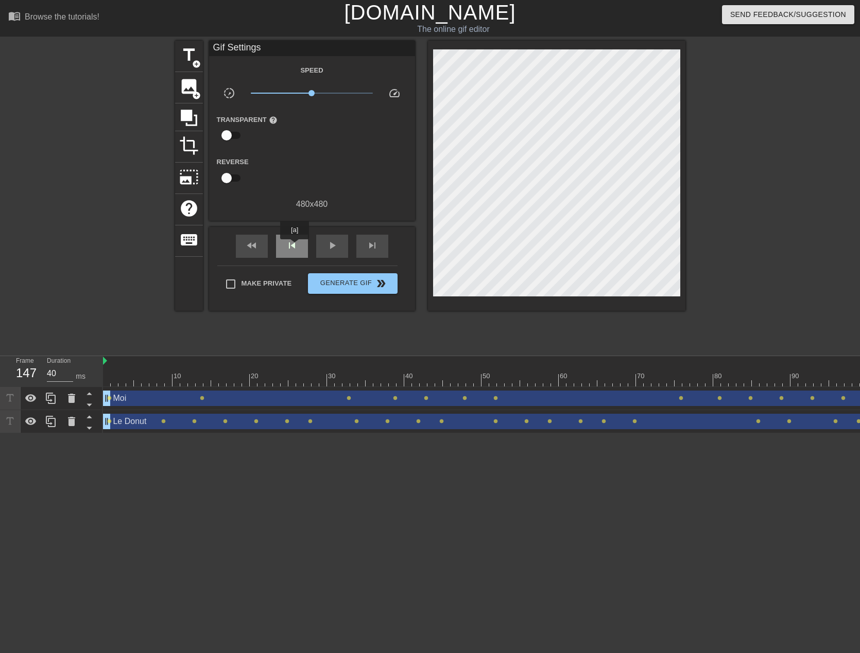
click at [295, 247] on span "skip_previous" at bounding box center [292, 245] width 12 height 12
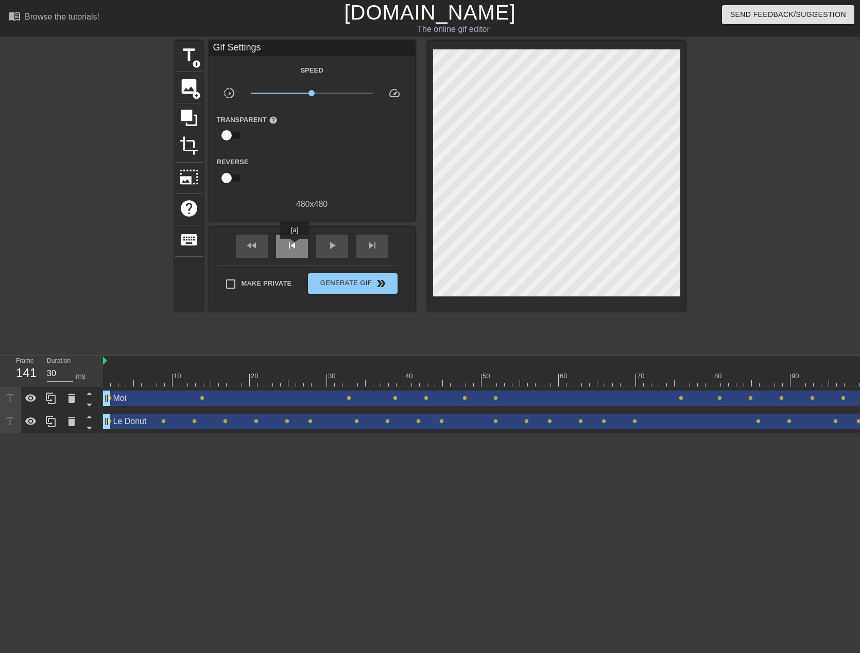
click at [295, 247] on span "skip_previous" at bounding box center [292, 245] width 12 height 12
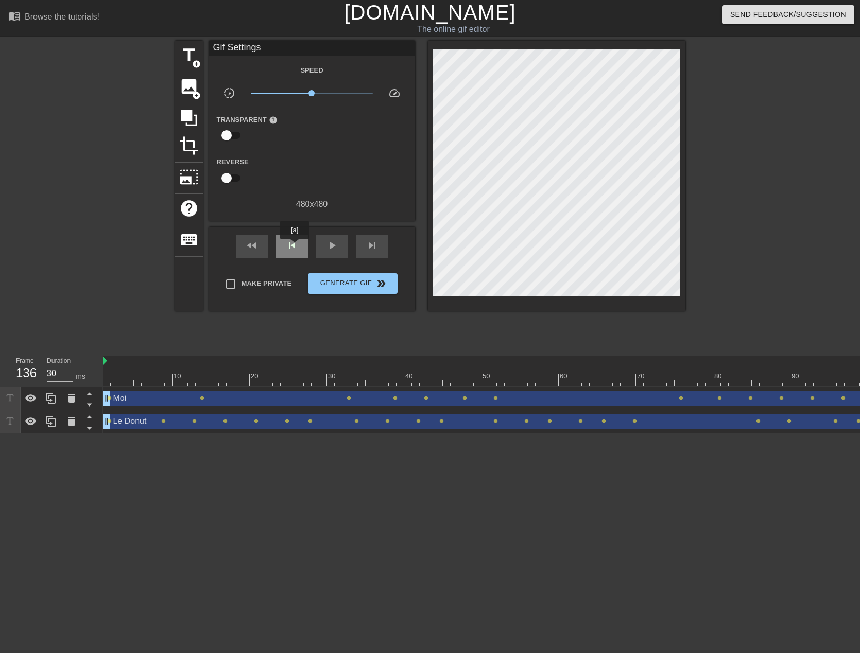
click at [295, 247] on span "skip_previous" at bounding box center [292, 245] width 12 height 12
click at [333, 244] on span "play_arrow" at bounding box center [332, 245] width 12 height 12
click at [333, 244] on span "pause" at bounding box center [332, 245] width 12 height 12
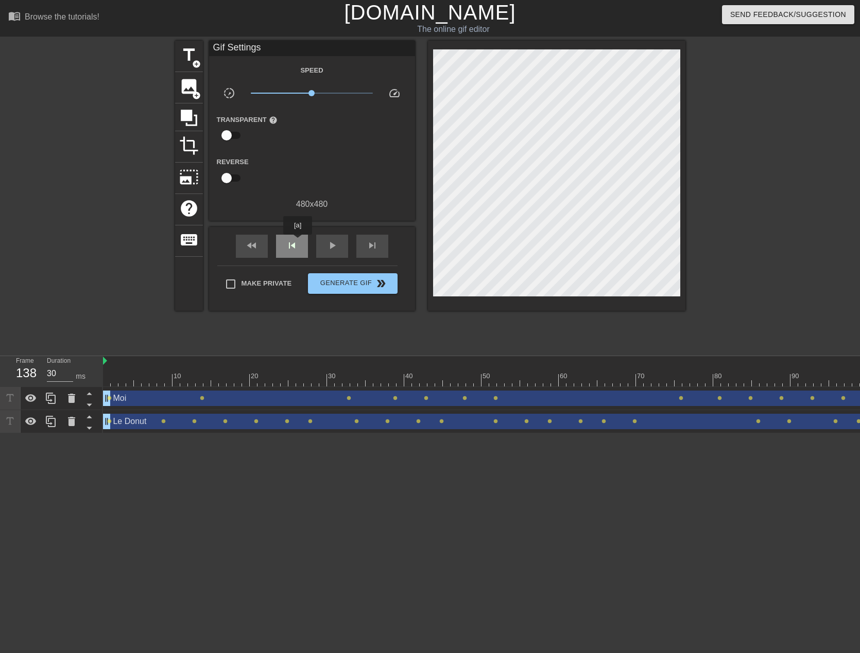
drag, startPoint x: 290, startPoint y: 242, endPoint x: 298, endPoint y: 242, distance: 7.7
click at [291, 242] on span "skip_previous" at bounding box center [292, 245] width 12 height 12
click at [296, 248] on span "skip_previous" at bounding box center [292, 245] width 12 height 12
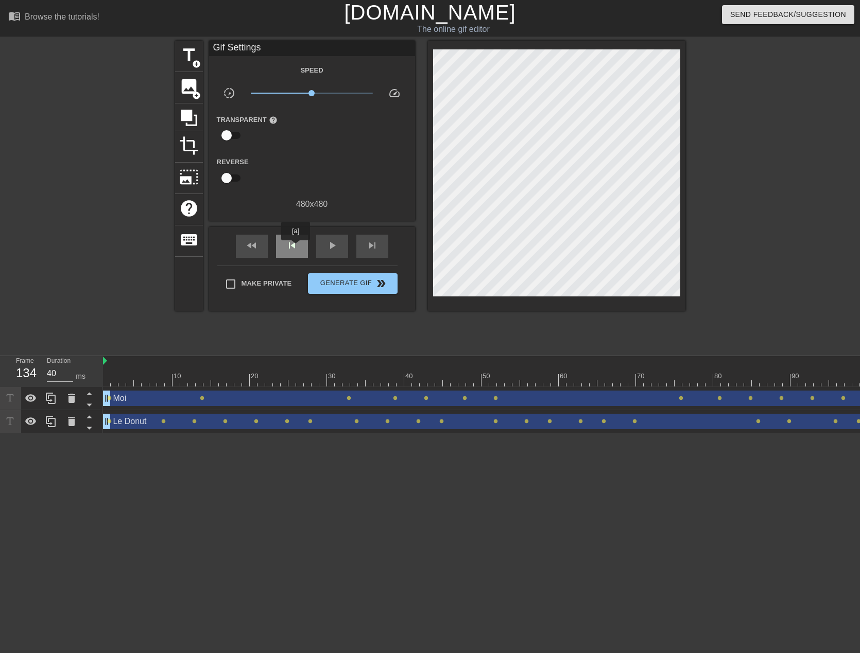
click at [296, 248] on span "skip_previous" at bounding box center [292, 245] width 12 height 12
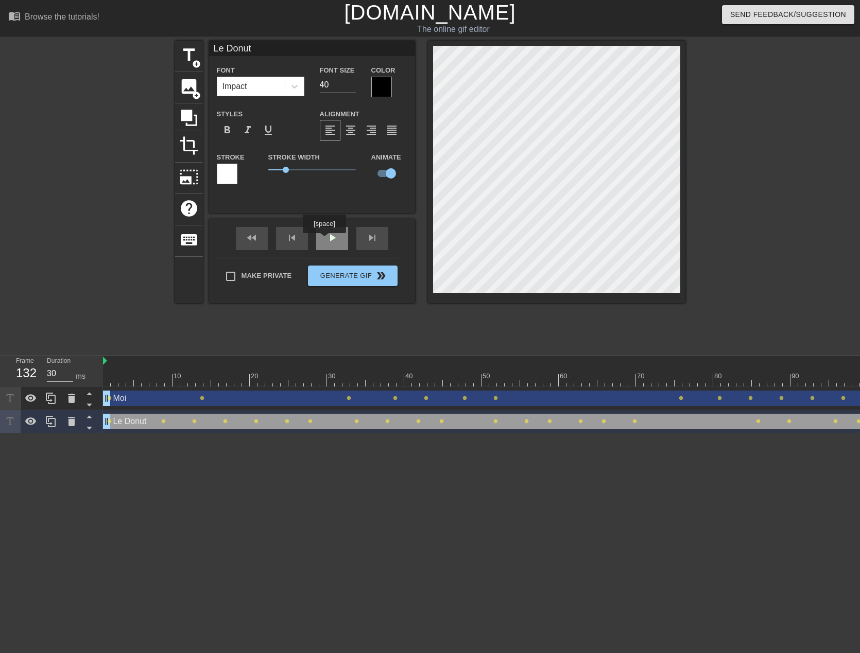
click at [331, 239] on span "play_arrow" at bounding box center [332, 238] width 12 height 12
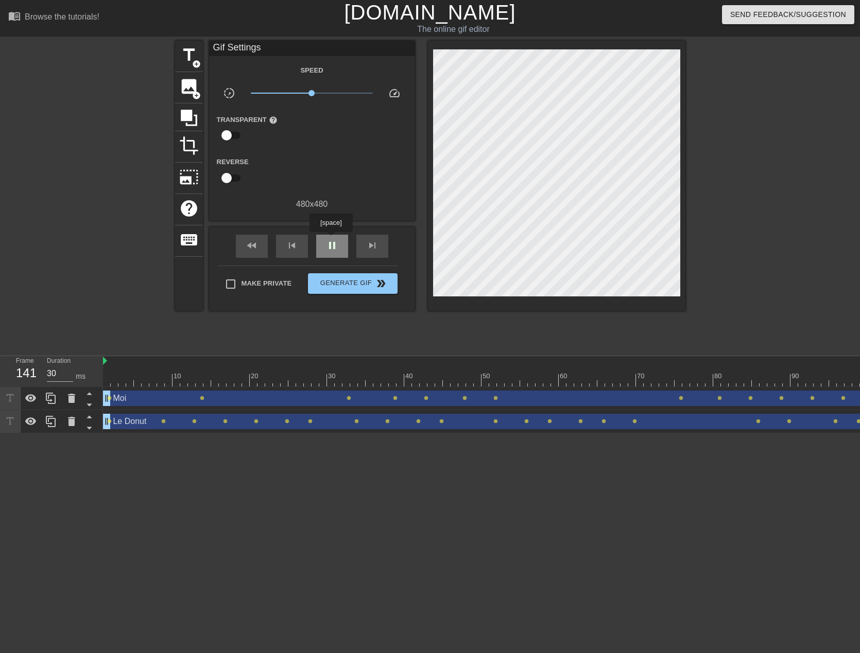
click at [331, 239] on span "pause" at bounding box center [332, 245] width 12 height 12
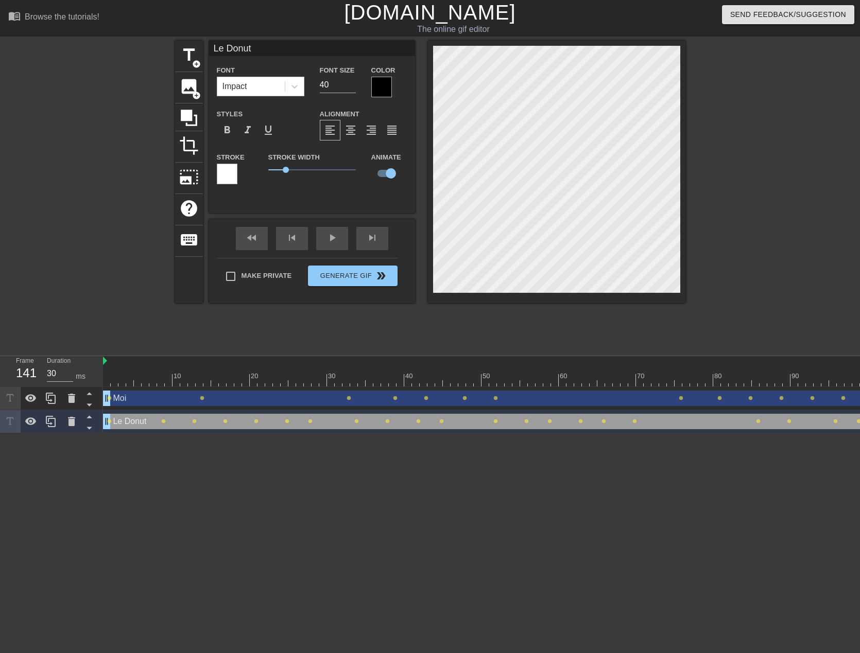
click at [420, 210] on div "title add_circle image add_circle crop photo_size_select_large help keyboard Le…" at bounding box center [430, 172] width 510 height 263
click at [290, 236] on div "skip_previous" at bounding box center [292, 238] width 32 height 23
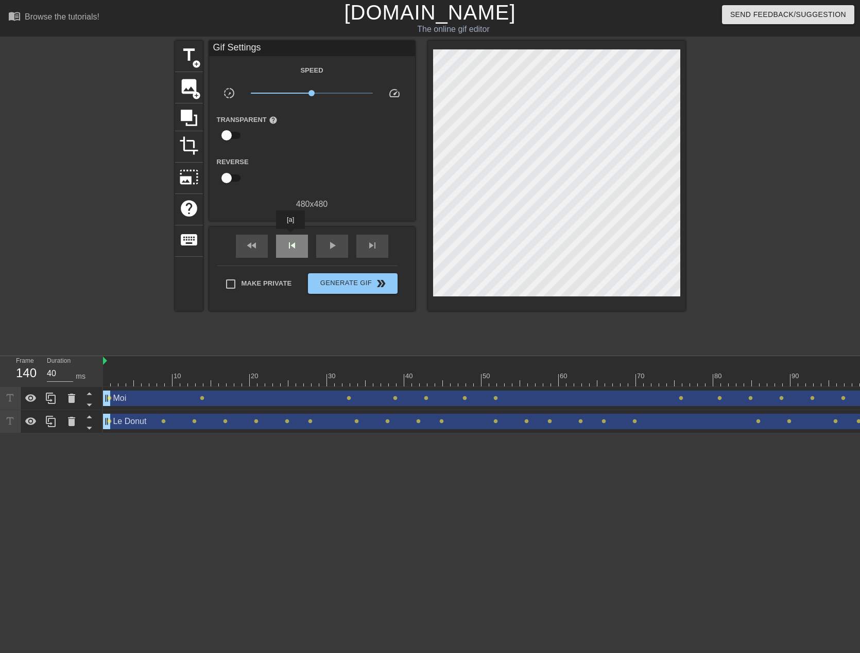
click at [290, 236] on div "skip_previous" at bounding box center [292, 246] width 32 height 23
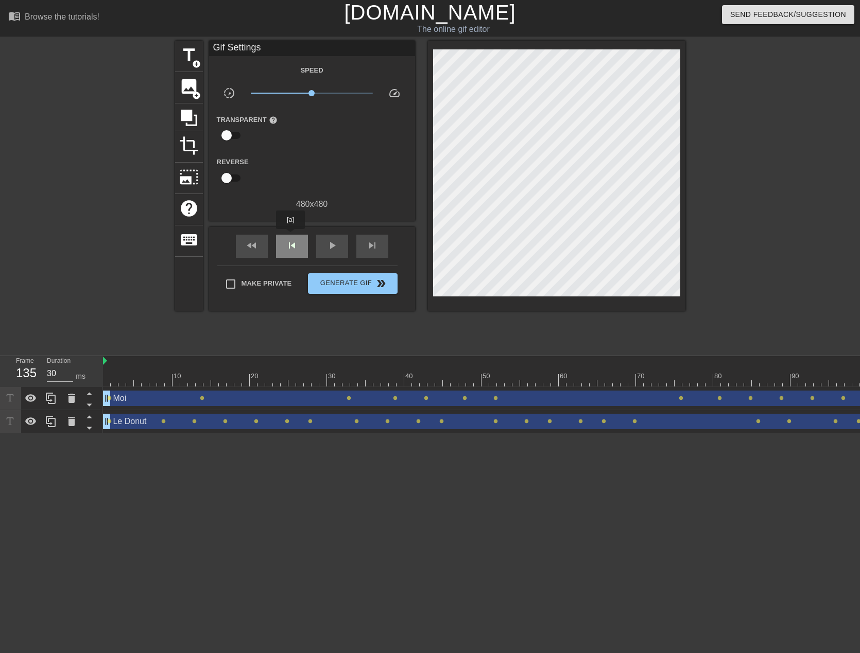
click at [290, 236] on div "skip_previous" at bounding box center [292, 246] width 32 height 23
click at [369, 250] on span "skip_next" at bounding box center [372, 245] width 12 height 12
click at [374, 245] on div "skip_next" at bounding box center [372, 246] width 32 height 23
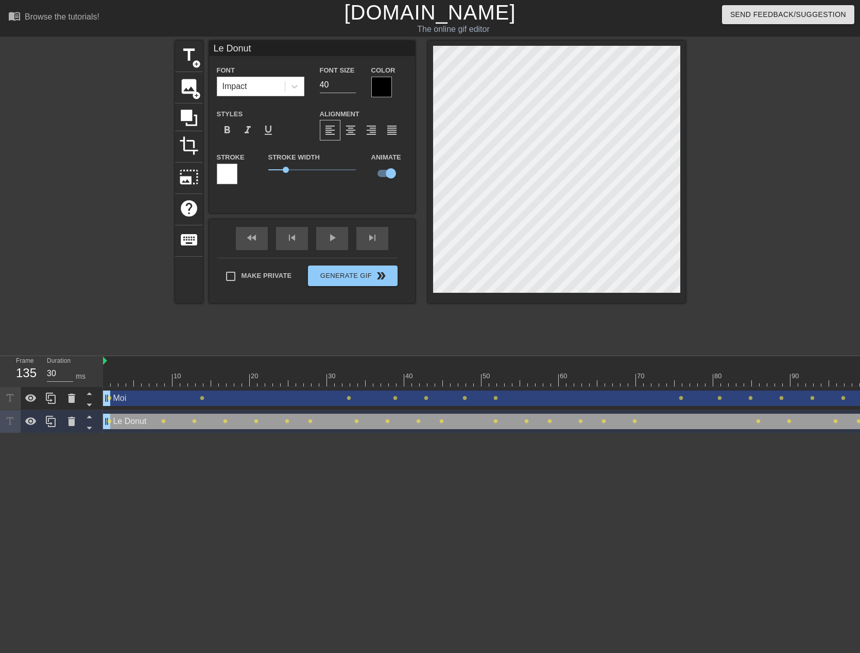
click at [429, 220] on div at bounding box center [556, 172] width 257 height 263
click at [378, 240] on span "skip_next" at bounding box center [372, 238] width 12 height 12
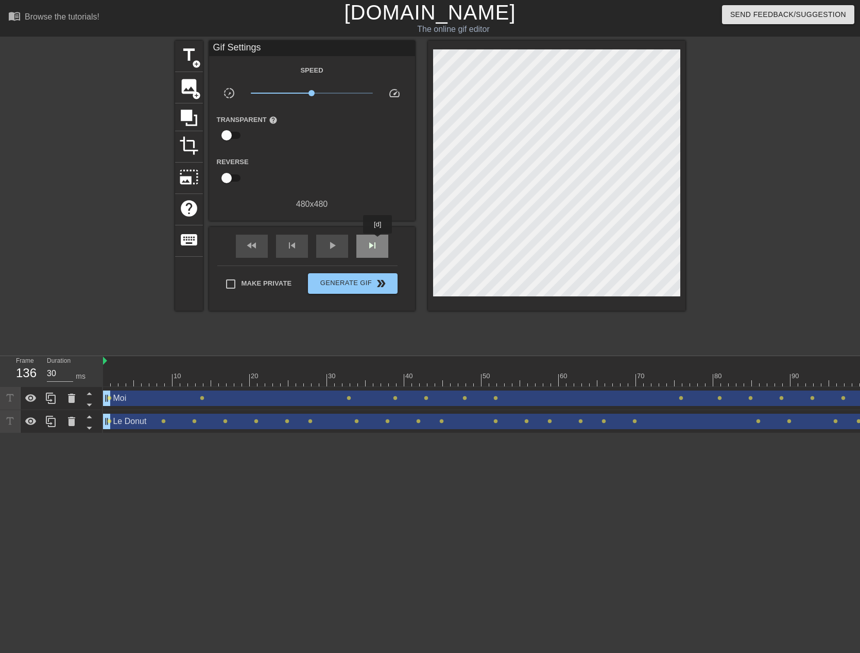
click at [378, 241] on span "skip_next" at bounding box center [372, 245] width 12 height 12
type input "40"
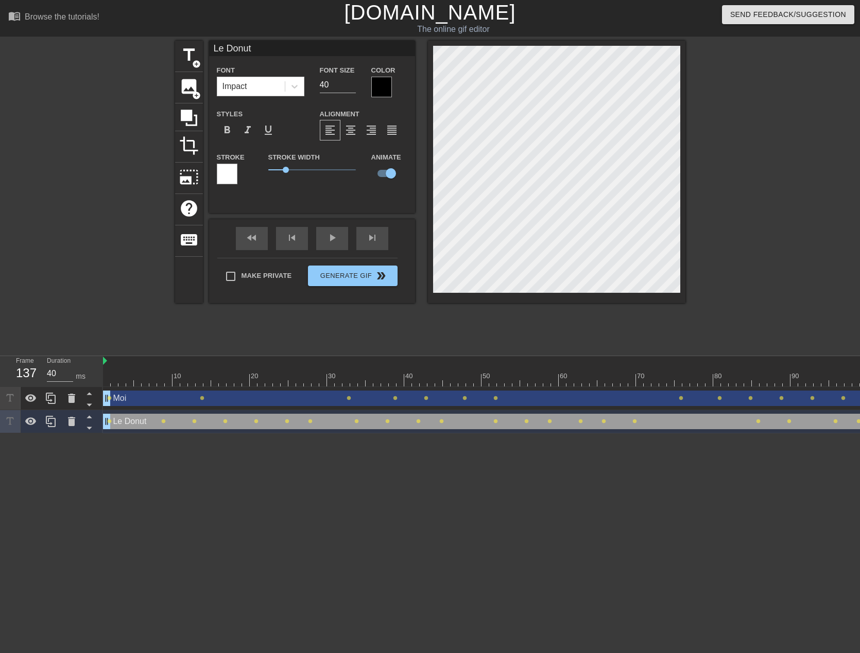
click at [411, 217] on div "title add_circle image add_circle crop photo_size_select_large help keyboard Le…" at bounding box center [430, 172] width 510 height 263
drag, startPoint x: 347, startPoint y: 278, endPoint x: 459, endPoint y: 372, distance: 145.8
click at [348, 278] on span "Generate Gif double_arrow" at bounding box center [352, 276] width 81 height 12
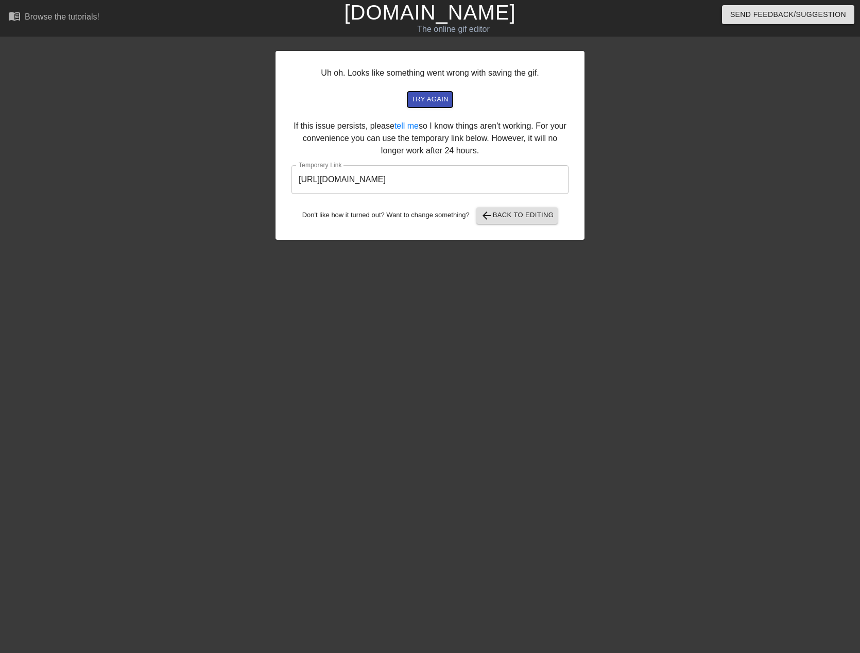
click at [437, 101] on span "try again" at bounding box center [429, 100] width 37 height 12
click at [440, 100] on span "try again" at bounding box center [429, 100] width 37 height 12
drag, startPoint x: 519, startPoint y: 182, endPoint x: 293, endPoint y: 187, distance: 225.6
click at [293, 187] on input "[URL][DOMAIN_NAME]" at bounding box center [429, 179] width 277 height 29
